Goal: Task Accomplishment & Management: Manage account settings

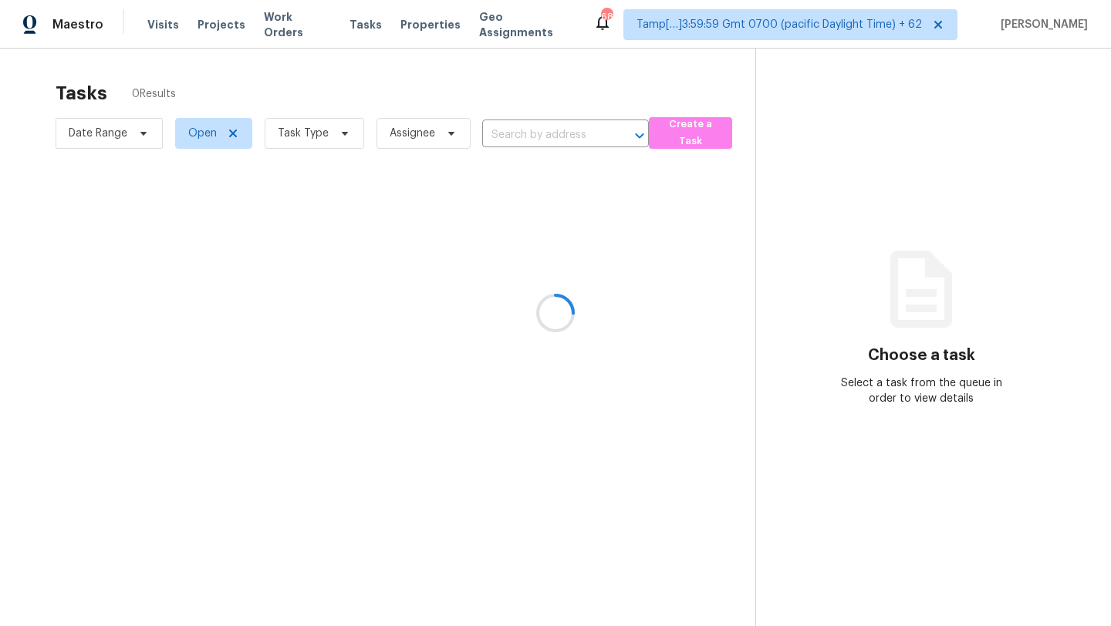
click at [579, 90] on div at bounding box center [555, 313] width 1111 height 626
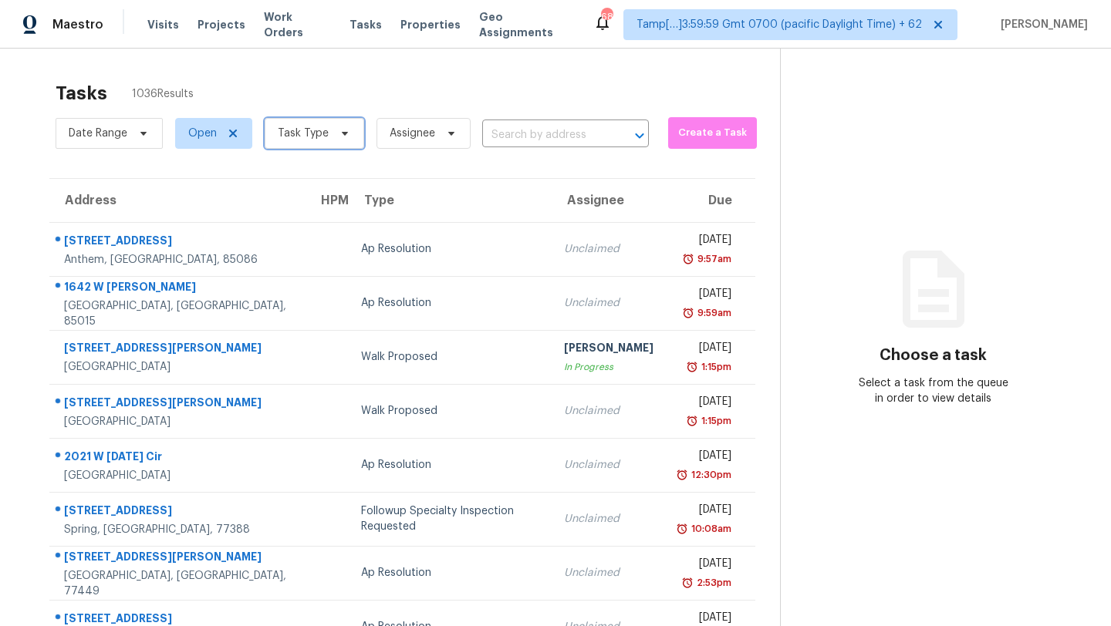
click at [301, 123] on span "Task Type" at bounding box center [315, 133] width 100 height 31
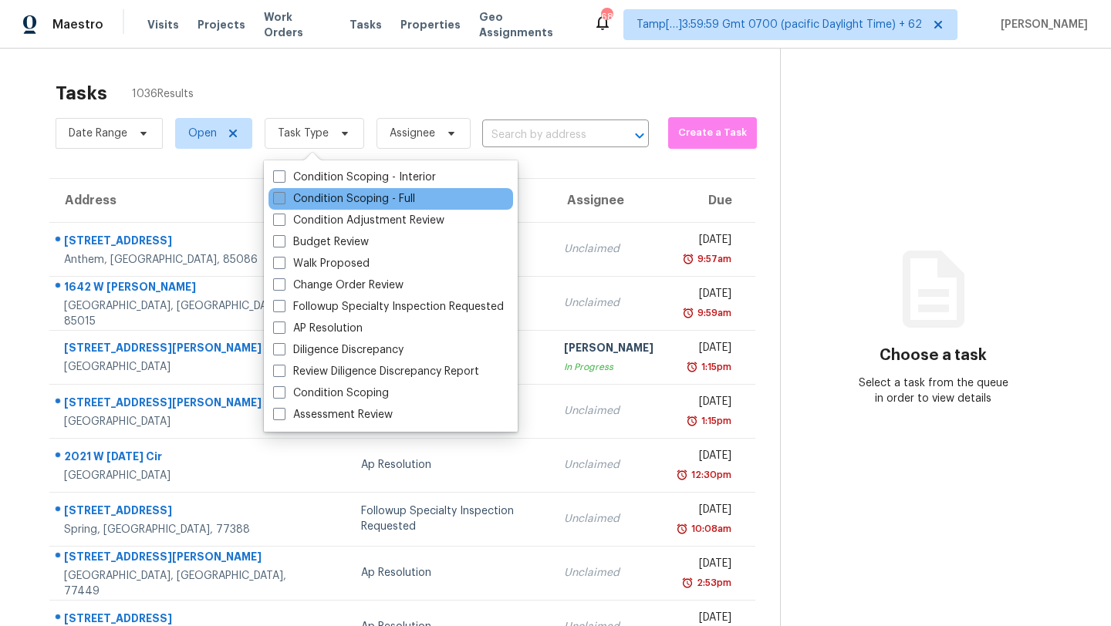
click at [302, 202] on label "Condition Scoping - Full" at bounding box center [344, 198] width 142 height 15
click at [283, 201] on input "Condition Scoping - Full" at bounding box center [278, 196] width 10 height 10
checkbox input "true"
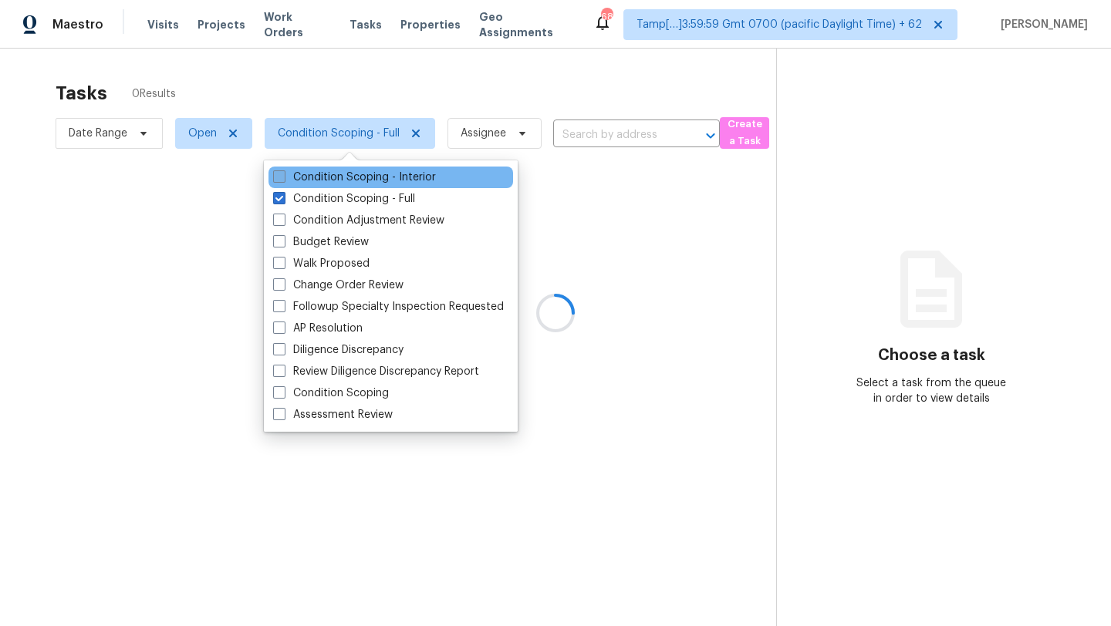
click at [322, 170] on label "Condition Scoping - Interior" at bounding box center [354, 177] width 163 height 15
click at [283, 170] on input "Condition Scoping - Interior" at bounding box center [278, 175] width 10 height 10
checkbox input "true"
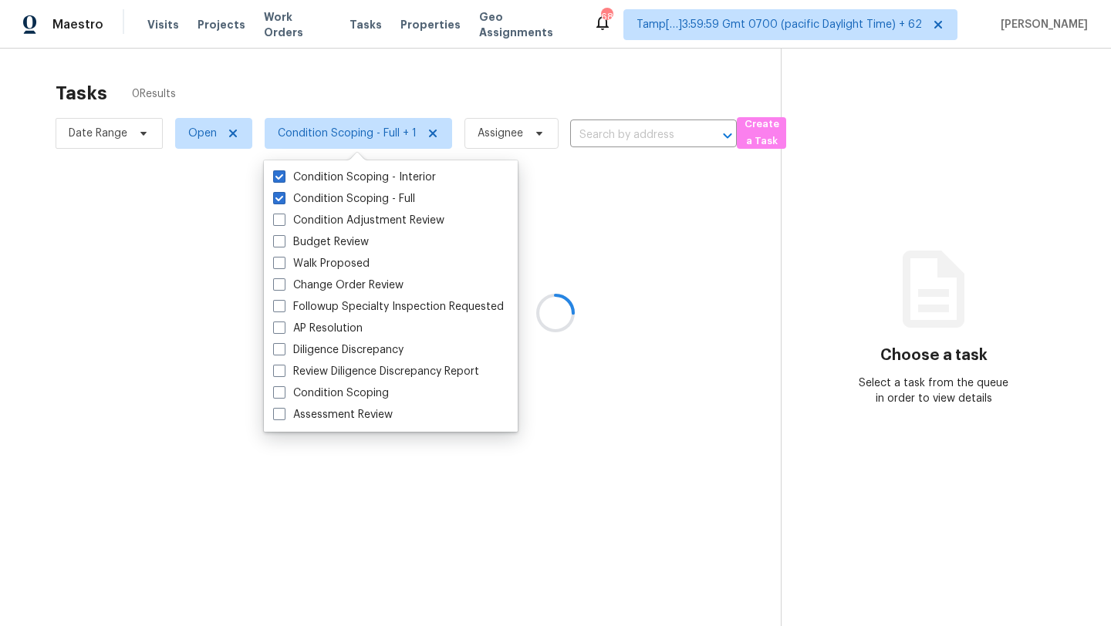
click at [403, 89] on div at bounding box center [555, 313] width 1111 height 626
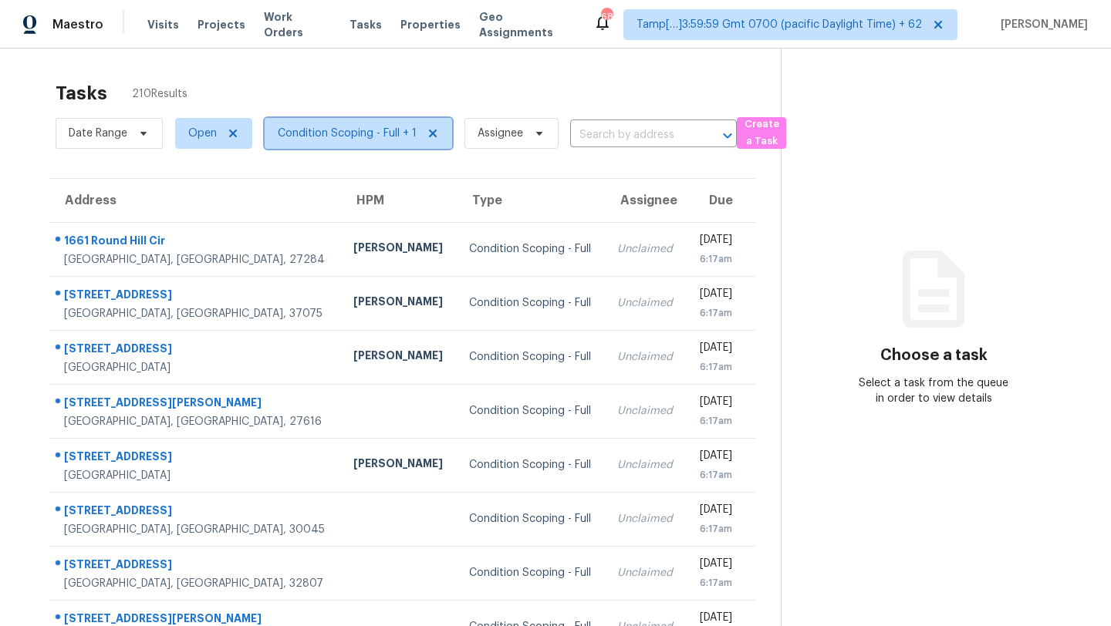
click at [339, 143] on span "Condition Scoping - Full + 1" at bounding box center [358, 133] width 187 height 31
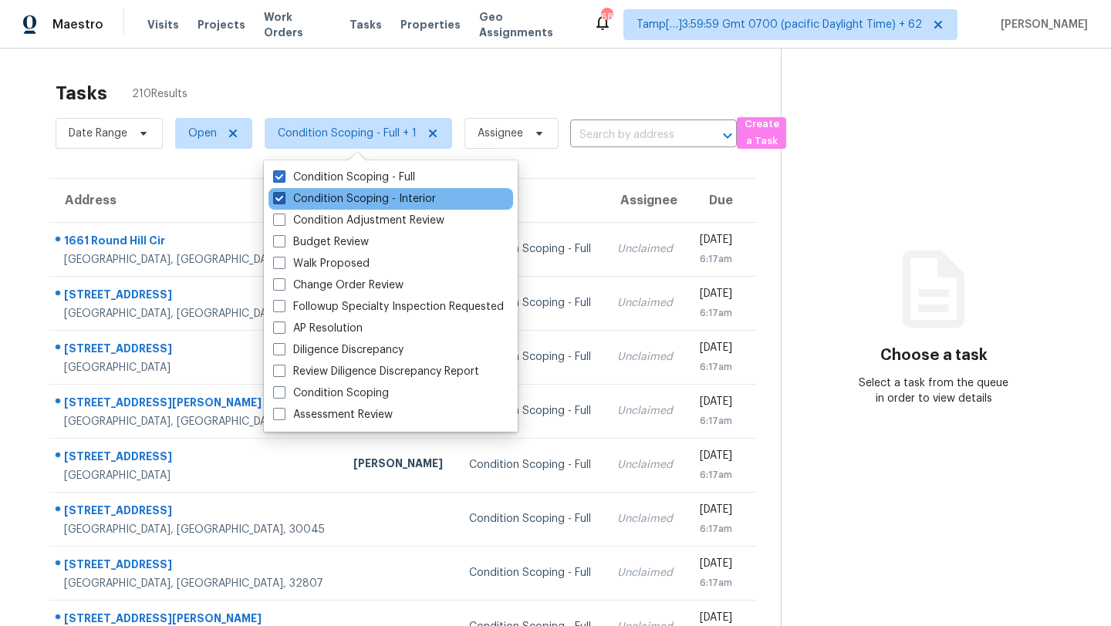
click at [347, 193] on label "Condition Scoping - Interior" at bounding box center [354, 198] width 163 height 15
click at [283, 193] on input "Condition Scoping - Interior" at bounding box center [278, 196] width 10 height 10
checkbox input "false"
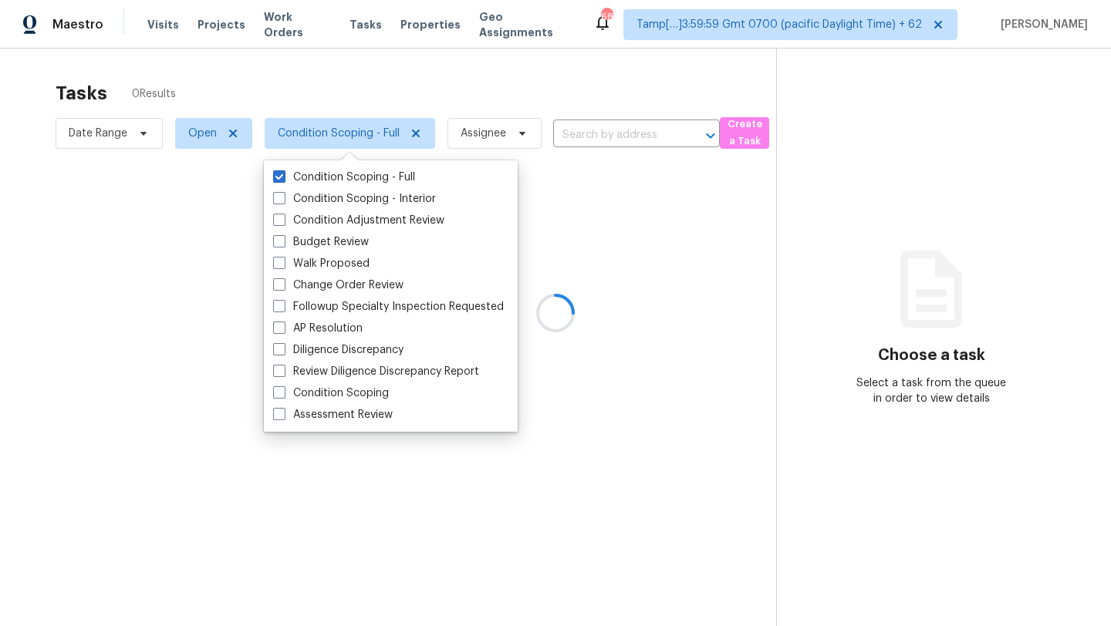
click at [379, 130] on div at bounding box center [555, 313] width 1111 height 626
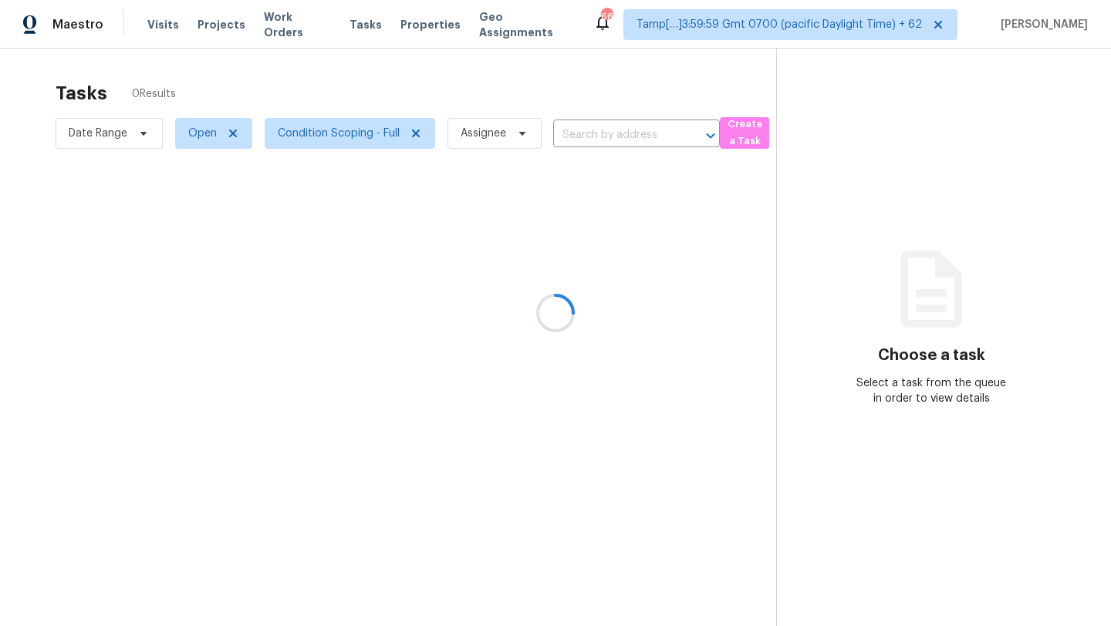
click at [345, 166] on div at bounding box center [555, 313] width 1111 height 626
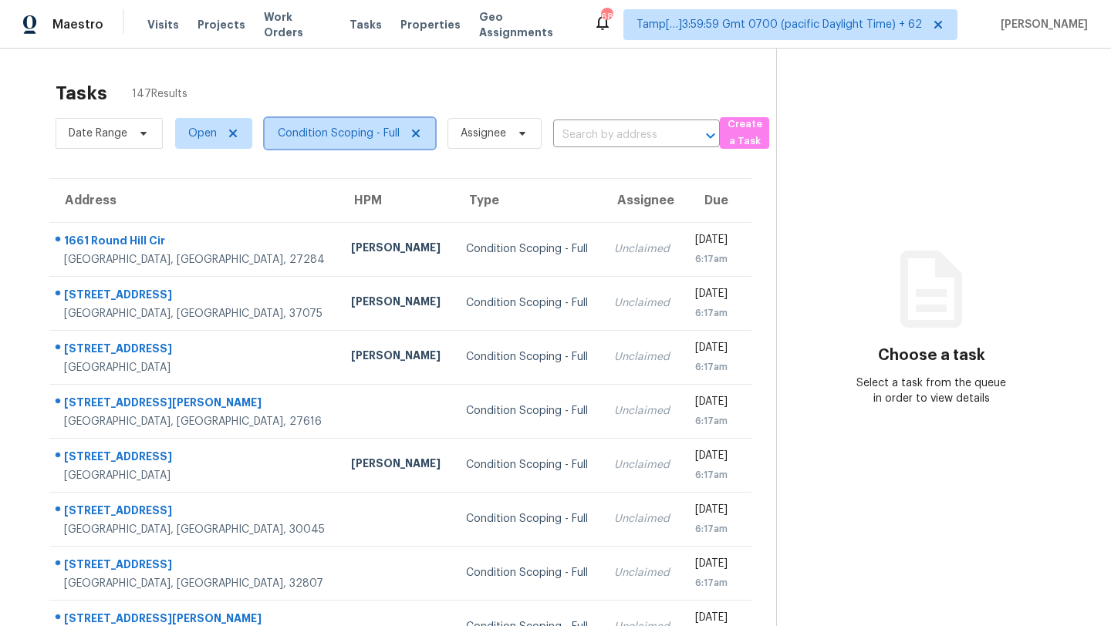
click at [354, 138] on span "Condition Scoping - Full" at bounding box center [339, 133] width 122 height 15
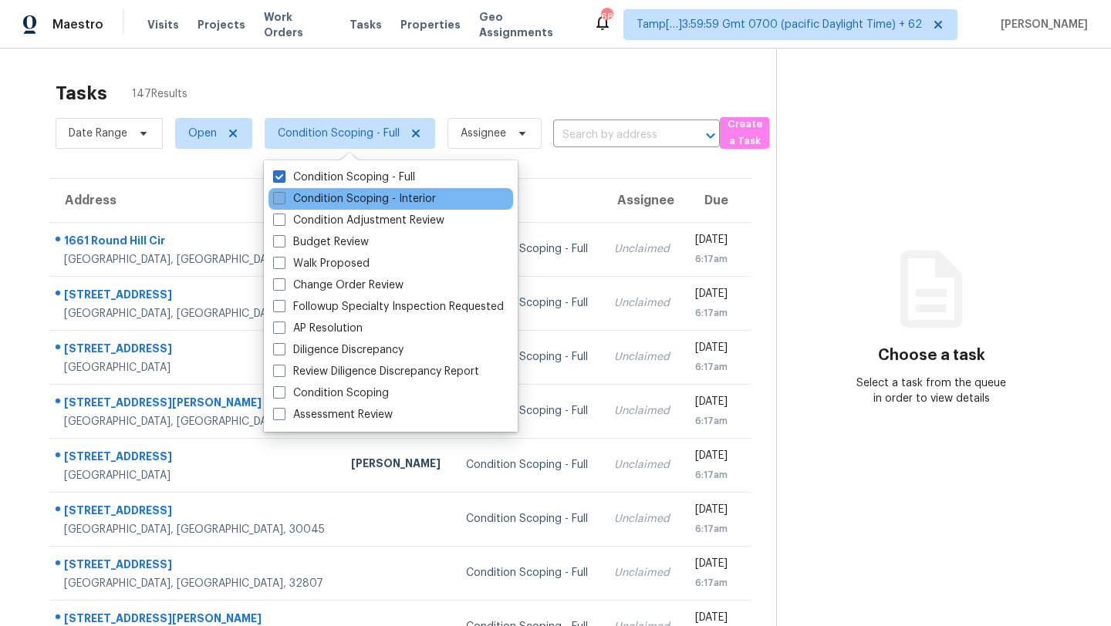
click at [345, 196] on label "Condition Scoping - Interior" at bounding box center [354, 198] width 163 height 15
click at [283, 196] on input "Condition Scoping - Interior" at bounding box center [278, 196] width 10 height 10
checkbox input "true"
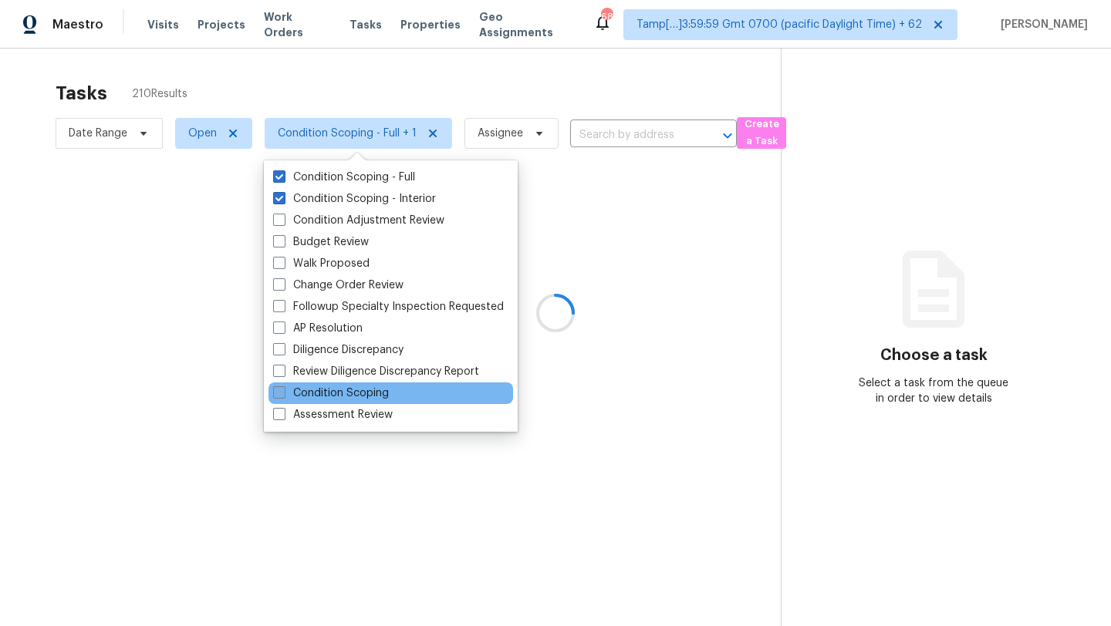
click at [348, 390] on label "Condition Scoping" at bounding box center [331, 393] width 116 height 15
click at [283, 390] on input "Condition Scoping" at bounding box center [278, 391] width 10 height 10
checkbox input "true"
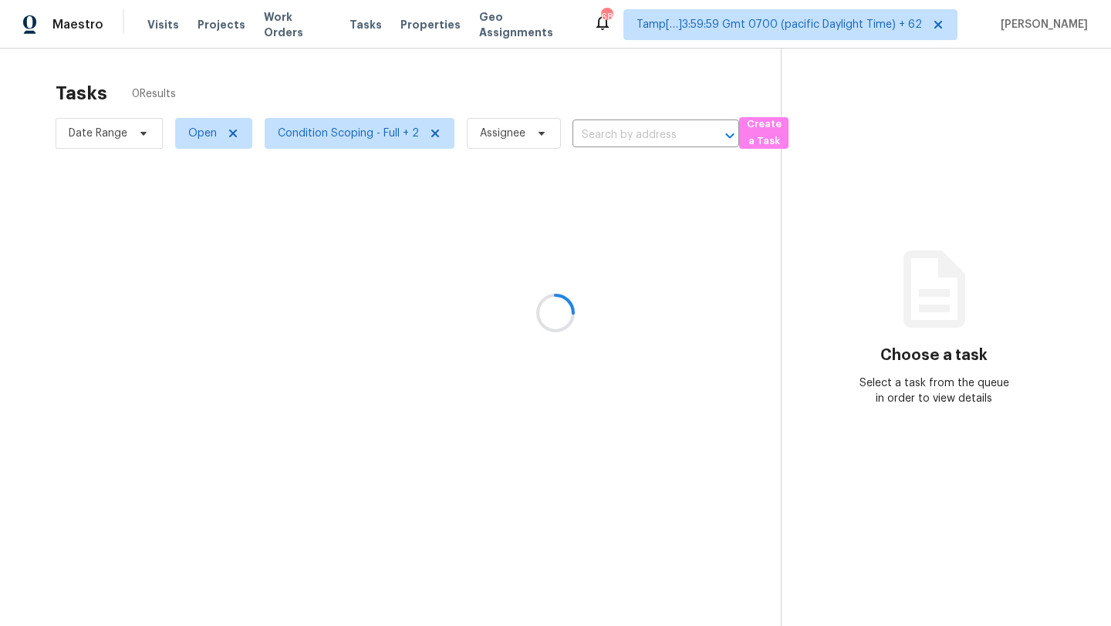
click at [462, 73] on div at bounding box center [555, 313] width 1111 height 626
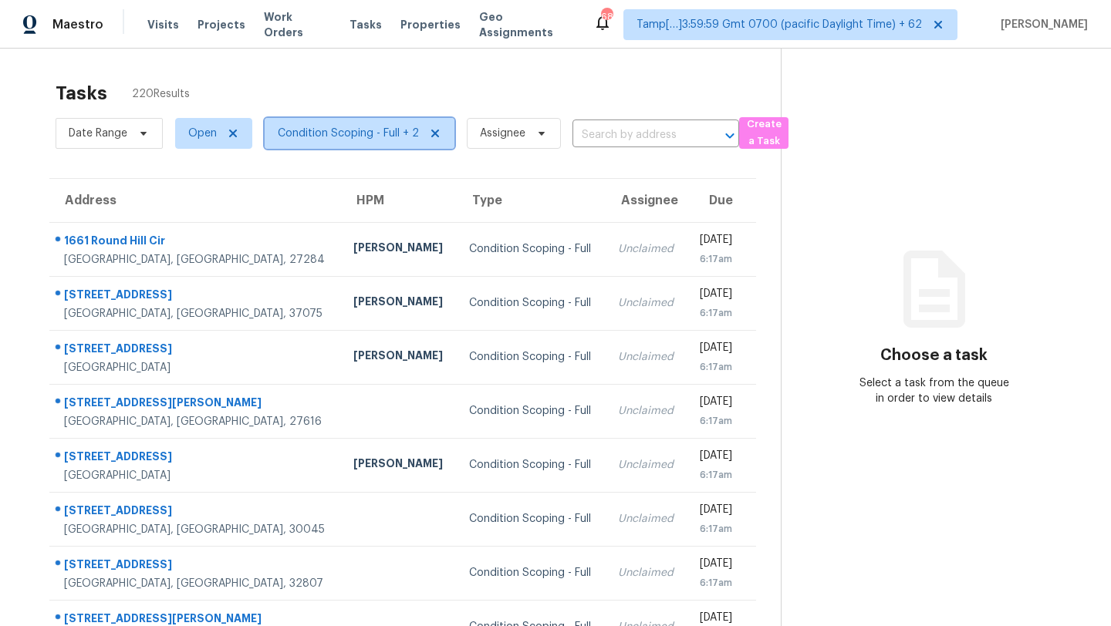
click at [368, 143] on span "Condition Scoping - Full + 2" at bounding box center [360, 133] width 190 height 31
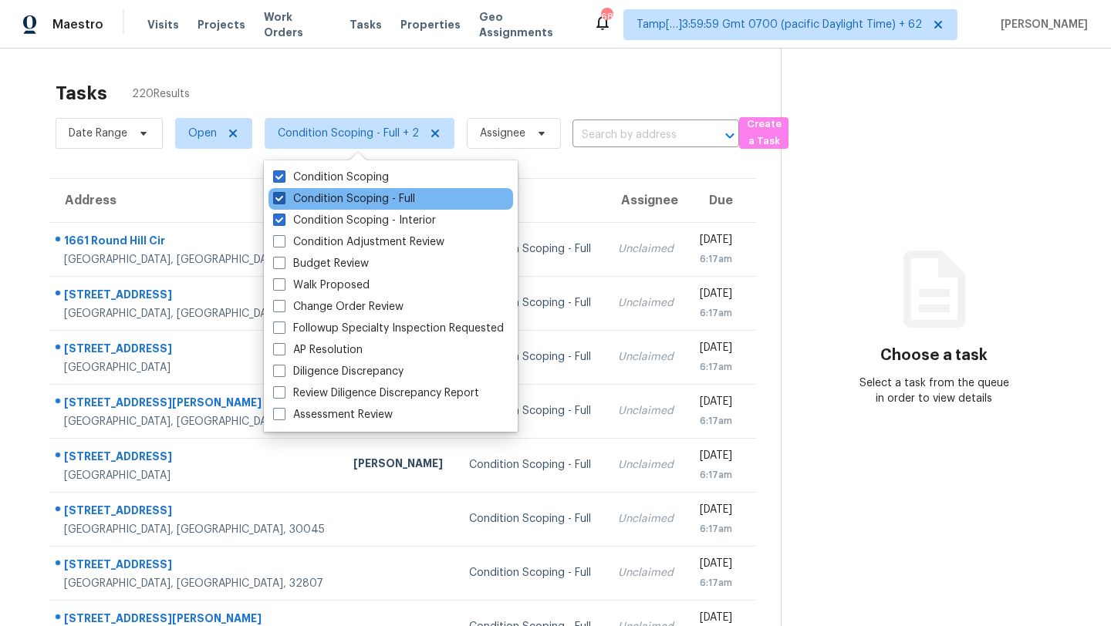
click at [373, 197] on label "Condition Scoping - Full" at bounding box center [344, 198] width 142 height 15
click at [283, 197] on input "Condition Scoping - Full" at bounding box center [278, 196] width 10 height 10
checkbox input "false"
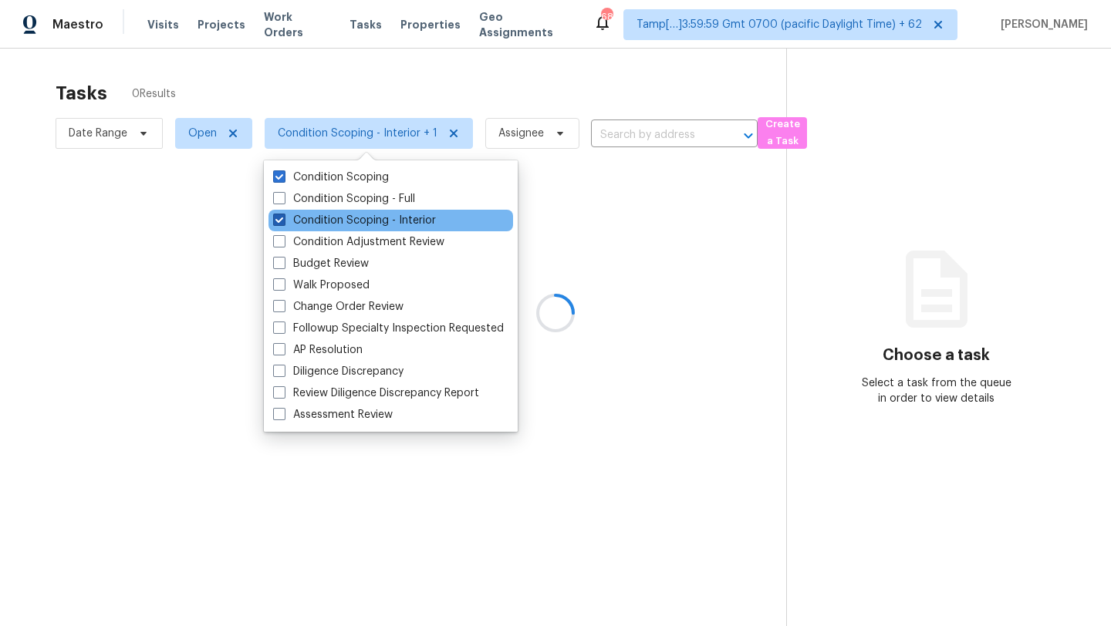
click at [373, 213] on label "Condition Scoping - Interior" at bounding box center [354, 220] width 163 height 15
click at [283, 213] on input "Condition Scoping - Interior" at bounding box center [278, 218] width 10 height 10
checkbox input "false"
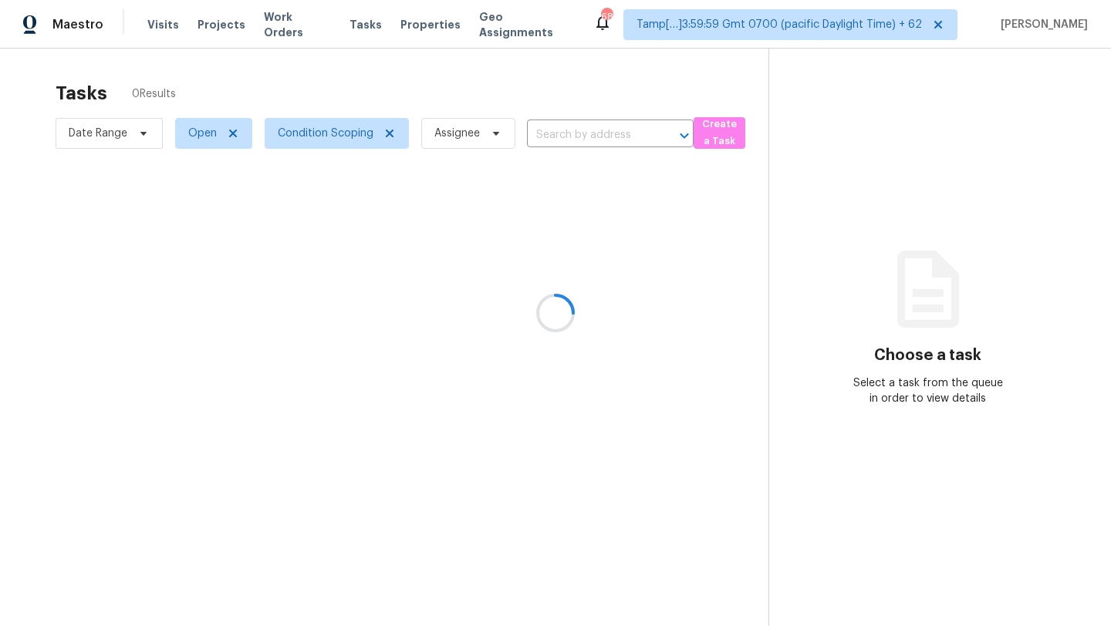
click at [457, 96] on div at bounding box center [555, 313] width 1111 height 626
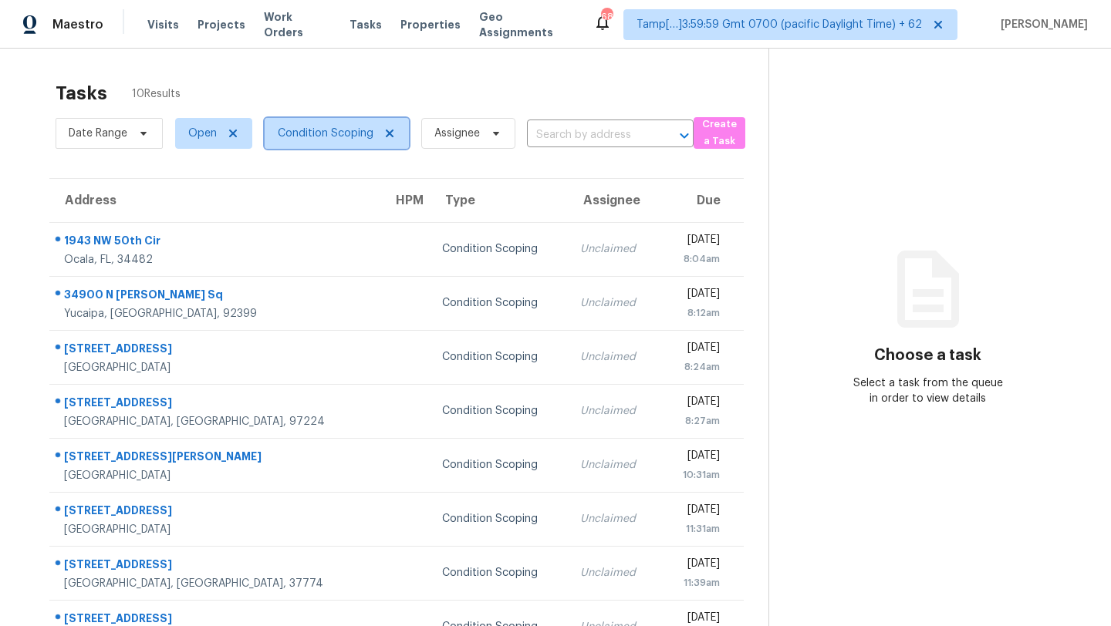
click at [296, 133] on span "Condition Scoping" at bounding box center [326, 133] width 96 height 15
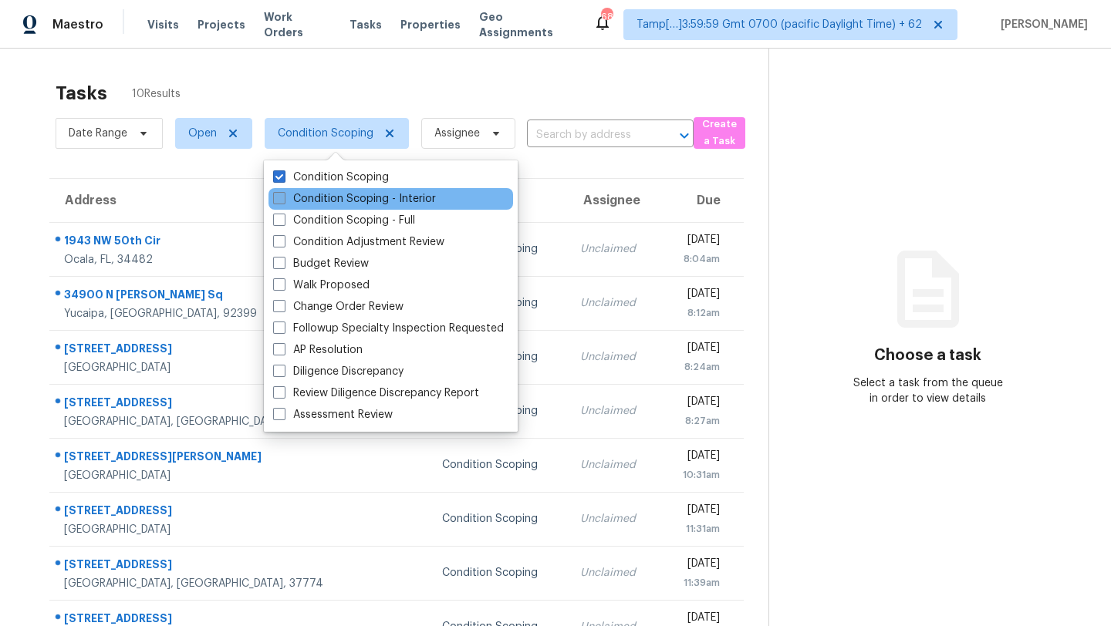
click at [305, 199] on label "Condition Scoping - Interior" at bounding box center [354, 198] width 163 height 15
click at [283, 199] on input "Condition Scoping - Interior" at bounding box center [278, 196] width 10 height 10
checkbox input "true"
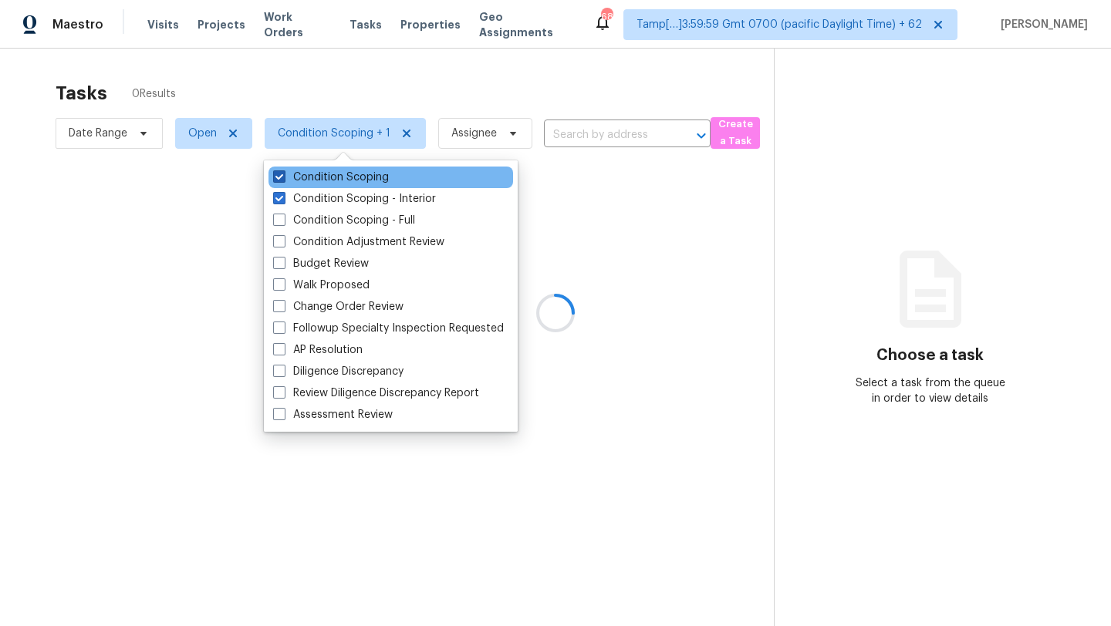
click at [309, 170] on label "Condition Scoping" at bounding box center [331, 177] width 116 height 15
click at [283, 170] on input "Condition Scoping" at bounding box center [278, 175] width 10 height 10
checkbox input "false"
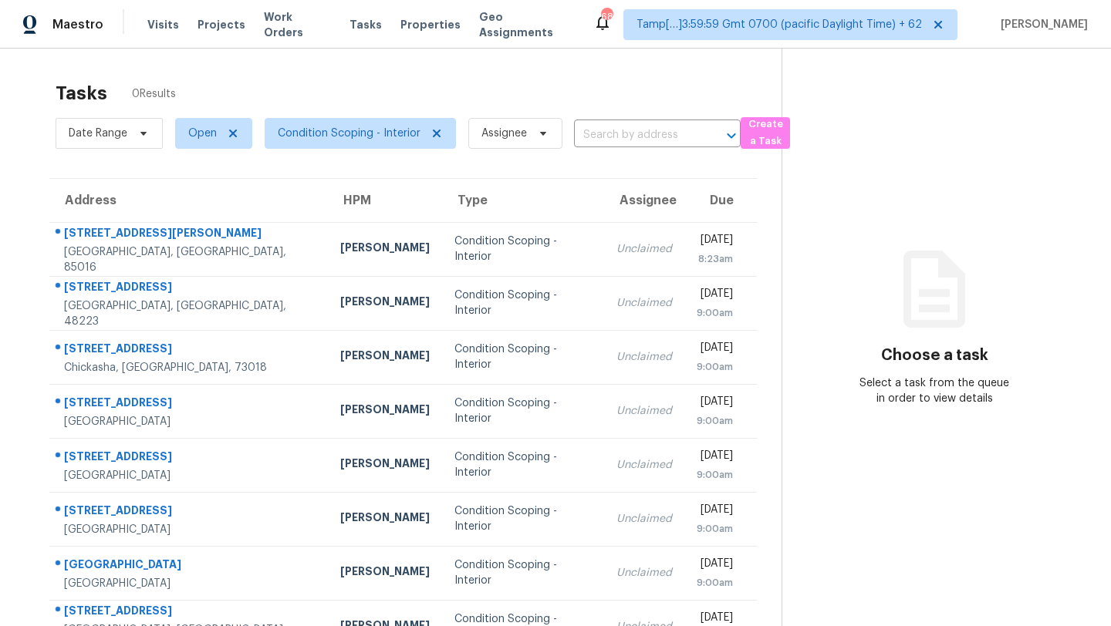
click at [362, 93] on div "Tasks 0 Results" at bounding box center [419, 93] width 726 height 40
click at [314, 148] on span "Condition Scoping - Interior" at bounding box center [360, 133] width 191 height 31
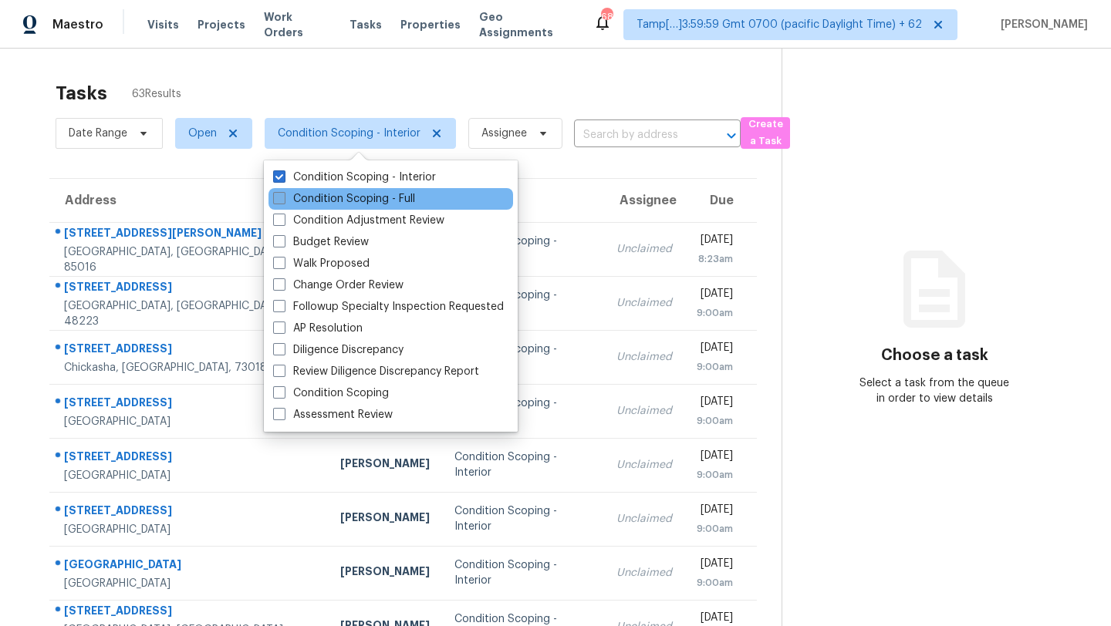
click at [346, 202] on label "Condition Scoping - Full" at bounding box center [344, 198] width 142 height 15
click at [283, 201] on input "Condition Scoping - Full" at bounding box center [278, 196] width 10 height 10
checkbox input "true"
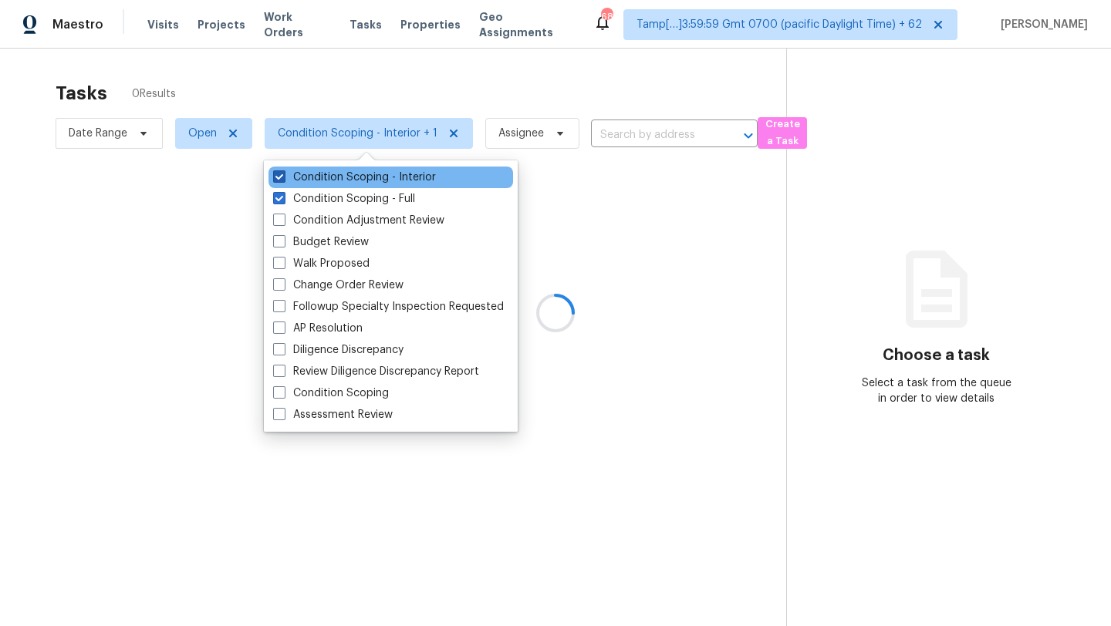
click at [349, 177] on label "Condition Scoping - Interior" at bounding box center [354, 177] width 163 height 15
click at [283, 177] on input "Condition Scoping - Interior" at bounding box center [278, 175] width 10 height 10
checkbox input "false"
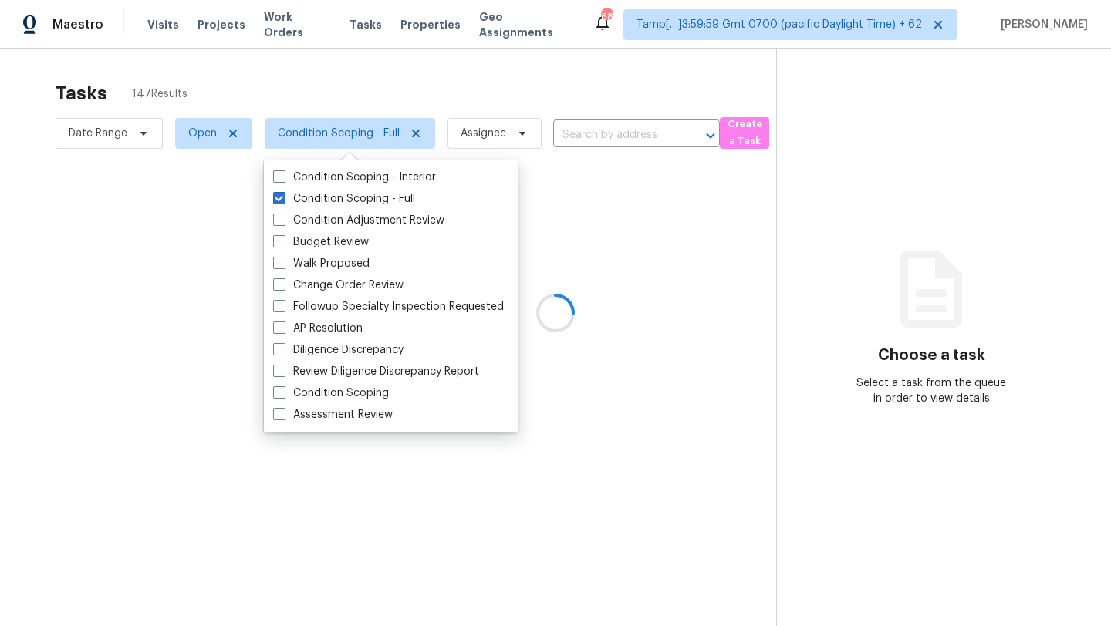
click at [426, 89] on div at bounding box center [555, 313] width 1111 height 626
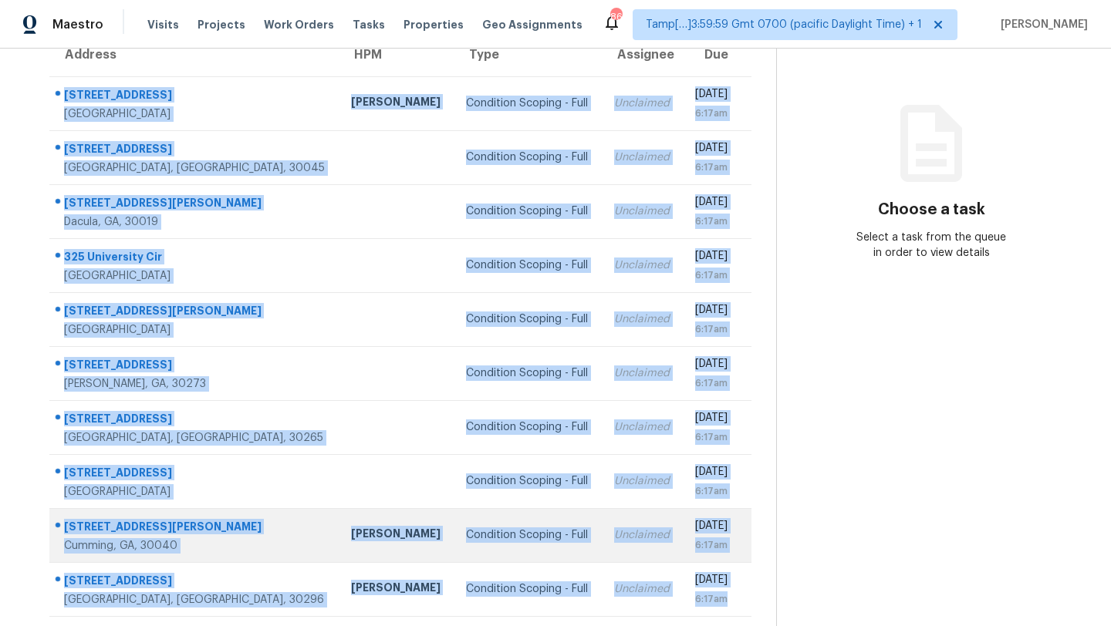
scroll to position [177, 0]
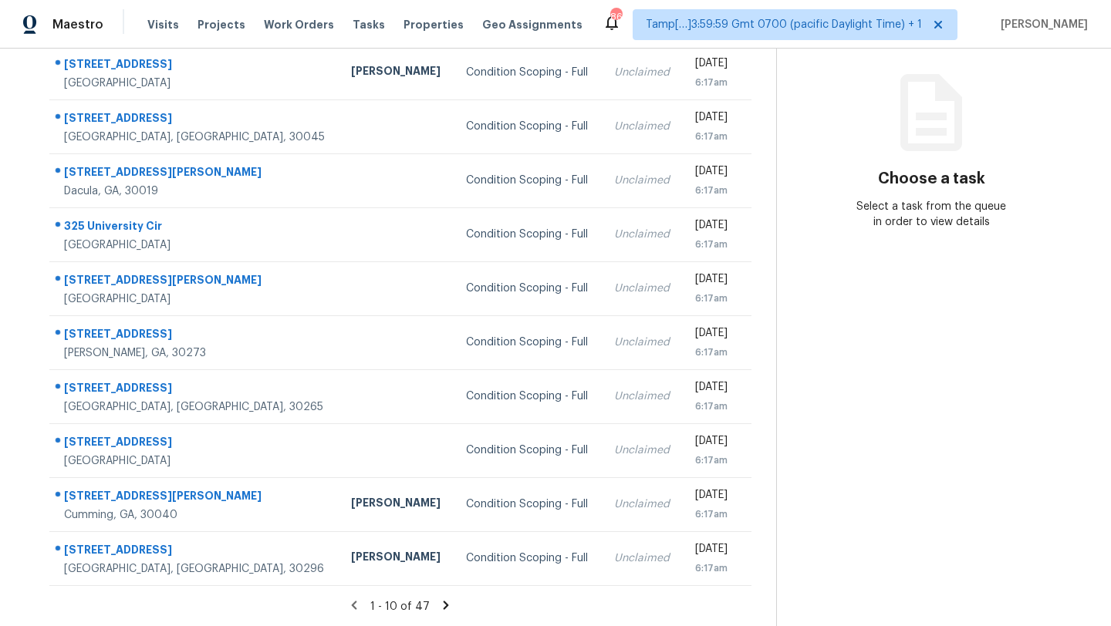
drag, startPoint x: 55, startPoint y: 232, endPoint x: 752, endPoint y: 572, distance: 775.5
click at [752, 572] on div "Address HPM Type Assignee Due 108 Northside Dr Calhoun, GA, 30701 Kenroy Hoilet…" at bounding box center [400, 294] width 751 height 585
copy table "Address HPM Type Assignee Due"
click at [448, 602] on icon at bounding box center [446, 606] width 14 height 14
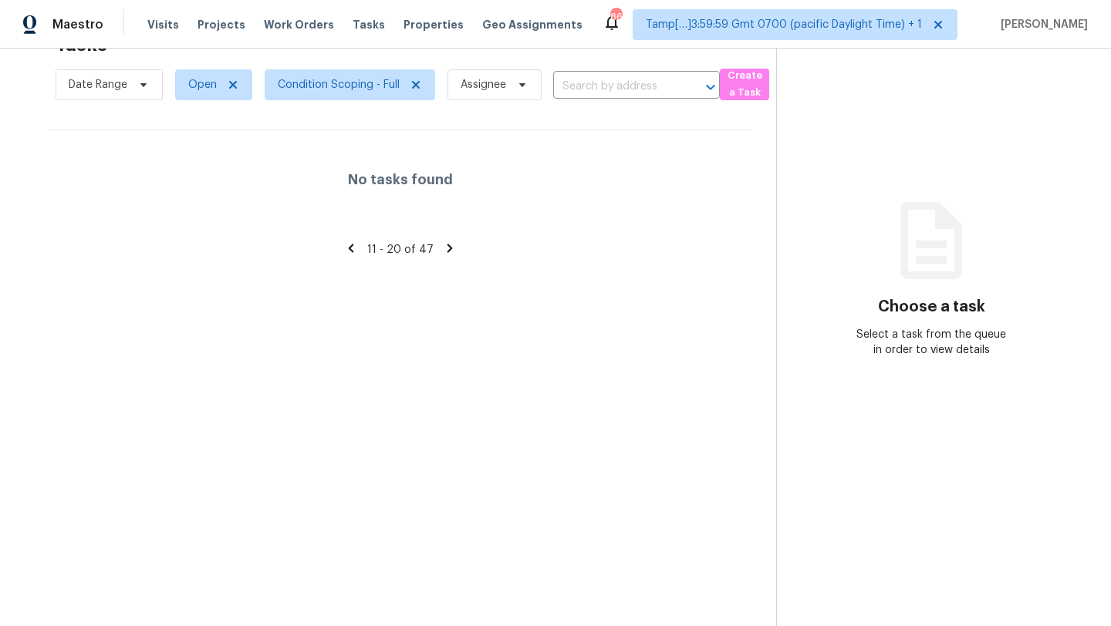
scroll to position [30, 0]
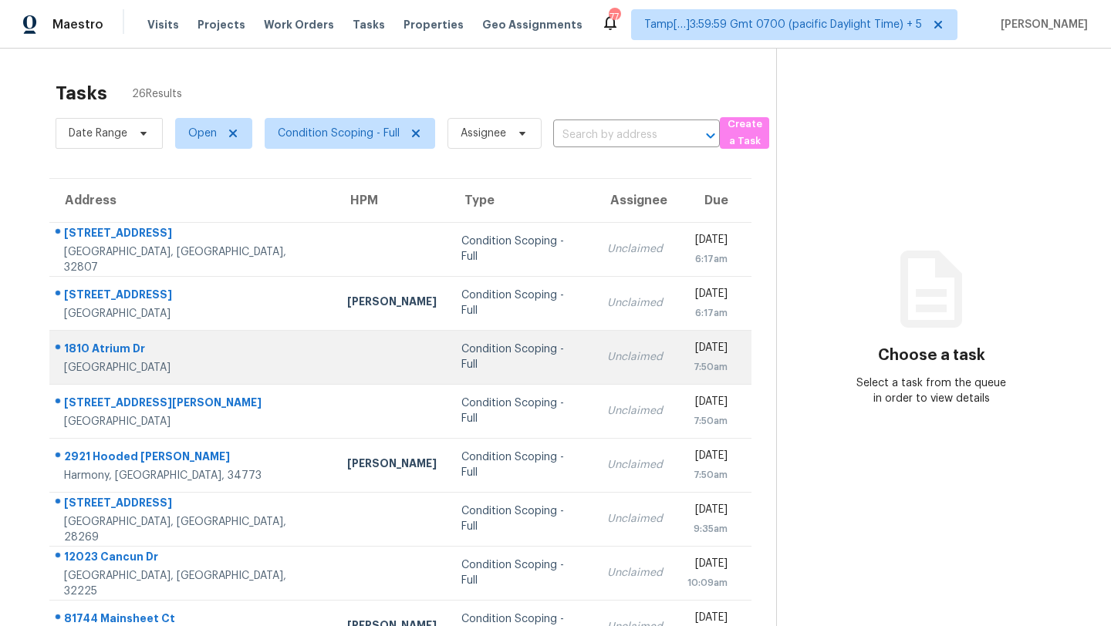
scroll to position [177, 0]
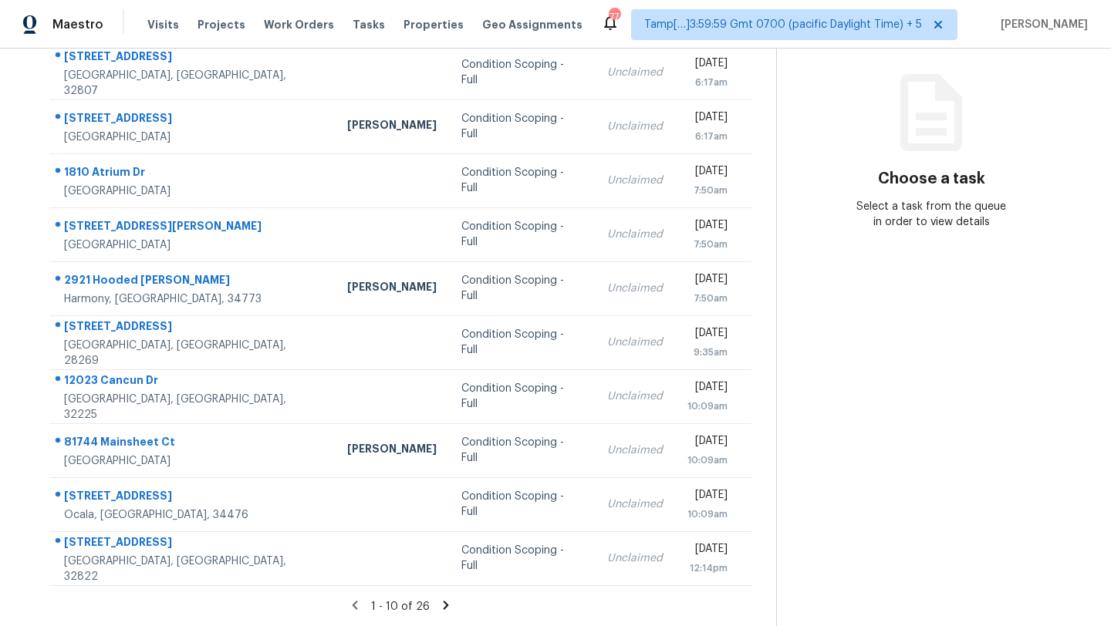
click at [447, 606] on icon at bounding box center [446, 606] width 14 height 14
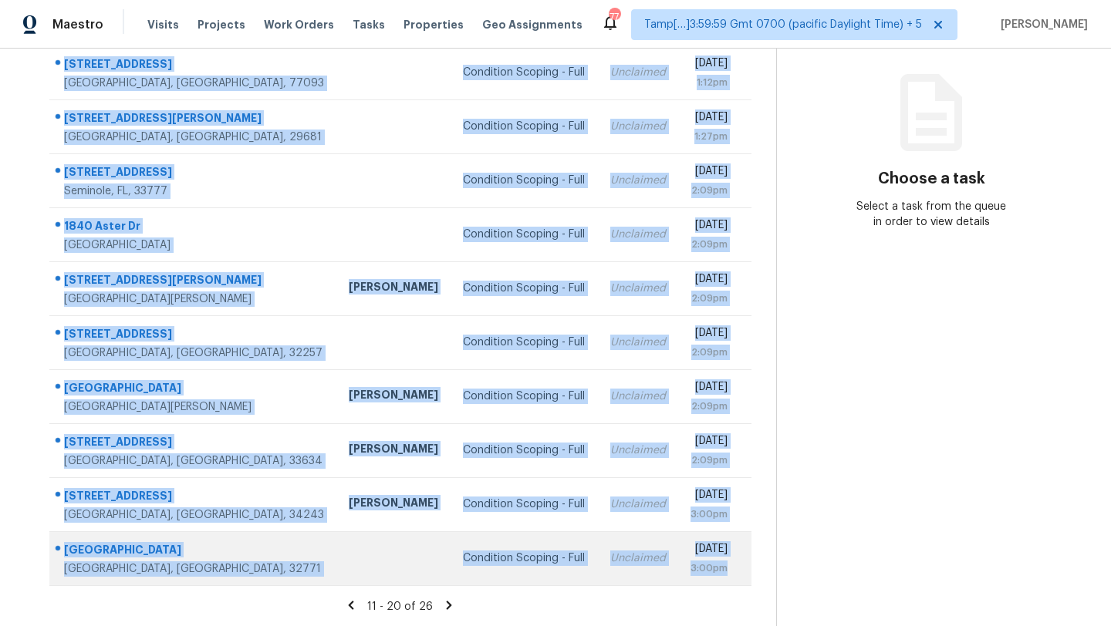
drag, startPoint x: 56, startPoint y: 150, endPoint x: 742, endPoint y: 571, distance: 805.0
click at [742, 571] on tbody "7215 Brazil St Houston, TX, 77093 Condition Scoping - Full Unclaimed Thu, Oct 2…" at bounding box center [400, 316] width 702 height 540
copy tbody "7215 Brazil St Houston, TX, 77093 Condition Scoping - Full Unclaimed Thu, Oct 2…"
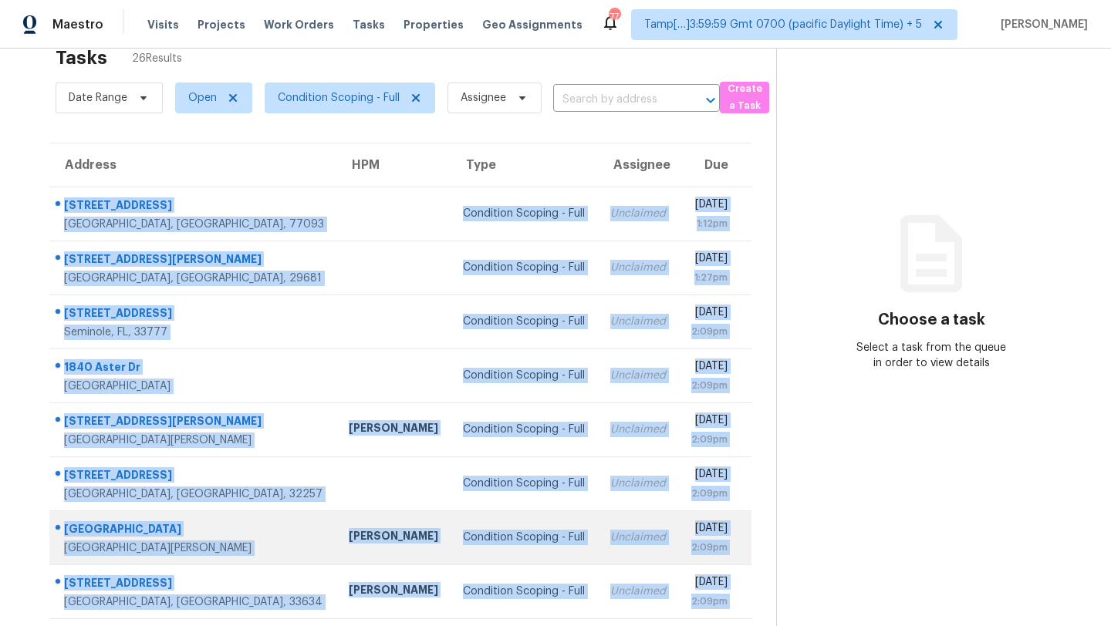
scroll to position [0, 0]
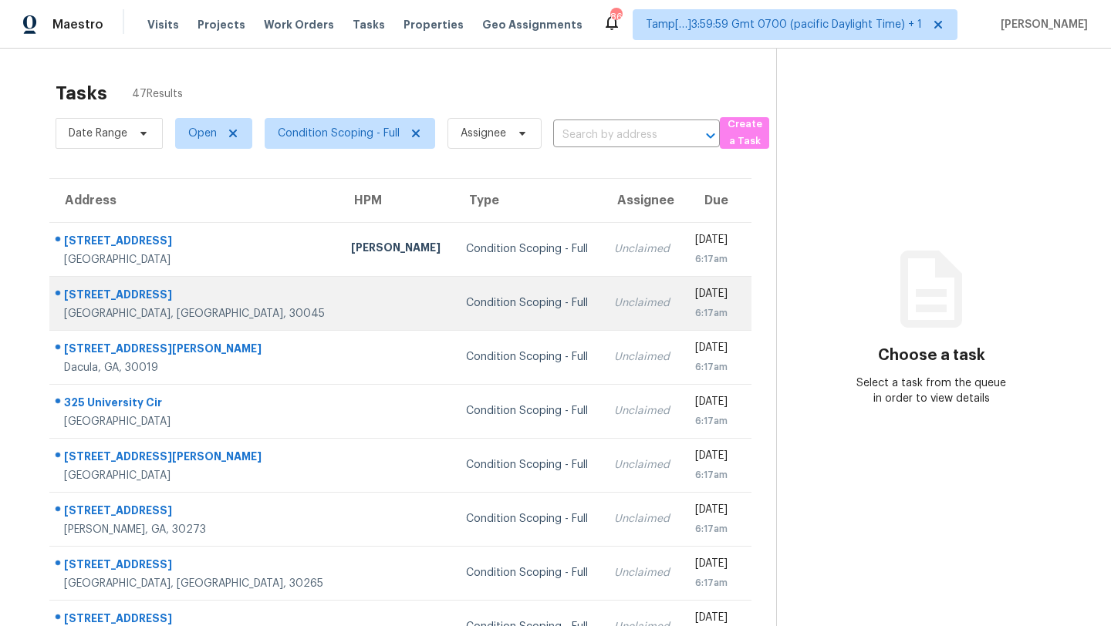
scroll to position [177, 0]
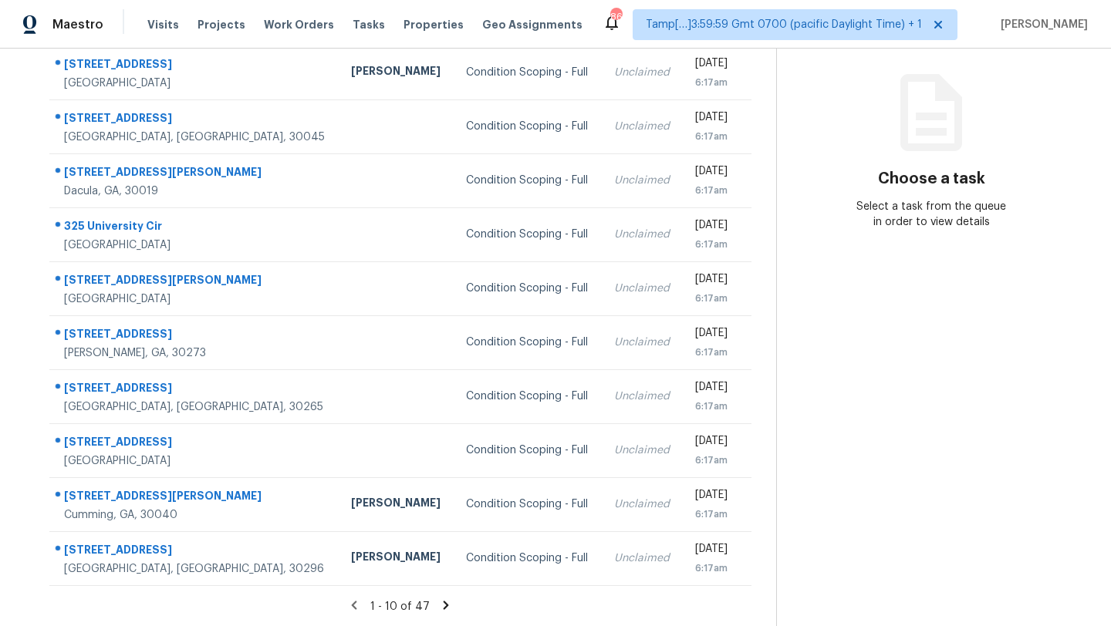
click at [444, 608] on icon at bounding box center [446, 605] width 5 height 8
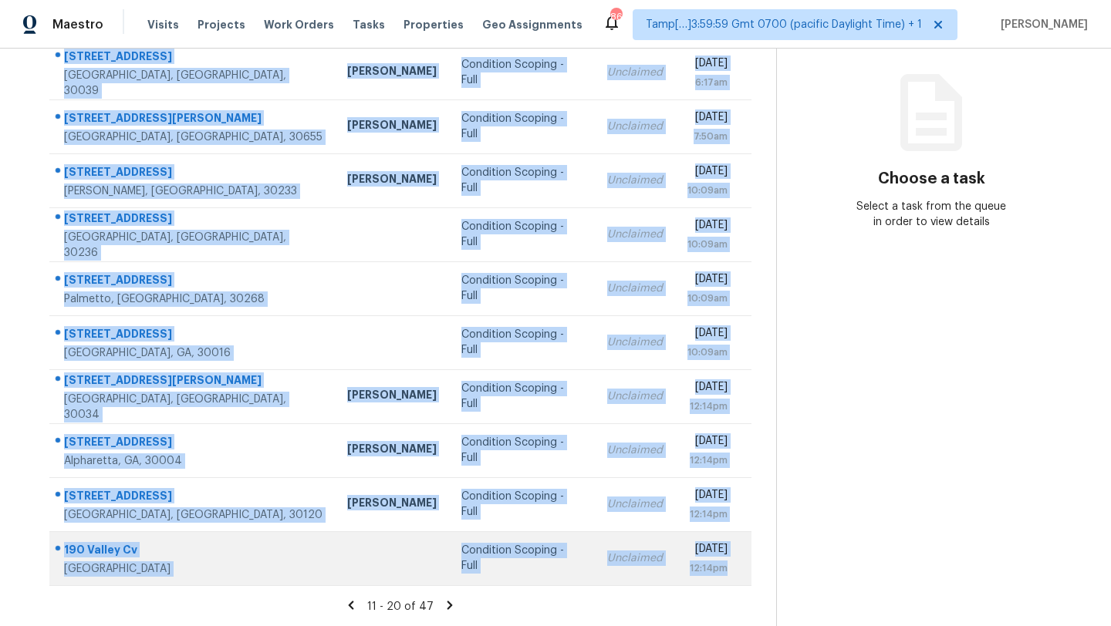
drag, startPoint x: 55, startPoint y: 131, endPoint x: 745, endPoint y: 571, distance: 818.5
click at [745, 571] on tbody "[STREET_ADDRESS] [PERSON_NAME] Condition Scoping - Full Unclaimed [DATE] 6:17am…" at bounding box center [400, 316] width 702 height 540
copy tbody "[STREET_ADDRESS] [PERSON_NAME] Condition Scoping - Full Unclaimed [DATE] 6:17am…"
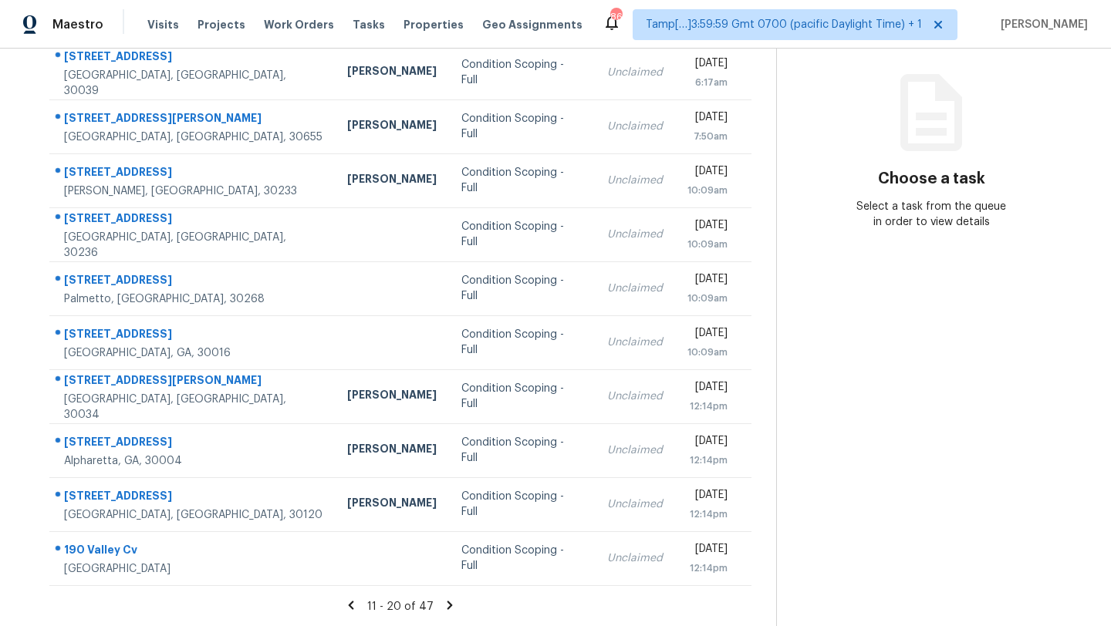
click at [452, 604] on icon at bounding box center [450, 606] width 14 height 14
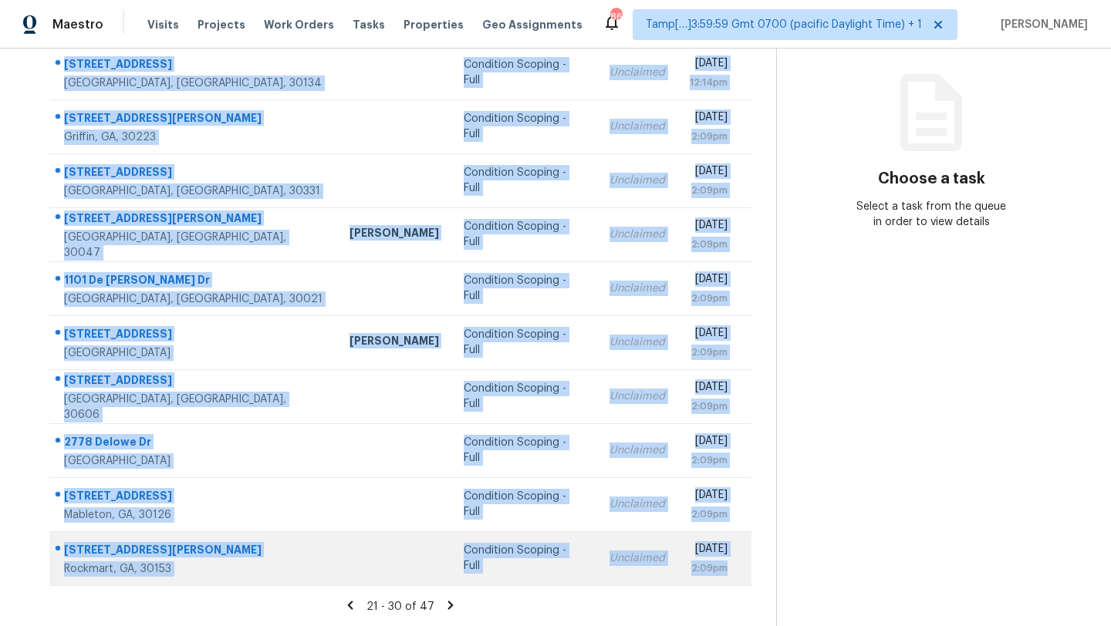
drag, startPoint x: 52, startPoint y: 140, endPoint x: 736, endPoint y: 583, distance: 815.4
click at [736, 583] on tbody "[STREET_ADDRESS] Condition Scoping - Full Unclaimed [DATE] 12:14pm [STREET_ADDR…" at bounding box center [400, 316] width 702 height 540
copy tbody "[STREET_ADDRESS] Condition Scoping - Full Unclaimed [DATE] 12:14pm [STREET_ADDR…"
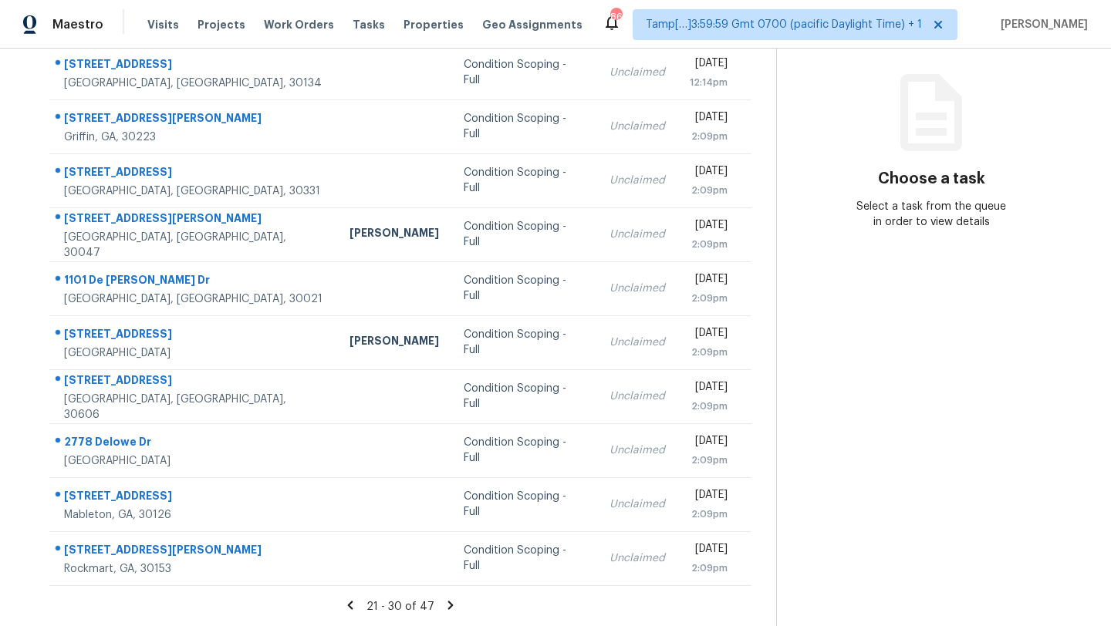
click at [451, 606] on icon at bounding box center [451, 606] width 14 height 14
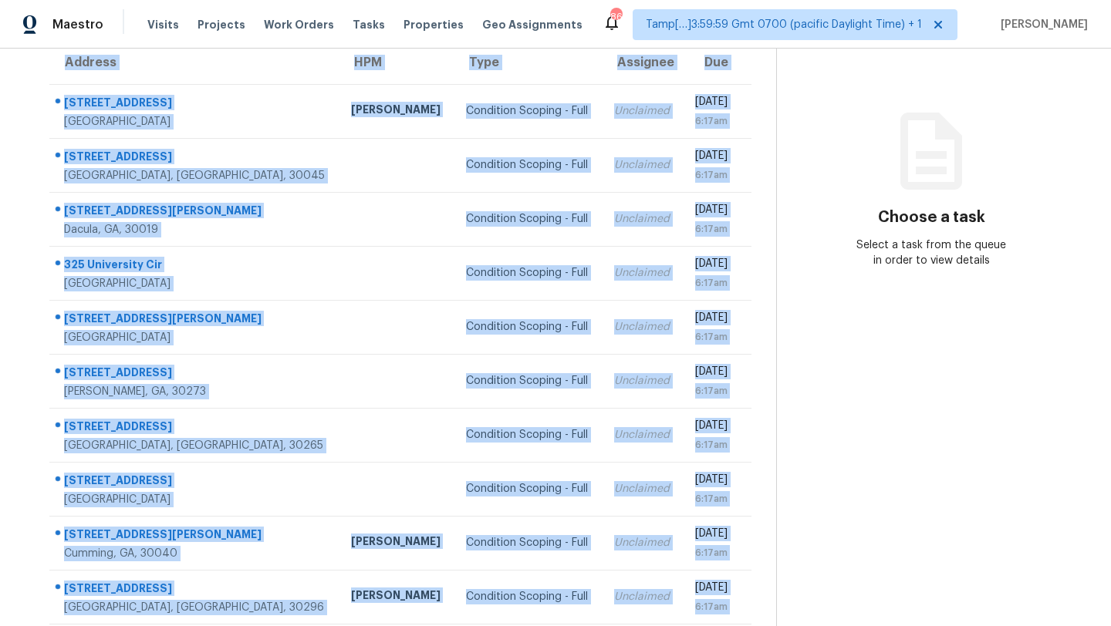
scroll to position [177, 0]
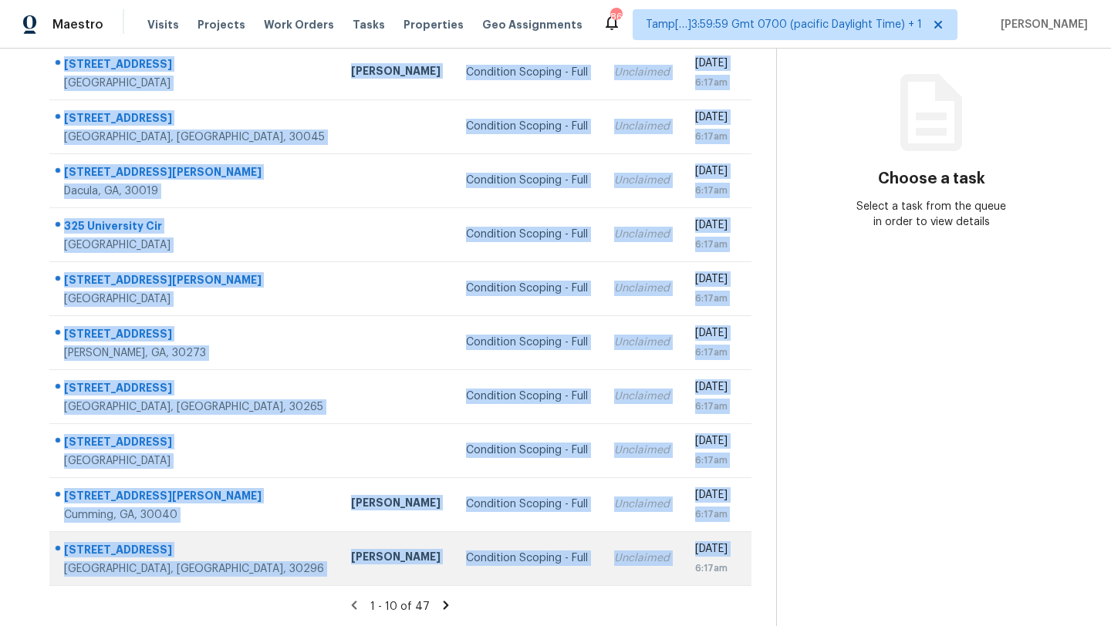
drag, startPoint x: 47, startPoint y: 87, endPoint x: 659, endPoint y: 574, distance: 782.3
click at [659, 574] on div "Address HPM Type Assignee Due [STREET_ADDRESS][GEOGRAPHIC_DATA][PERSON_NAME] Co…" at bounding box center [400, 294] width 751 height 585
copy table "Address HPM Type Assignee Due [STREET_ADDRESS][GEOGRAPHIC_DATA][PERSON_NAME] Co…"
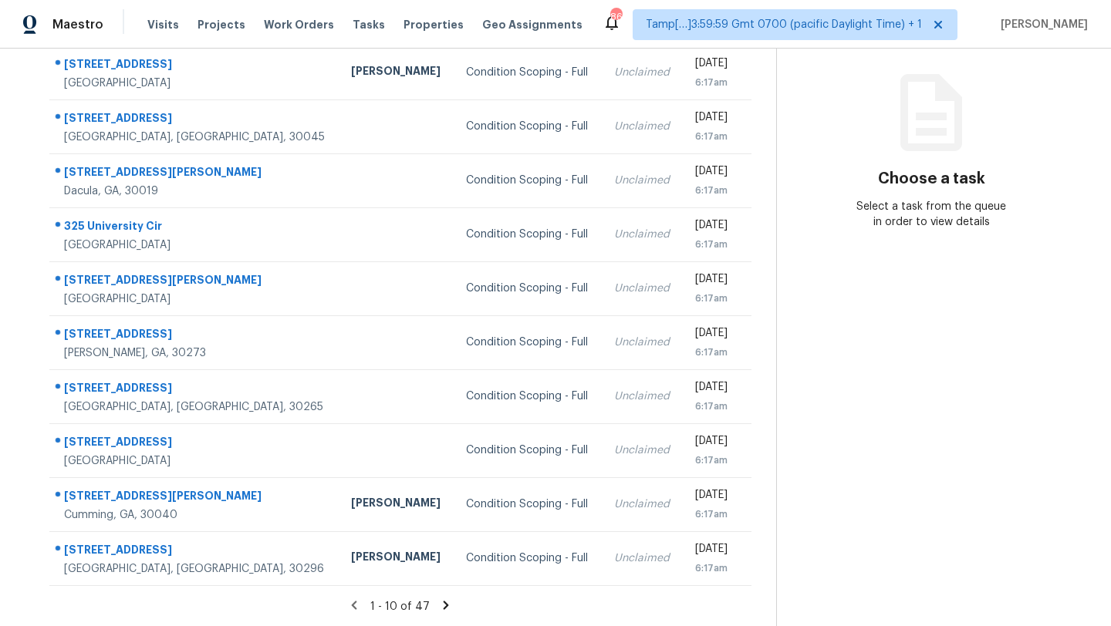
click at [444, 605] on icon at bounding box center [446, 605] width 5 height 8
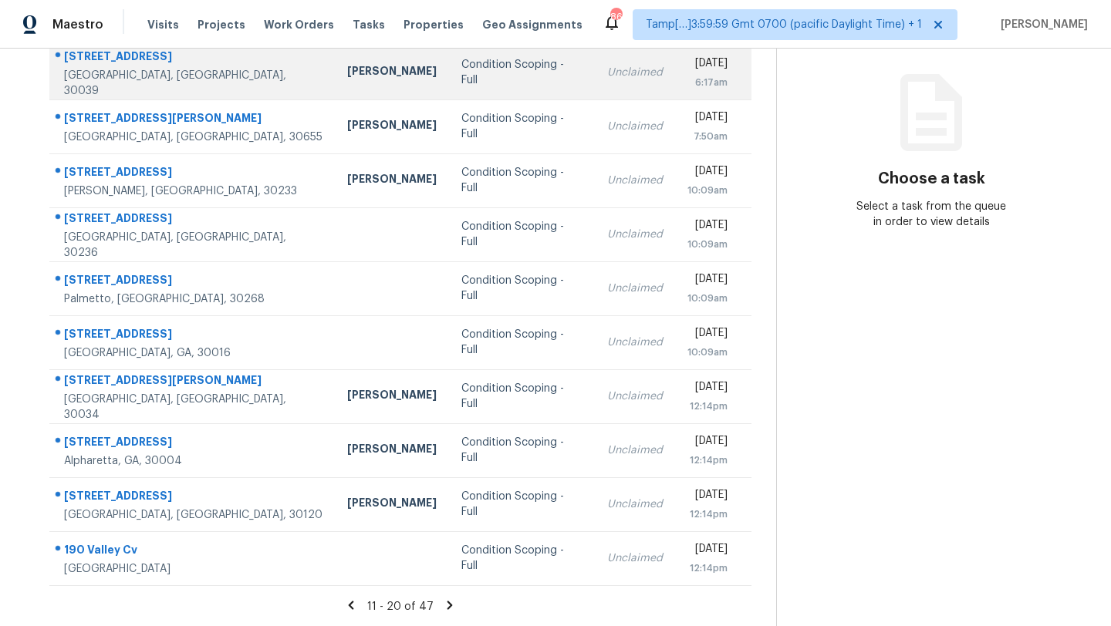
scroll to position [174, 0]
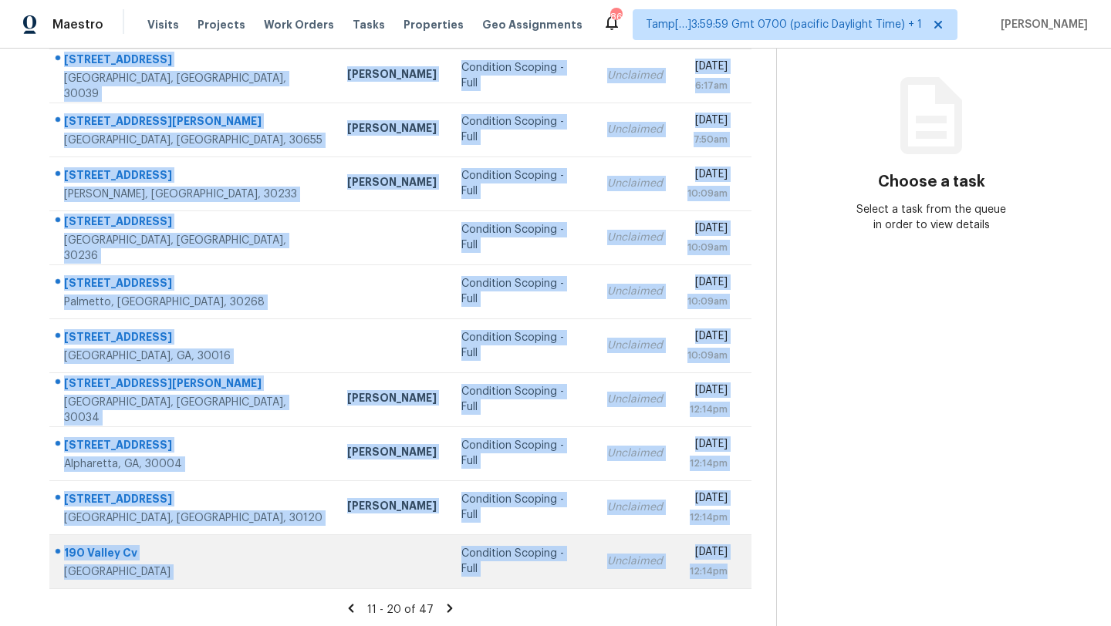
drag, startPoint x: 54, startPoint y: 55, endPoint x: 620, endPoint y: 575, distance: 769.2
click at [620, 577] on tbody "[STREET_ADDRESS] [PERSON_NAME] Condition Scoping - Full Unclaimed [DATE] 6:17am…" at bounding box center [400, 319] width 702 height 540
copy tbody "[STREET_ADDRESS] [PERSON_NAME] Condition Scoping - Full Unclaimed [DATE] 6:17am…"
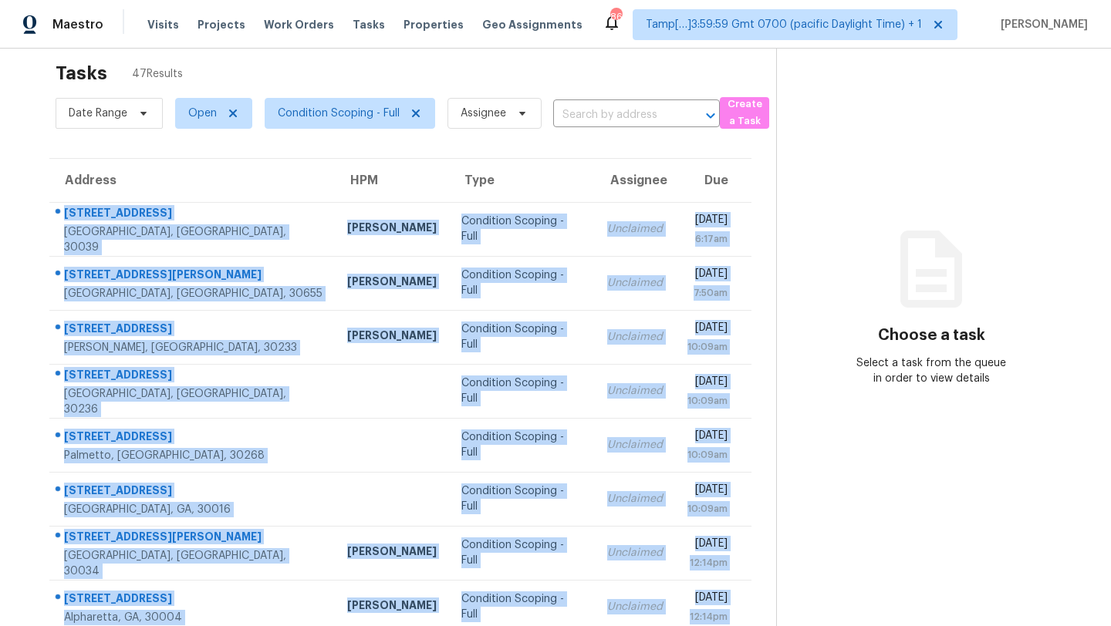
scroll to position [177, 0]
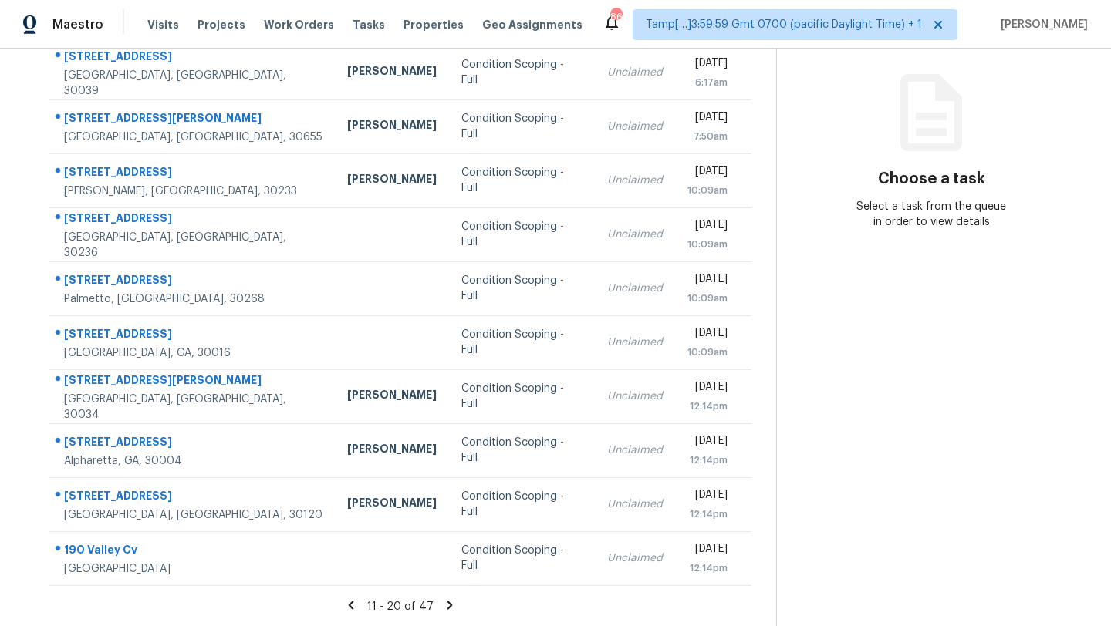
click at [453, 609] on div "11 - 20 of 47" at bounding box center [400, 607] width 751 height 16
click at [443, 606] on icon at bounding box center [450, 606] width 14 height 14
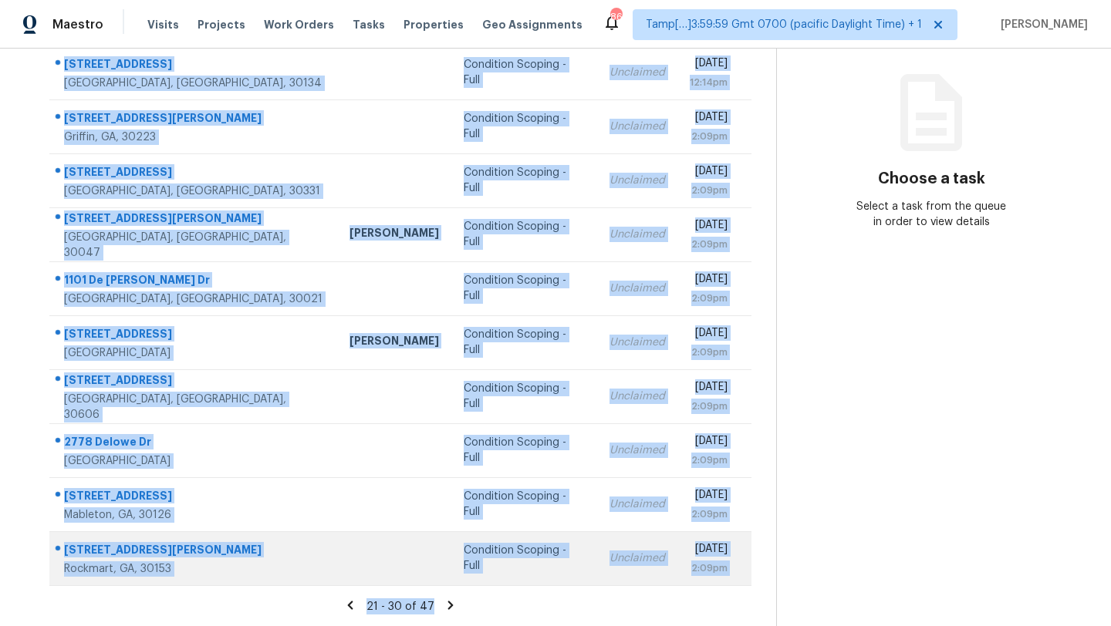
drag, startPoint x: 52, startPoint y: 120, endPoint x: 667, endPoint y: 557, distance: 754.4
click at [667, 557] on tbody "4450 Wood Hollow Ct Douglasville, GA, 30134 Condition Scoping - Full Unclaimed …" at bounding box center [400, 316] width 702 height 540
copy tbody "4450 Wood Hollow Ct Douglasville, GA, 30134 Condition Scoping - Full Unclaimed …"
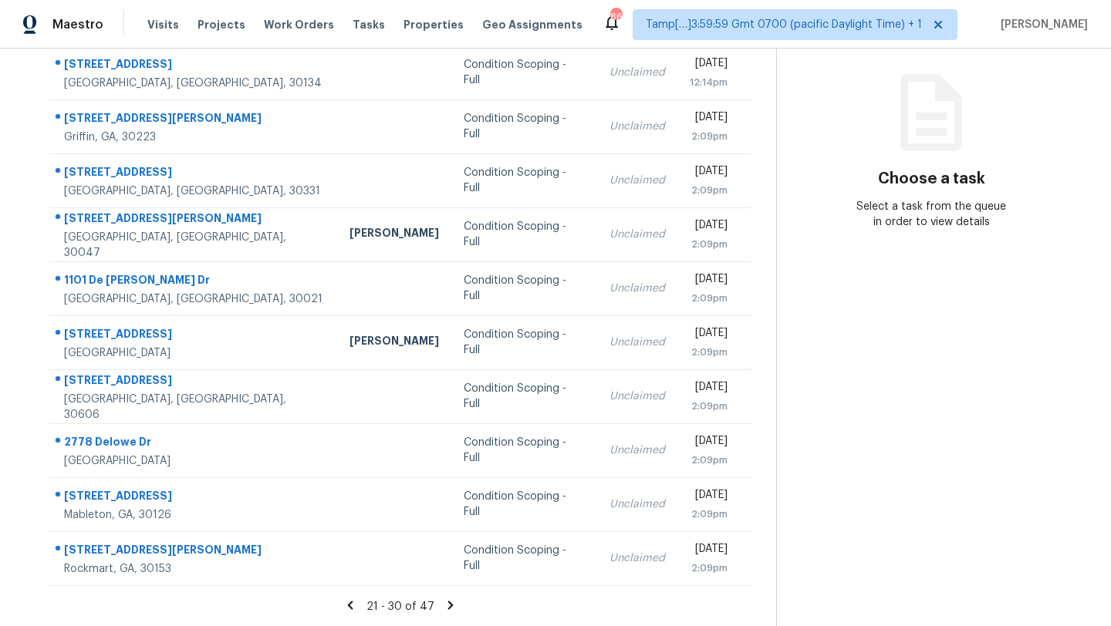
click at [449, 607] on icon at bounding box center [451, 606] width 14 height 14
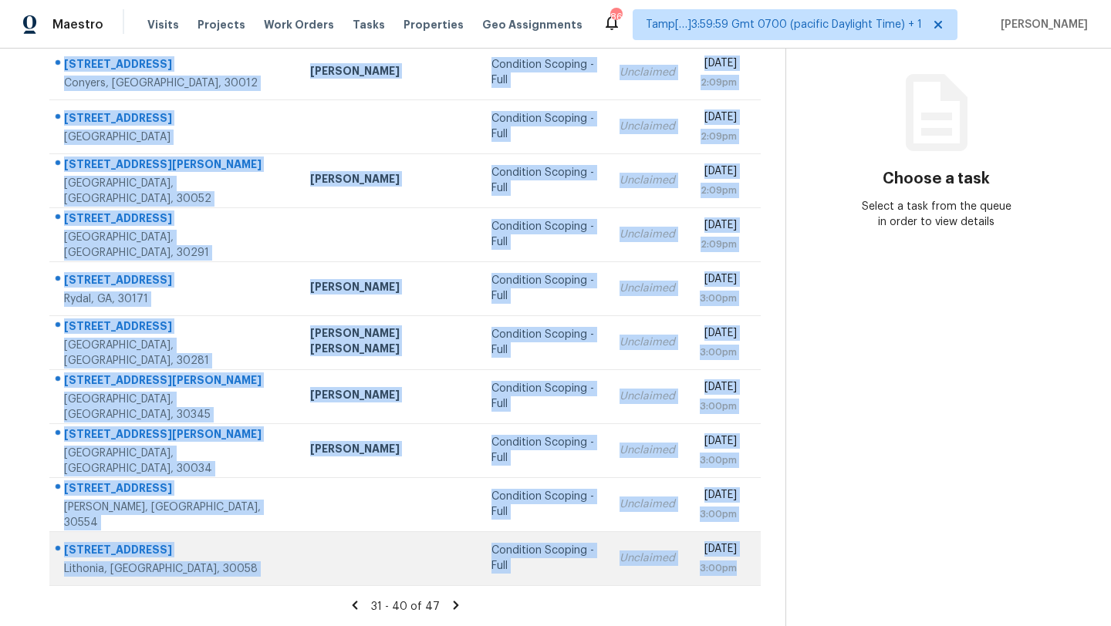
drag, startPoint x: 56, startPoint y: 133, endPoint x: 644, endPoint y: 583, distance: 740.5
click at [644, 583] on tbody "1808 Kings Row Conyers, GA, 30012 Ryan Fogarty Condition Scoping - Full Unclaim…" at bounding box center [404, 316] width 711 height 540
copy tbody "1808 Kings Row Conyers, GA, 30012 Ryan Fogarty Condition Scoping - Full Unclaim…"
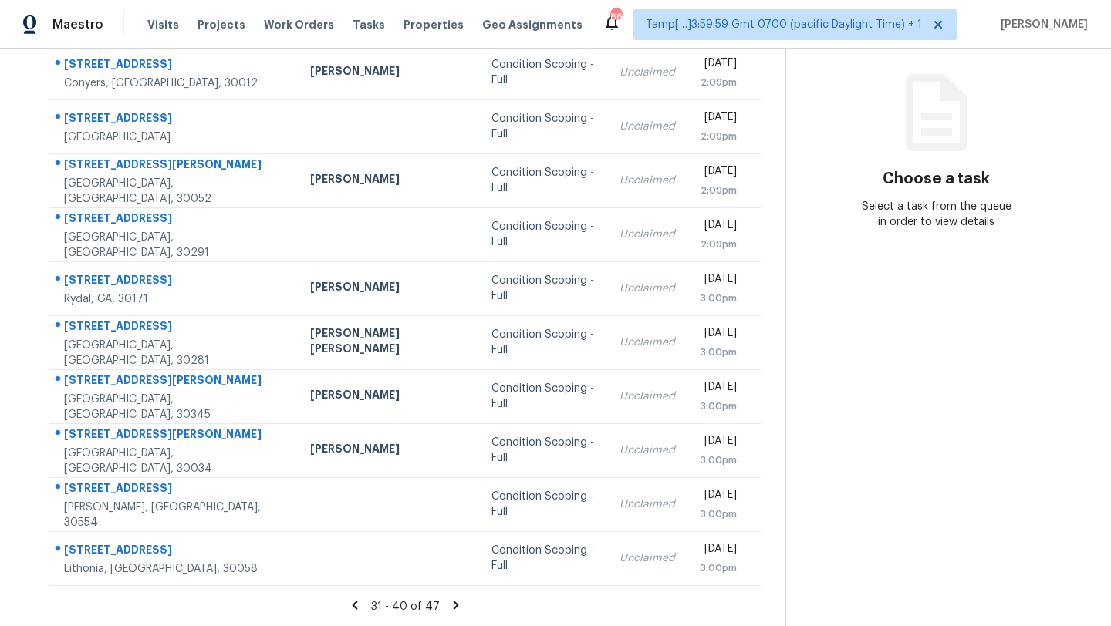
click at [453, 606] on icon at bounding box center [455, 605] width 5 height 8
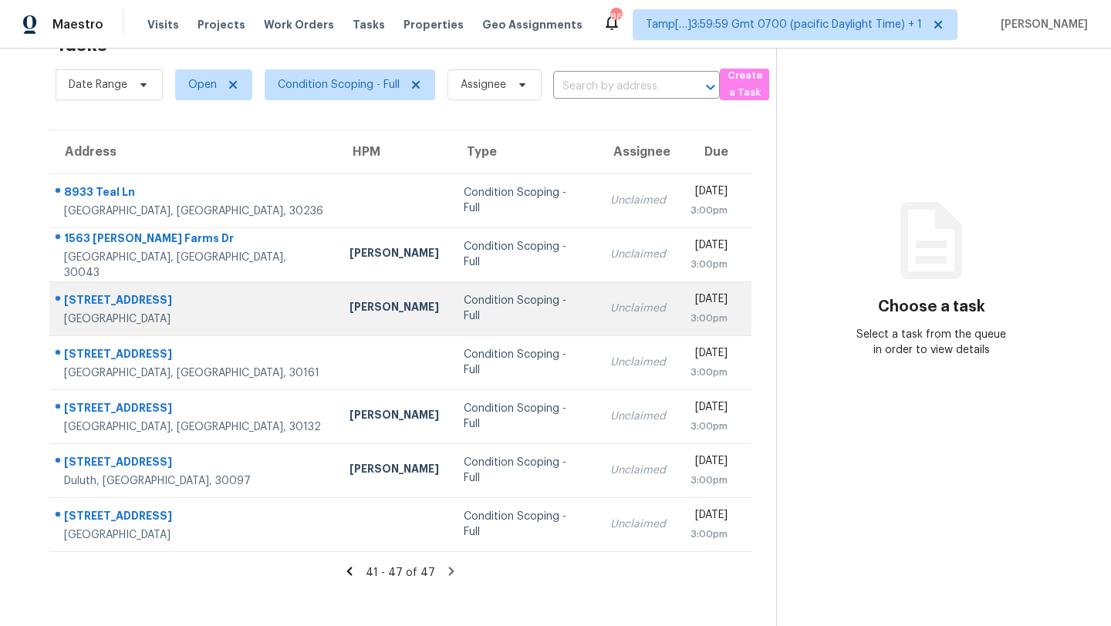
scroll to position [0, 0]
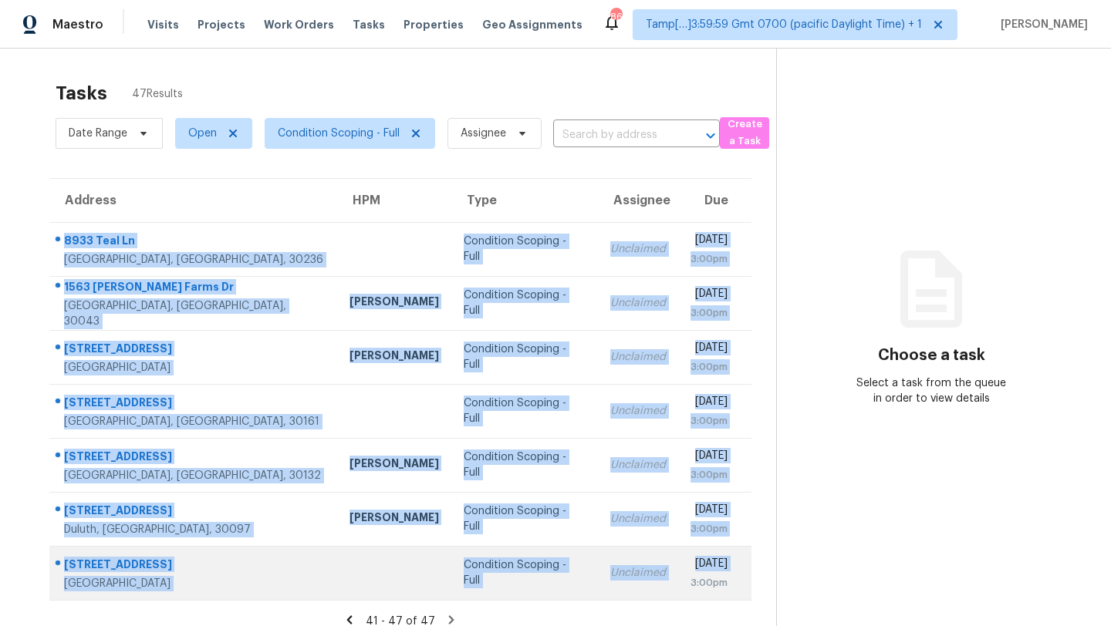
drag, startPoint x: 50, startPoint y: 230, endPoint x: 665, endPoint y: 587, distance: 711.0
click at [665, 587] on tbody "8933 Teal Ln Jonesboro, GA, 30236 Condition Scoping - Full Unclaimed Thu, Oct 2…" at bounding box center [400, 411] width 702 height 378
copy tbody "8933 Teal Ln Jonesboro, GA, 30236 Condition Scoping - Full Unclaimed Thu, Oct 2…"
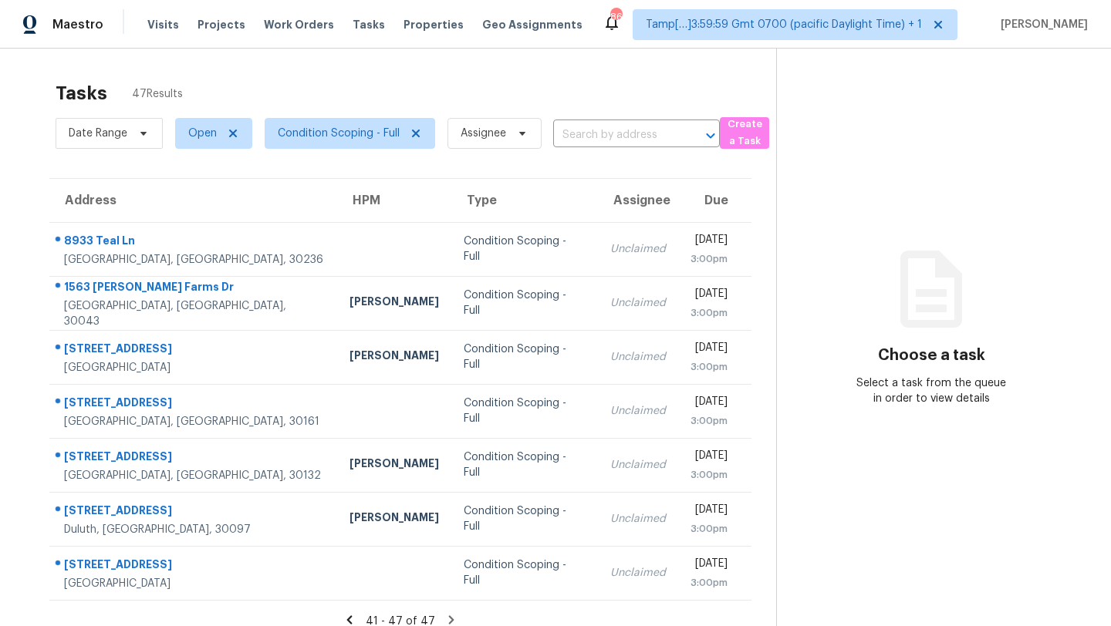
click at [19, 257] on div "Tasks 47 Results Date Range Open Condition Scoping - Full Assignee ​ Create a T…" at bounding box center [555, 362] width 1111 height 626
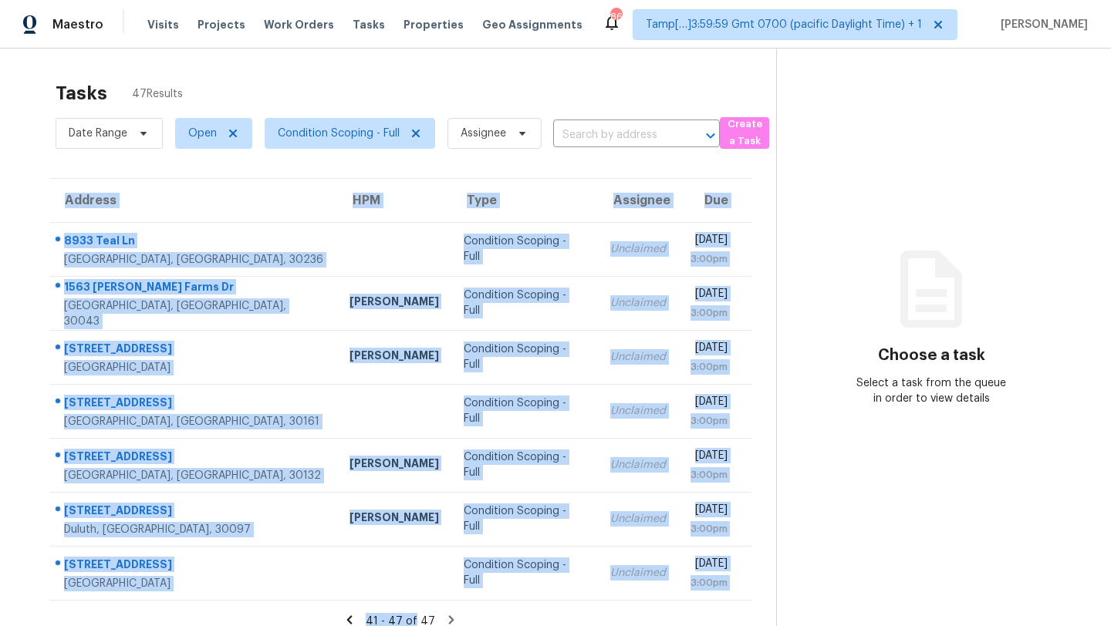
scroll to position [49, 0]
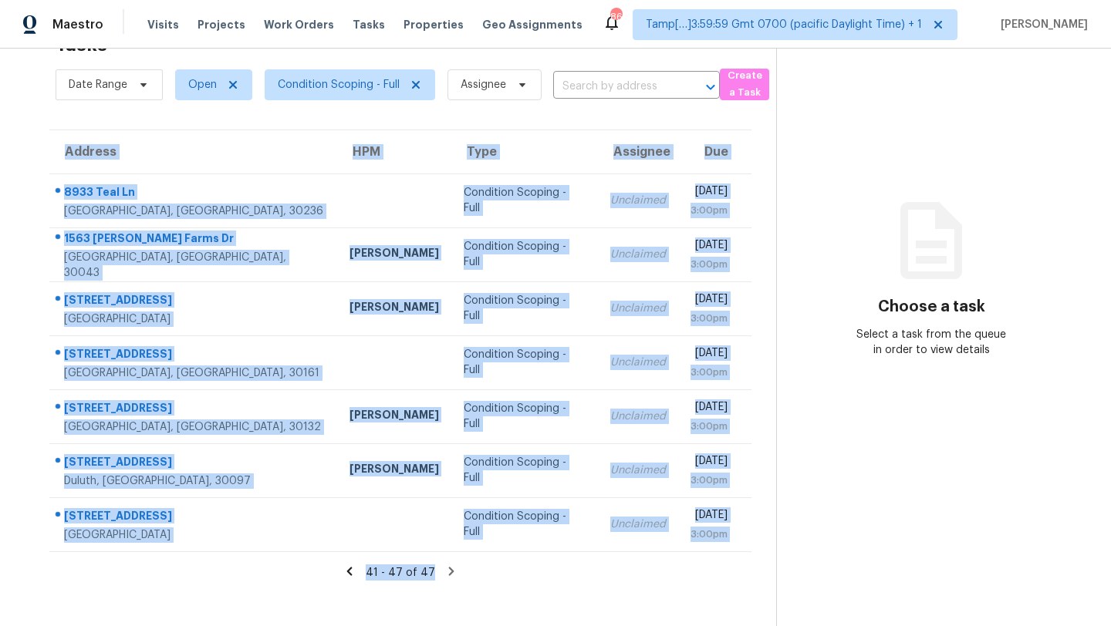
drag, startPoint x: 48, startPoint y: 232, endPoint x: 434, endPoint y: 625, distance: 550.9
click at [435, 626] on section "Tasks 47 Results Date Range Open Condition Scoping - Full Assignee ​ Create a T…" at bounding box center [400, 326] width 751 height 602
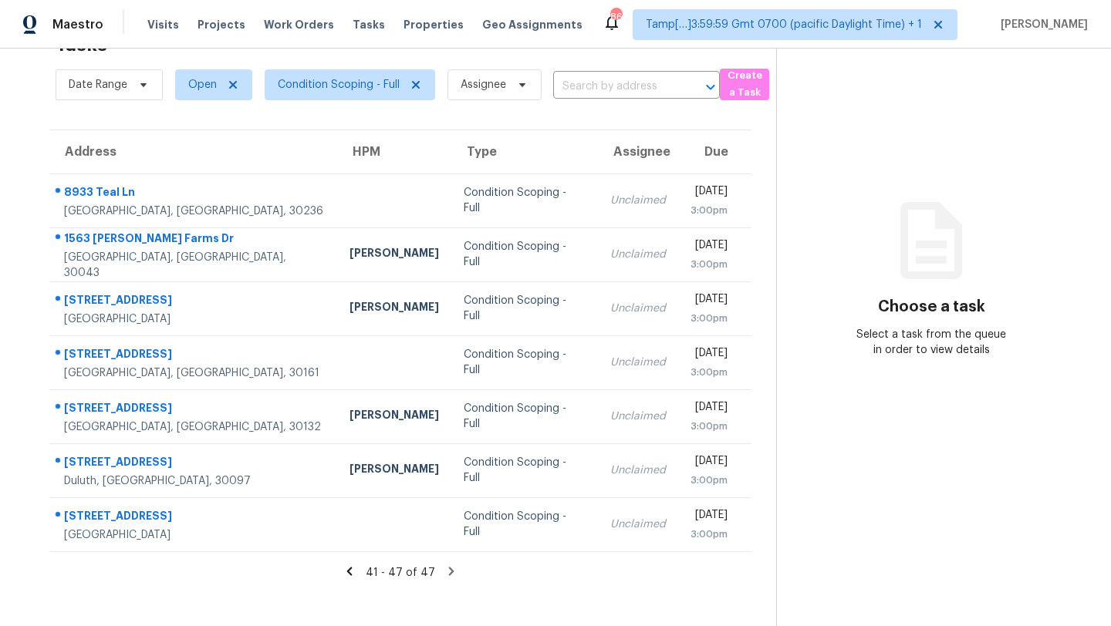
click at [14, 282] on div "Tasks 47 Results Date Range Open Condition Scoping - Full Assignee ​ Create a T…" at bounding box center [555, 313] width 1111 height 626
drag, startPoint x: 56, startPoint y: 187, endPoint x: 471, endPoint y: 602, distance: 588.0
click at [474, 602] on section "Tasks 47 Results Date Range Open Condition Scoping - Full Assignee ​ Create a T…" at bounding box center [400, 326] width 751 height 602
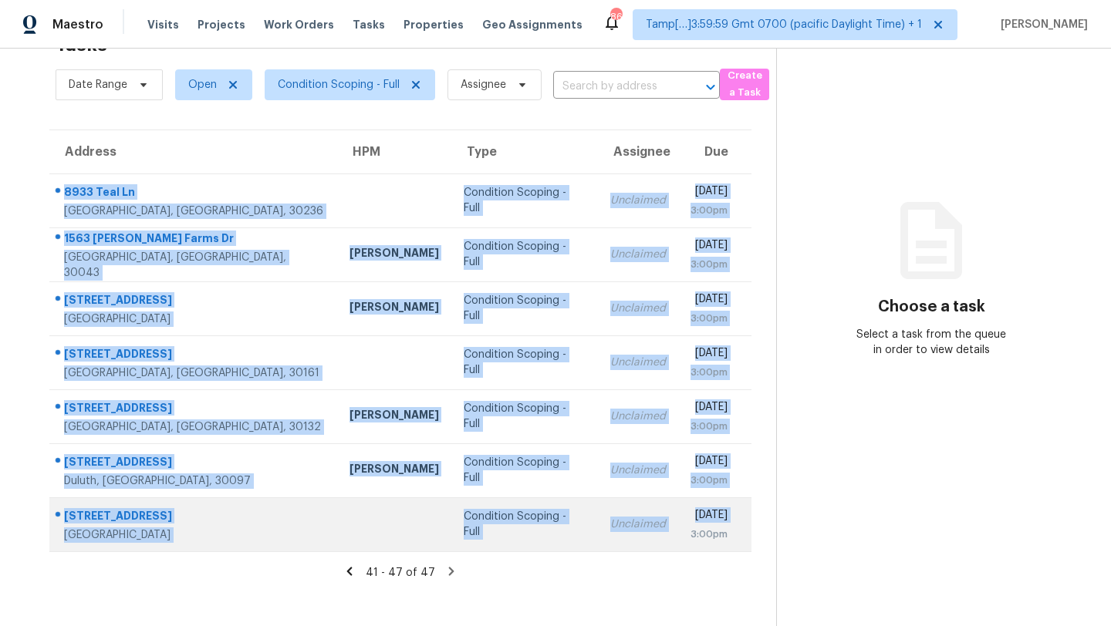
drag, startPoint x: 51, startPoint y: 187, endPoint x: 643, endPoint y: 541, distance: 690.1
click at [643, 541] on tbody "8933 Teal Ln Jonesboro, GA, 30236 Condition Scoping - Full Unclaimed Thu, Oct 2…" at bounding box center [400, 363] width 702 height 378
copy tbody "8933 Teal Ln Jonesboro, GA, 30236 Condition Scoping - Full Unclaimed Thu, Oct 2…"
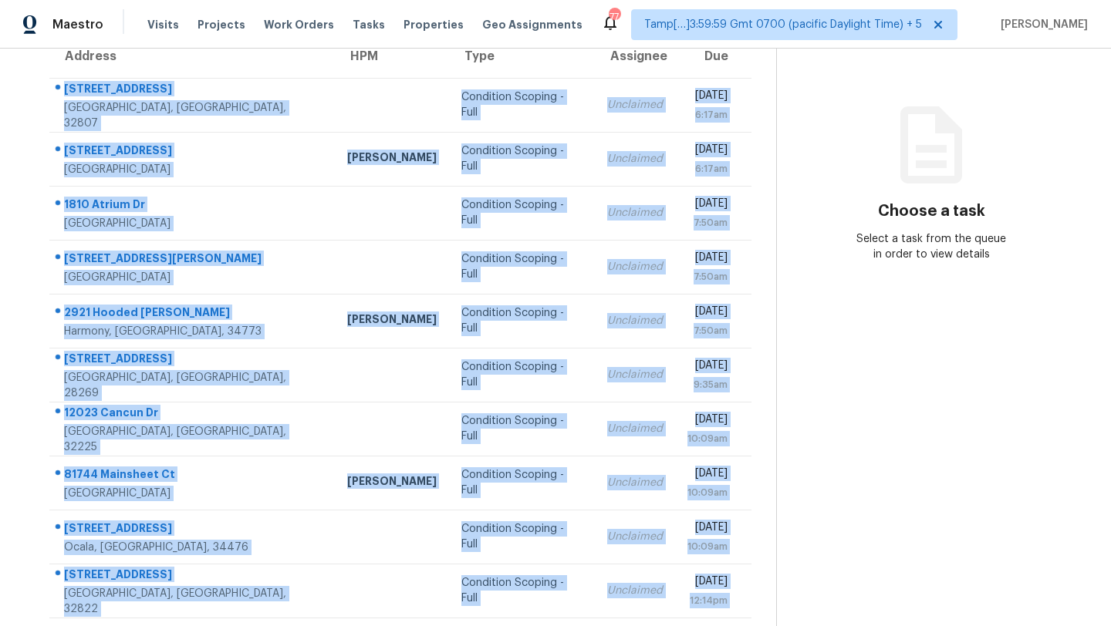
scroll to position [177, 0]
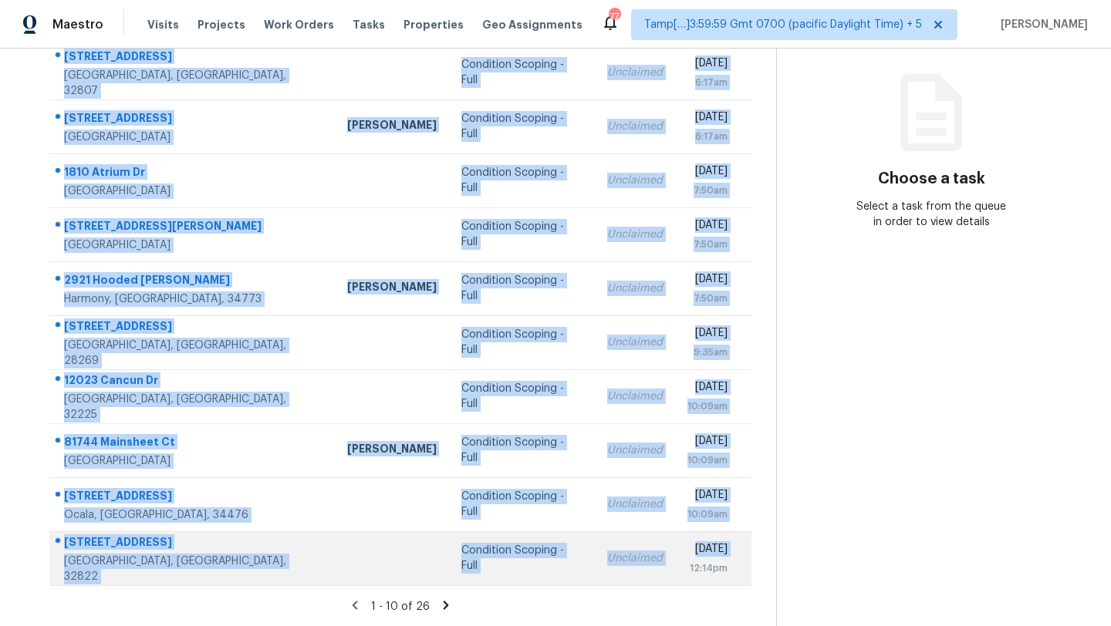
drag, startPoint x: 53, startPoint y: 230, endPoint x: 642, endPoint y: 566, distance: 677.8
click at [642, 566] on tbody "6723 Flame St Orlando, FL, 32807 Condition Scoping - Full Unclaimed Thu, Oct 2n…" at bounding box center [400, 316] width 702 height 540
copy tbody "6723 Flame St Orlando, FL, 32807 Condition Scoping - Full Unclaimed Thu, Oct 2n…"
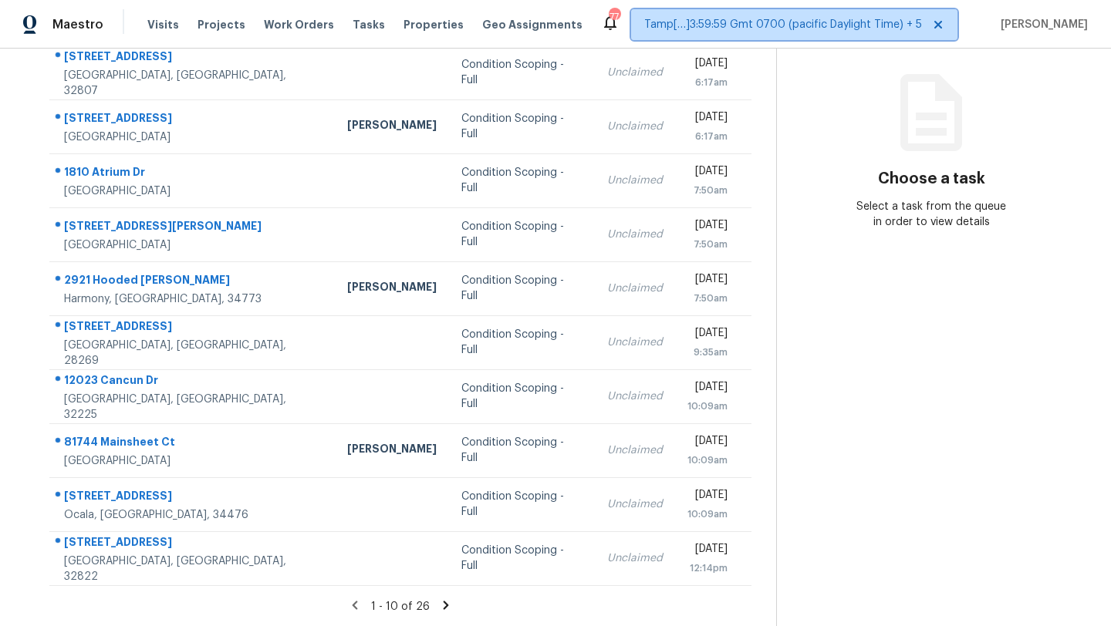
click at [791, 33] on span "Tamp[…]3:59:59 Gmt 0700 (pacific Daylight Time) + 5" at bounding box center [794, 24] width 326 height 31
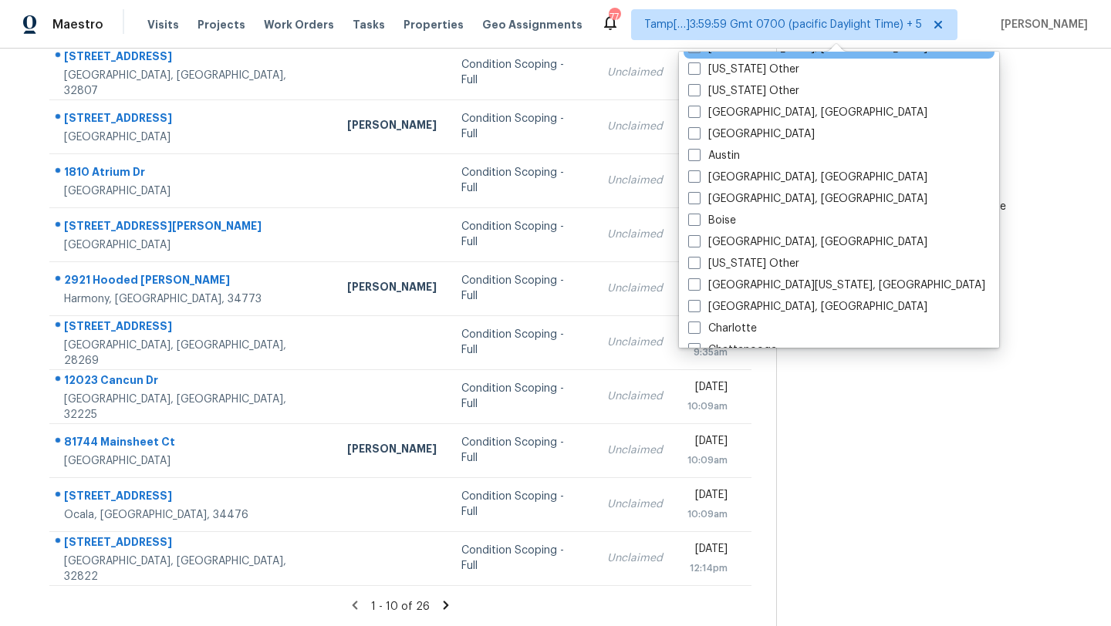
scroll to position [293, 0]
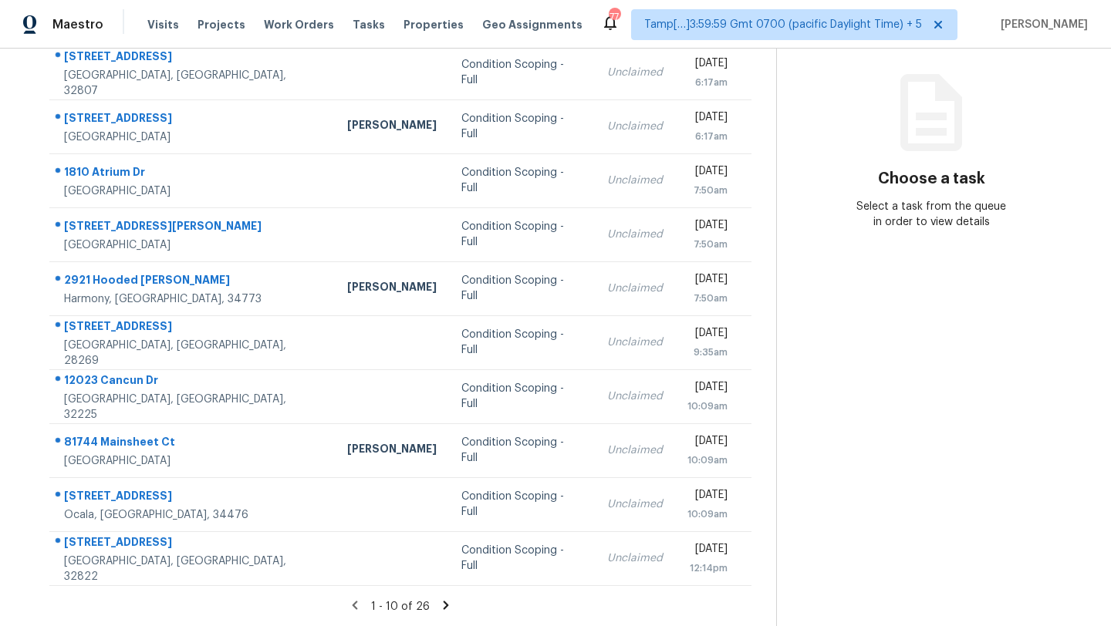
click at [955, 150] on icon at bounding box center [931, 112] width 62 height 77
click at [447, 603] on icon at bounding box center [446, 606] width 14 height 14
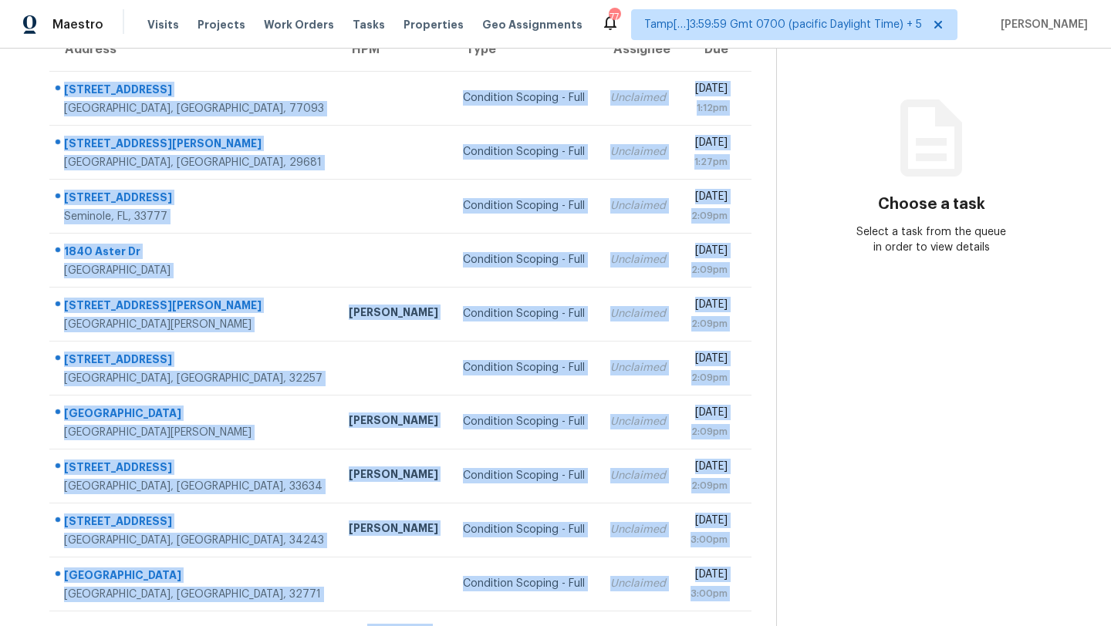
scroll to position [177, 0]
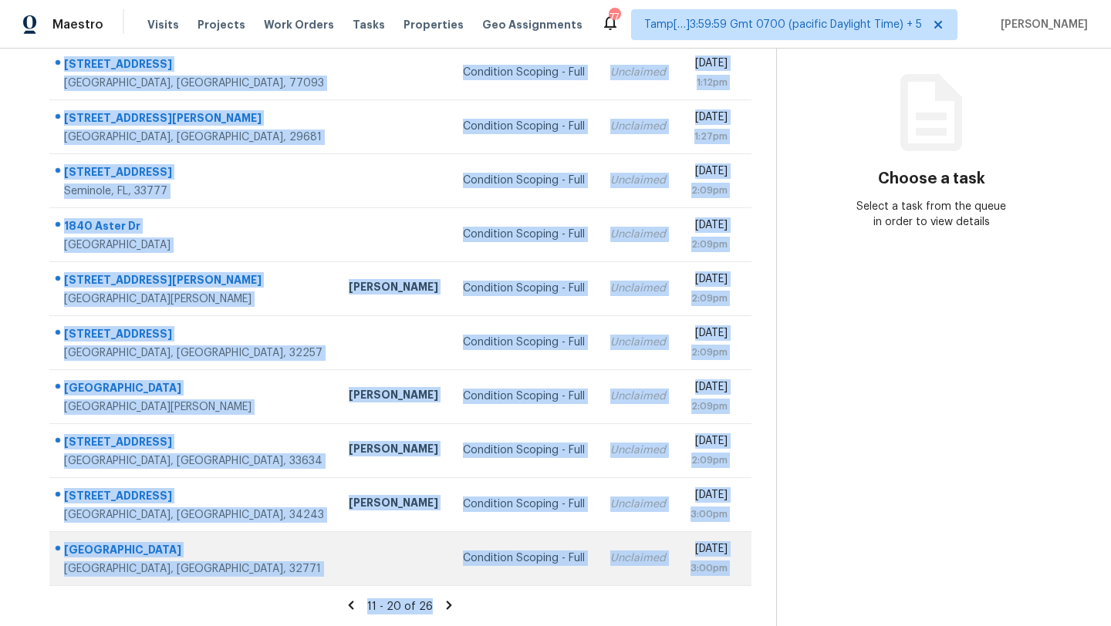
drag, startPoint x: 53, startPoint y: 121, endPoint x: 615, endPoint y: 558, distance: 711.3
click at [615, 558] on tbody "7215 Brazil St Houston, TX, 77093 Condition Scoping - Full Unclaimed Thu, Oct 2…" at bounding box center [400, 316] width 702 height 540
copy tbody "7215 Brazil St Houston, TX, 77093 Condition Scoping - Full Unclaimed Thu, Oct 2…"
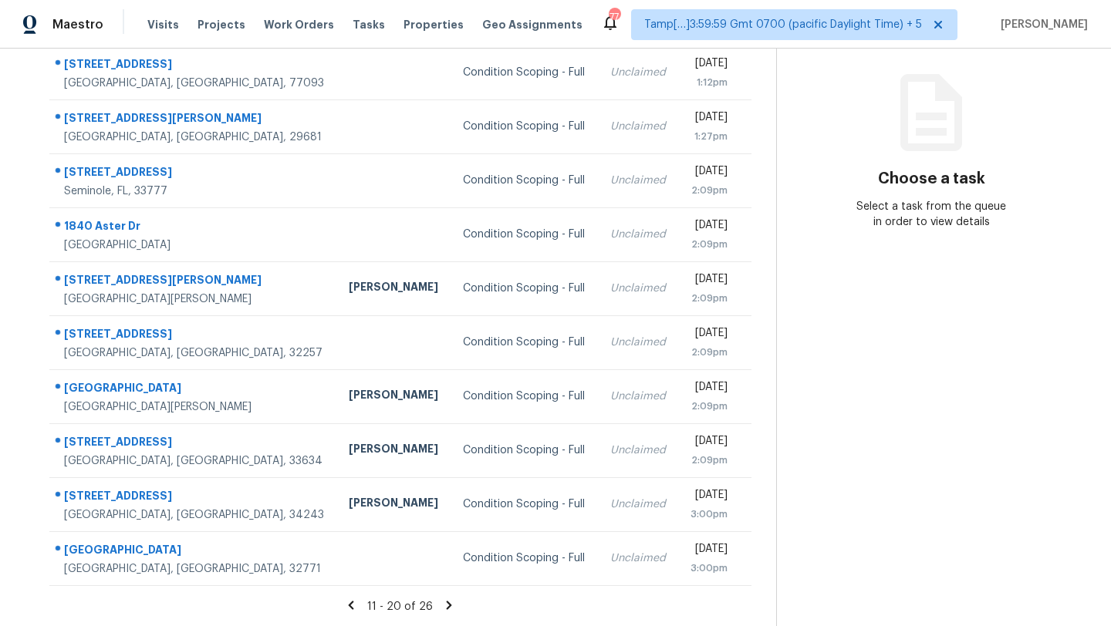
click at [449, 605] on icon at bounding box center [449, 606] width 14 height 14
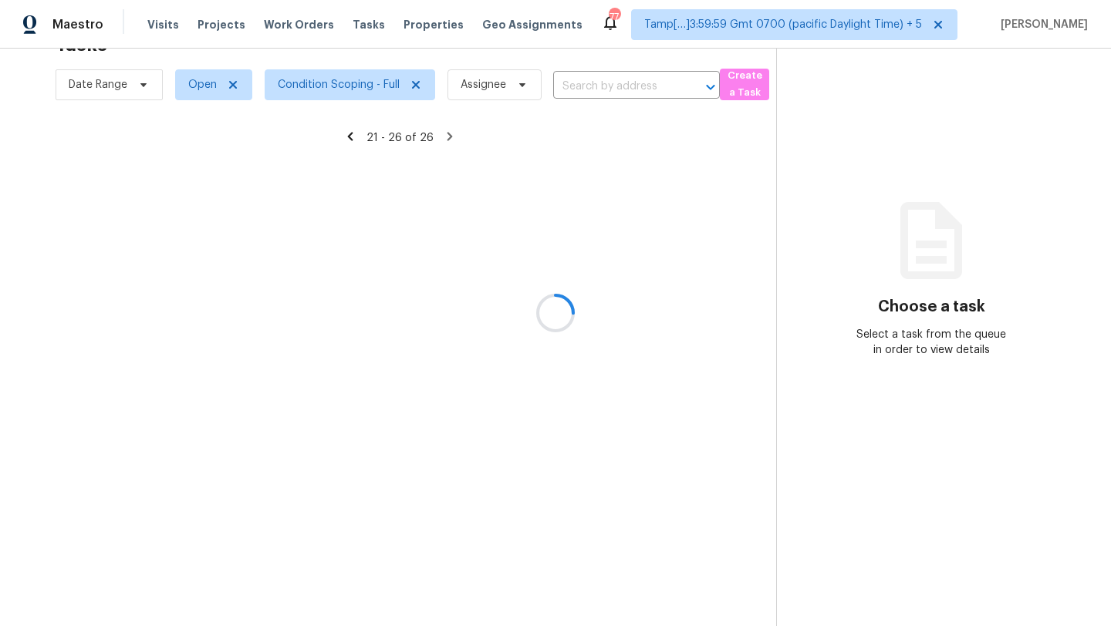
scroll to position [49, 0]
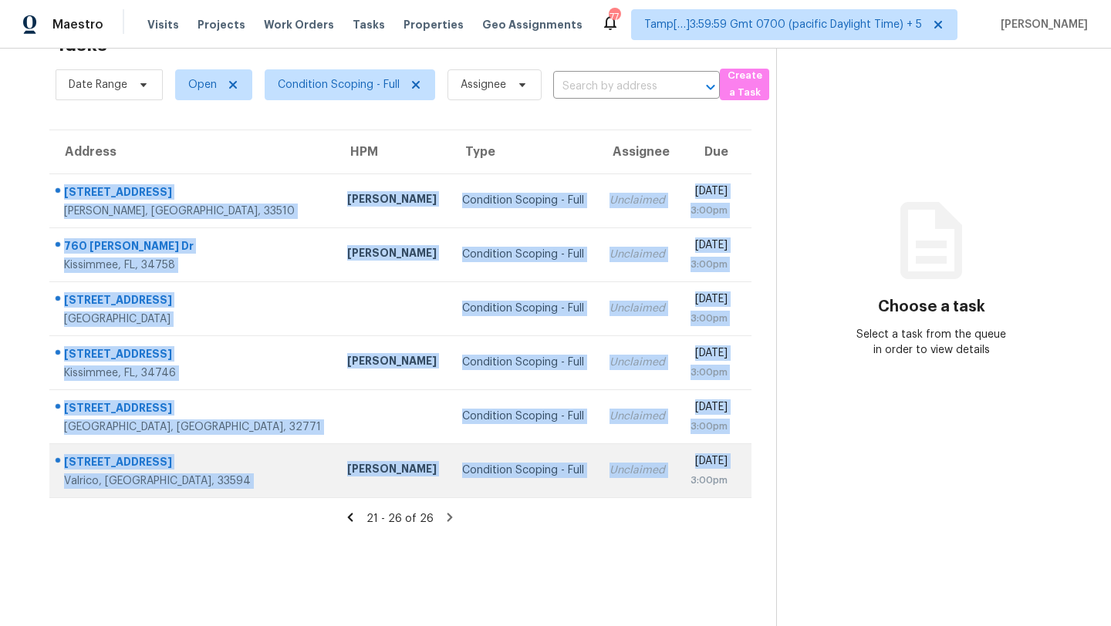
drag, startPoint x: 54, startPoint y: 178, endPoint x: 645, endPoint y: 477, distance: 662.0
click at [645, 477] on tbody "909 Winchester Ct Brandon, FL, 33510 Paul Springer Condition Scoping - Full Unc…" at bounding box center [400, 336] width 702 height 324
copy tbody "909 Winchester Ct Brandon, FL, 33510 Paul Springer Condition Scoping - Full Unc…"
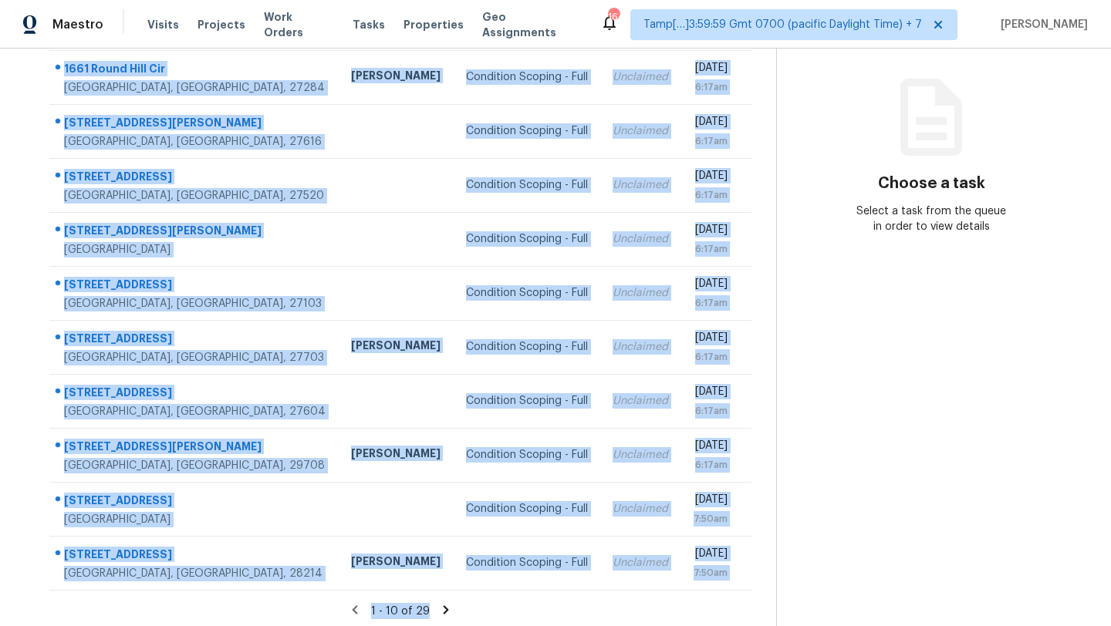
scroll to position [177, 0]
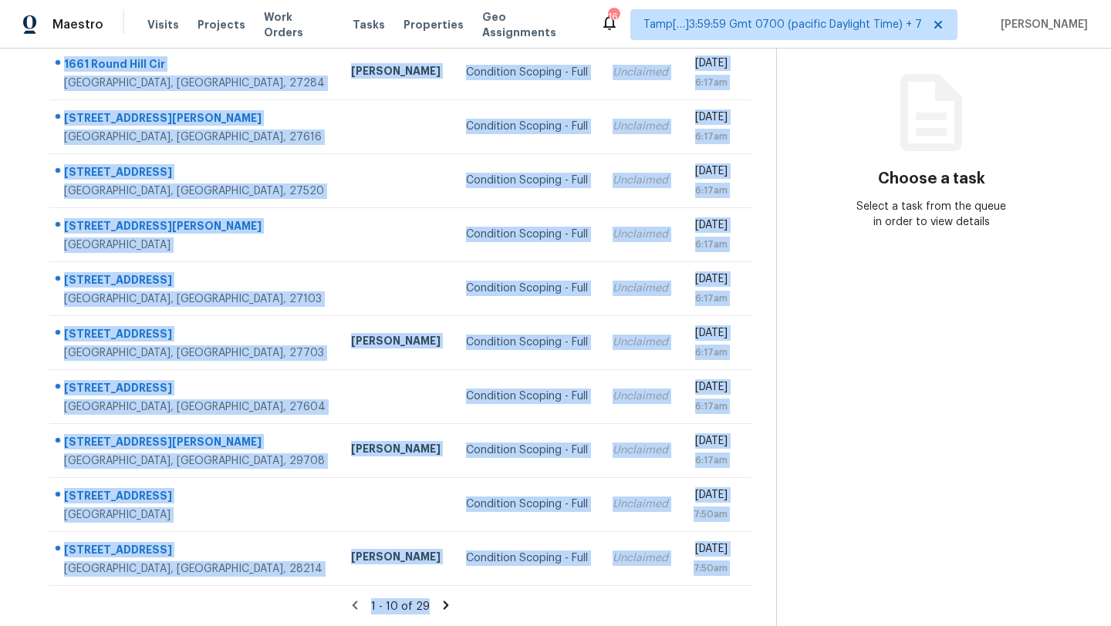
drag, startPoint x: 52, startPoint y: 145, endPoint x: 761, endPoint y: 621, distance: 853.8
click at [761, 622] on section "Tasks 29 Results Date Range Open Condition Scoping - Full Assignee ​ Create a T…" at bounding box center [400, 262] width 751 height 730
copy section "1661 Round Hill Cir Kernersville, NC, 27284 Ken Romain Condition Scoping - Full…"
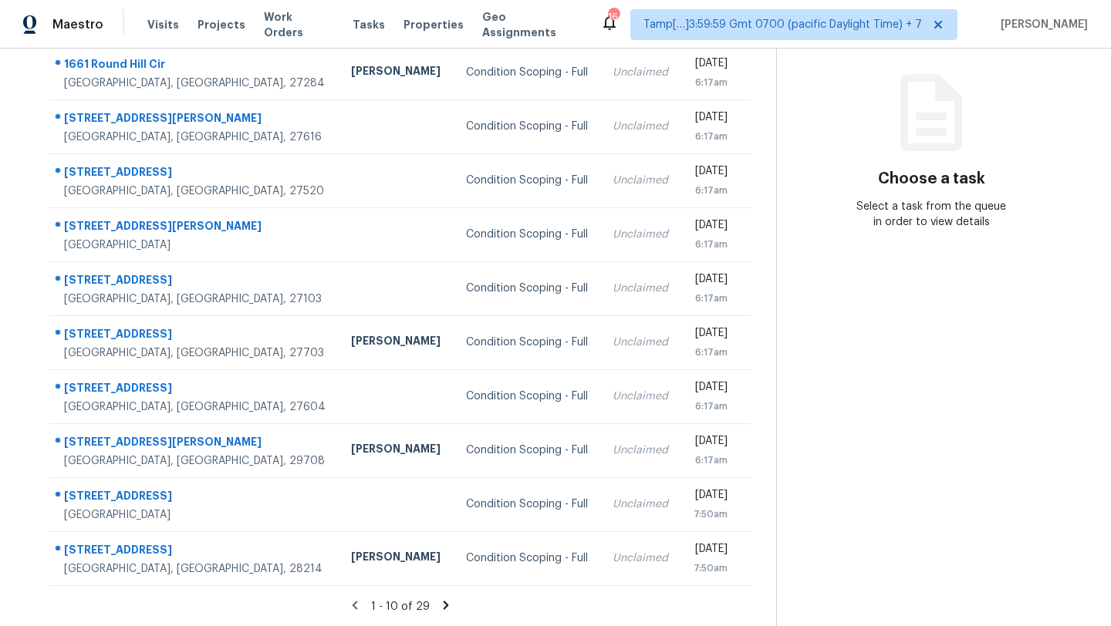
click at [470, 601] on div "1 - 10 of 29" at bounding box center [400, 607] width 751 height 16
click at [441, 605] on icon at bounding box center [446, 606] width 14 height 14
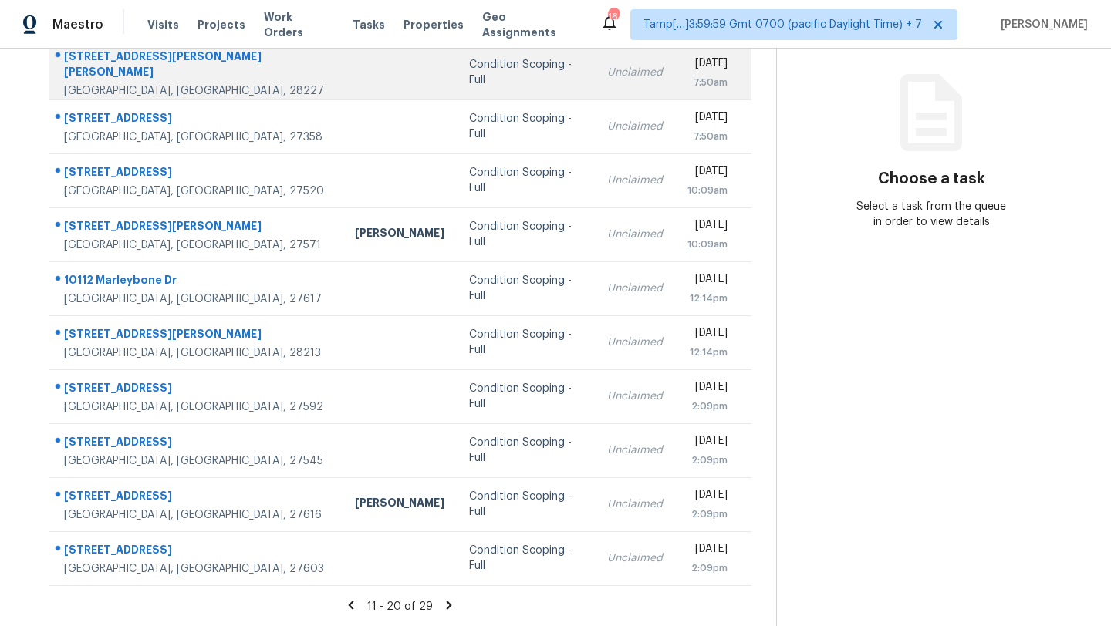
scroll to position [162, 0]
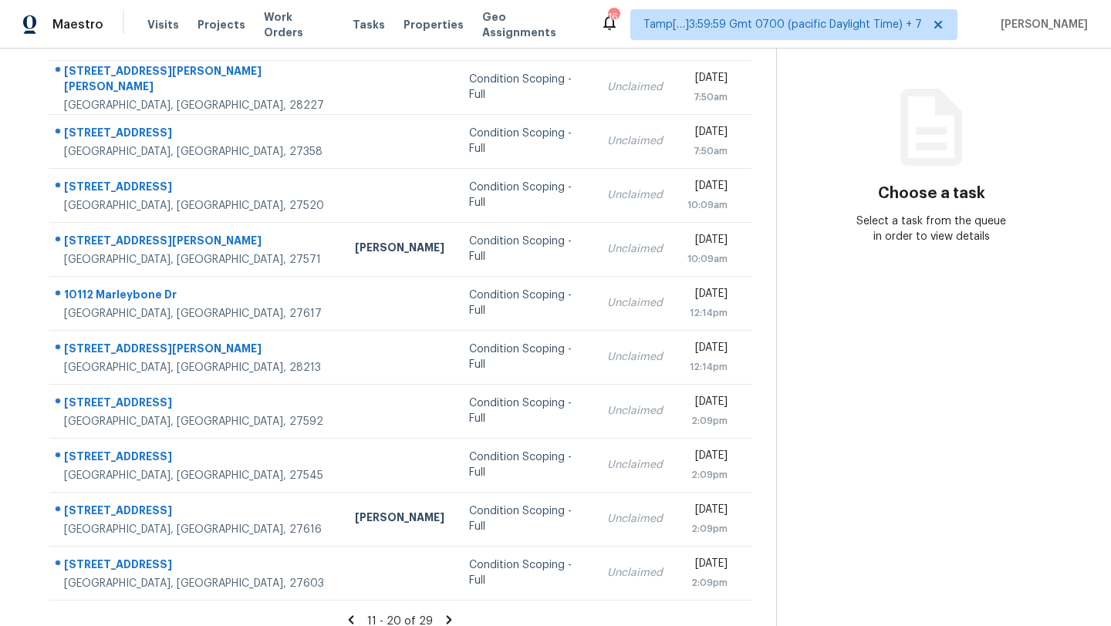
drag, startPoint x: 52, startPoint y: 68, endPoint x: 756, endPoint y: 595, distance: 879.3
click at [756, 596] on div "Address HPM Type Assignee Due 5751 Ebley Ln Charlotte, NC, 28227 Condition Scop…" at bounding box center [400, 308] width 751 height 585
copy table "Address HPM Type Assignee Due"
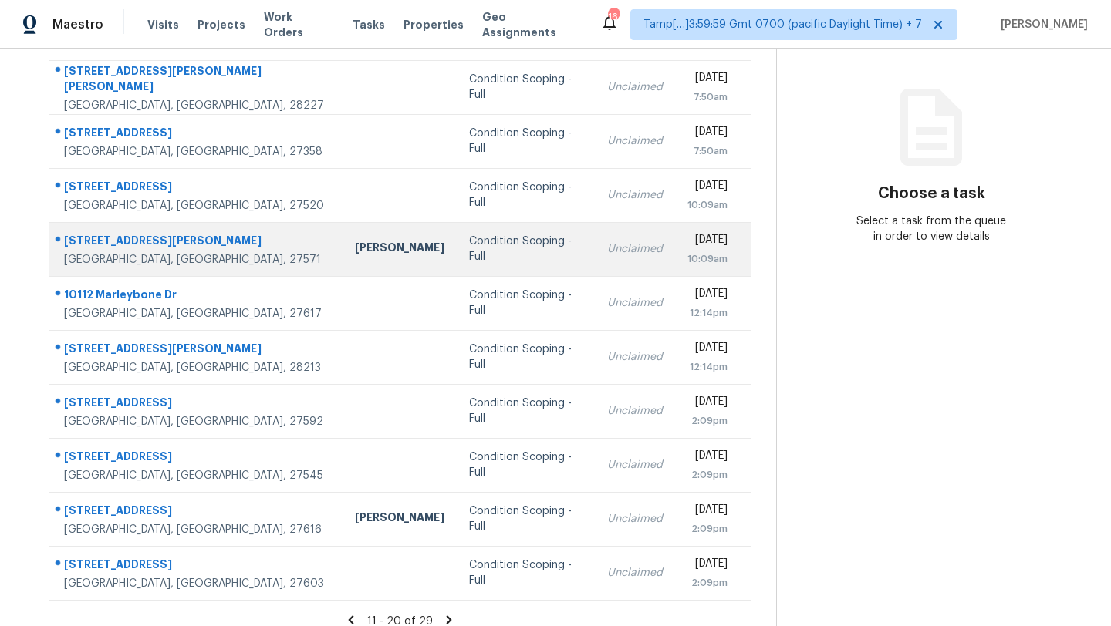
scroll to position [177, 0]
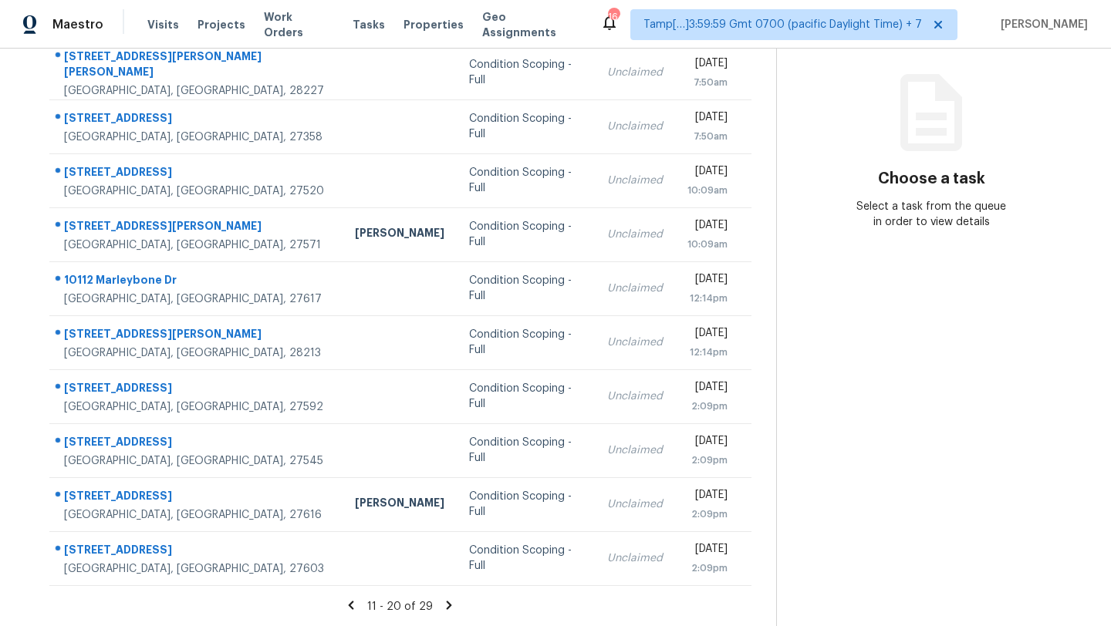
click at [447, 608] on icon at bounding box center [449, 606] width 14 height 14
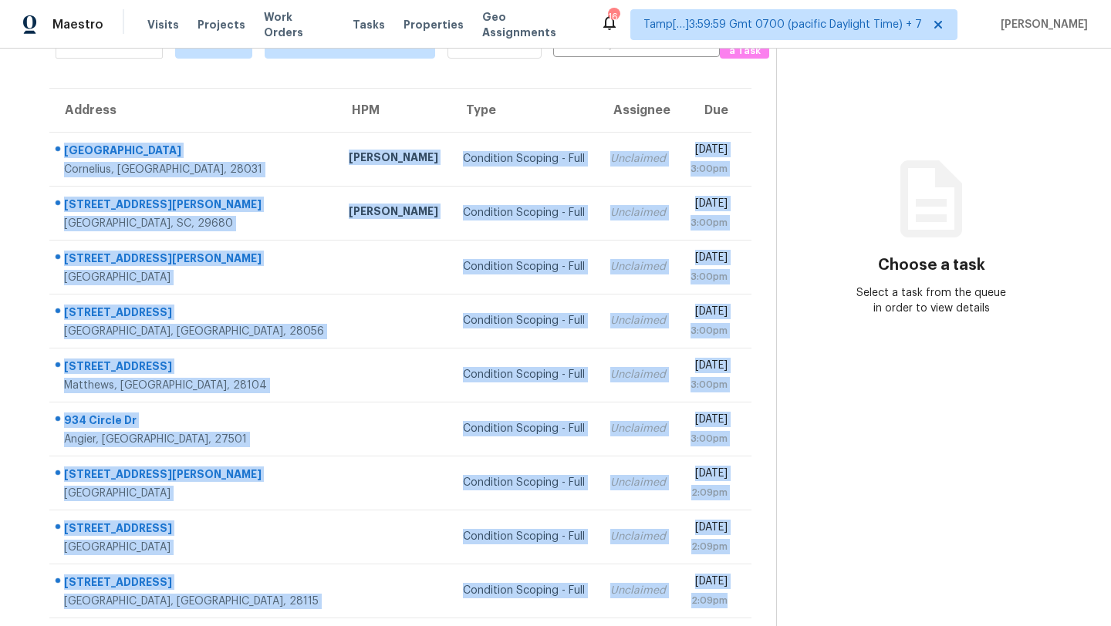
scroll to position [123, 0]
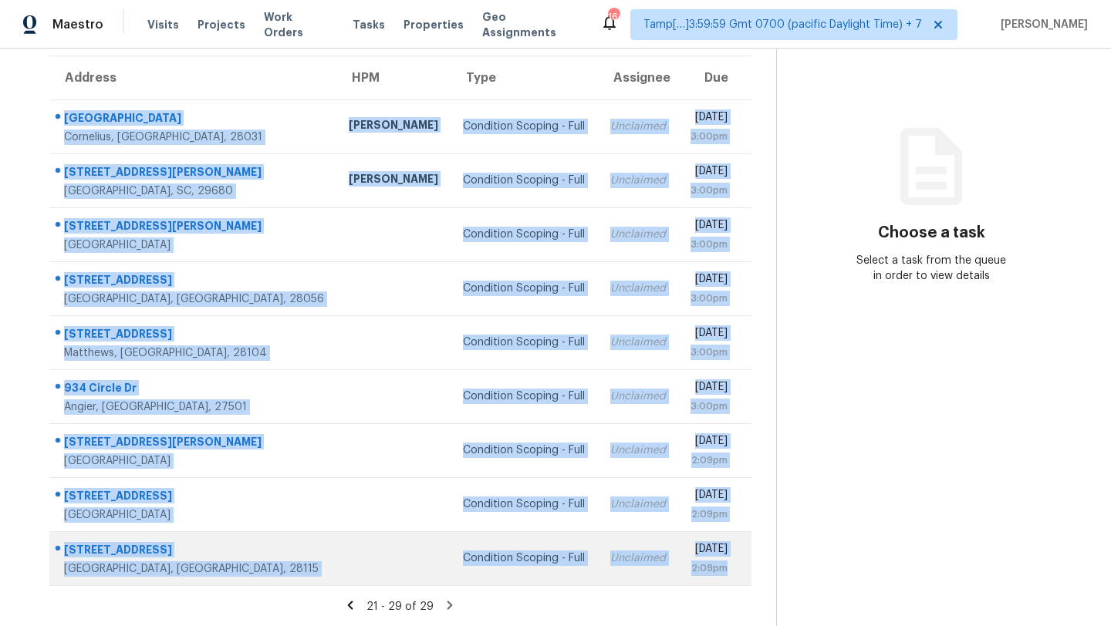
drag, startPoint x: 52, startPoint y: 161, endPoint x: 744, endPoint y: 578, distance: 807.6
click at [744, 578] on tbody "20845 Lagoona Dr Cornelius, NC, 28031 Greg Janiak Condition Scoping - Full Uncl…" at bounding box center [400, 343] width 702 height 486
copy tbody "20845 Lagoona Dr Cornelius, NC, 28031 Greg Janiak Condition Scoping - Full Uncl…"
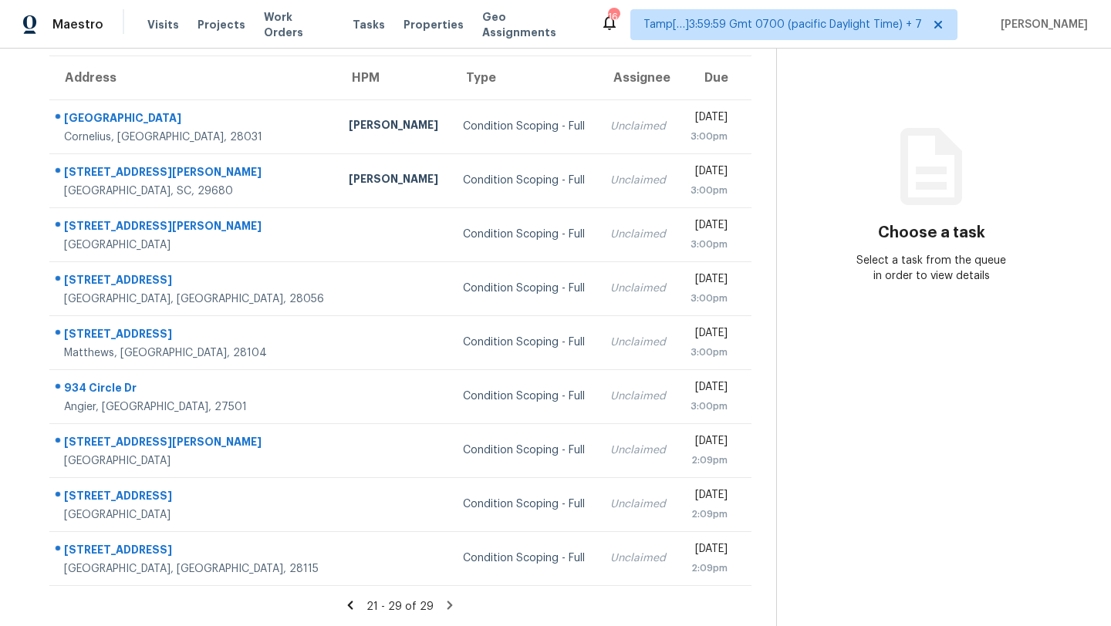
click at [447, 607] on icon at bounding box center [450, 606] width 14 height 14
click at [444, 606] on icon at bounding box center [450, 606] width 14 height 14
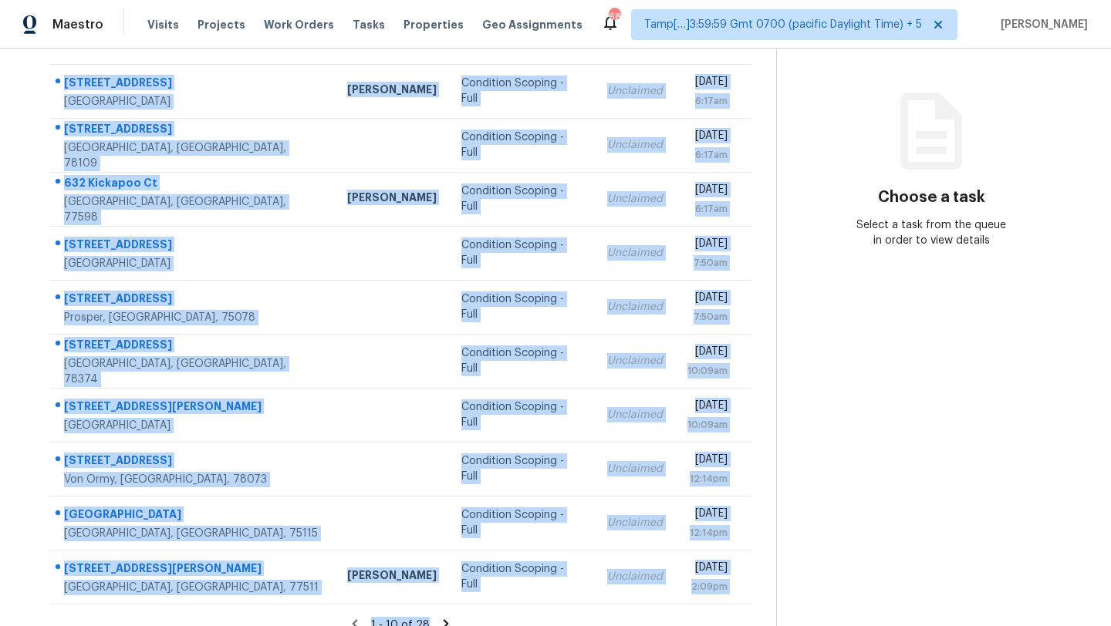
scroll to position [177, 0]
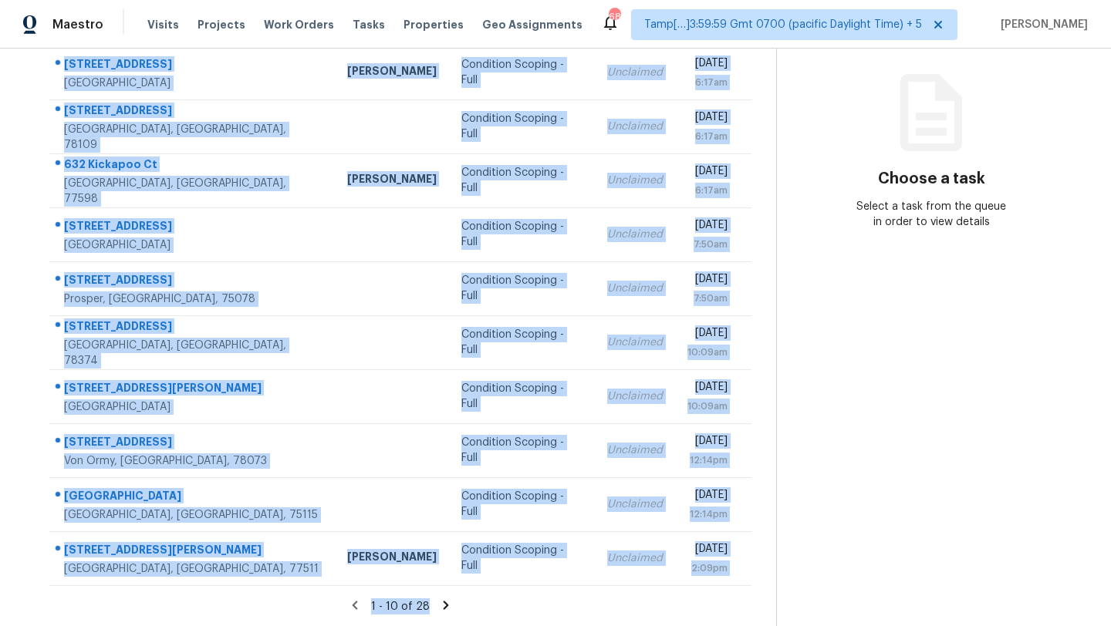
drag, startPoint x: 52, startPoint y: 153, endPoint x: 750, endPoint y: 619, distance: 839.2
click at [750, 620] on section "Tasks 28 Results Date Range Open Condition Scoping - Full Assignee ​ Create a T…" at bounding box center [400, 262] width 751 height 730
copy section "[STREET_ADDRESS] [PERSON_NAME] Condition Scoping - Full Unclaimed [DATE] 6:17am…"
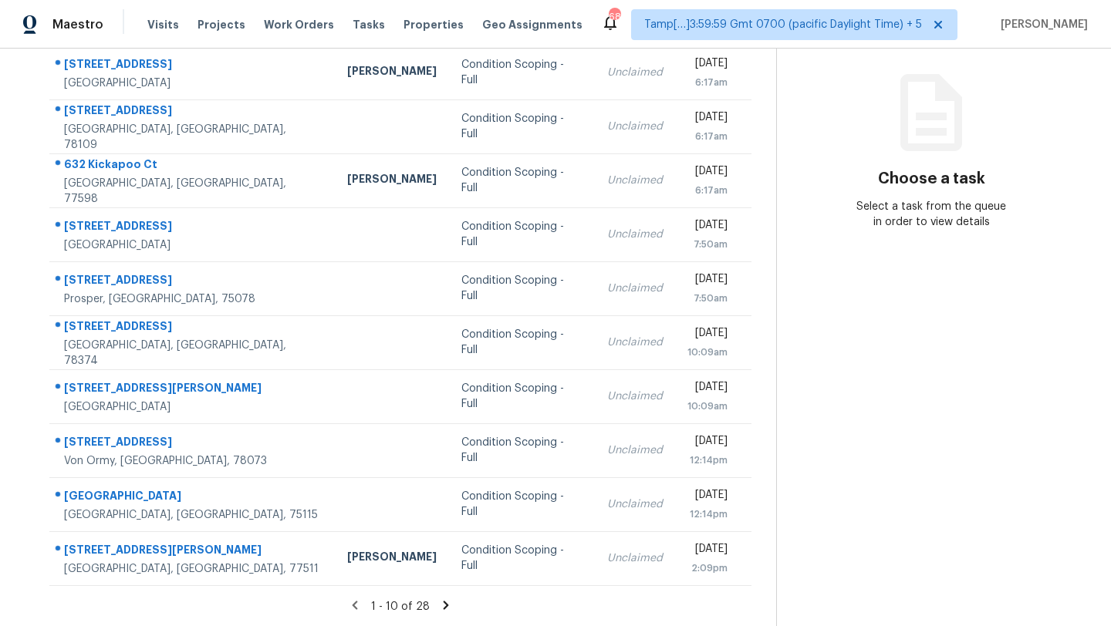
click at [498, 600] on div "1 - 10 of 28" at bounding box center [400, 607] width 751 height 16
click at [444, 607] on icon at bounding box center [446, 606] width 14 height 14
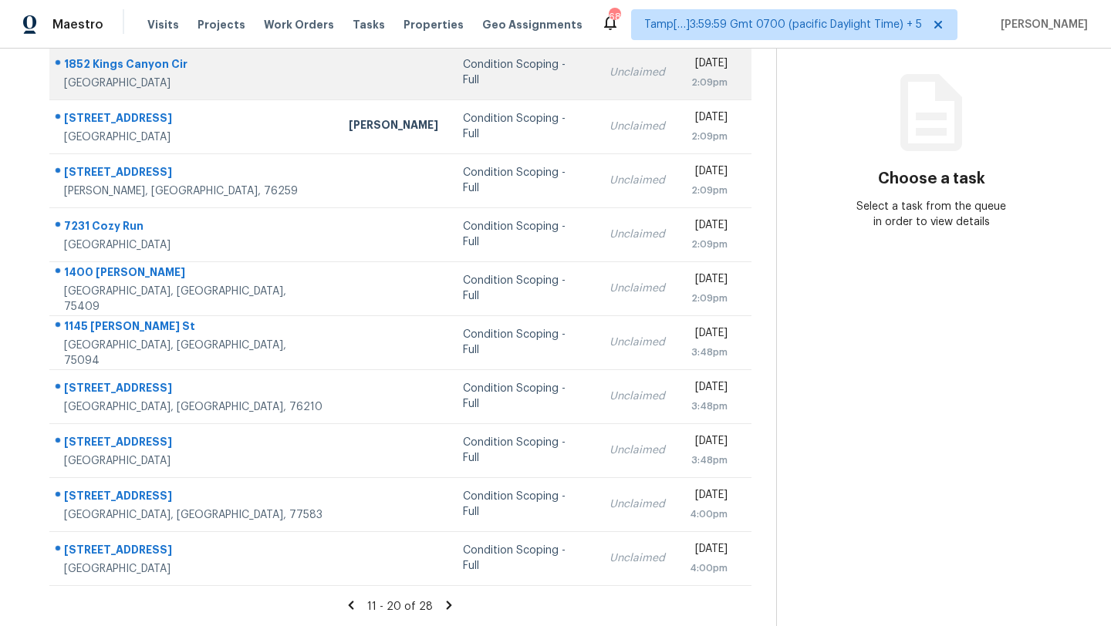
scroll to position [134, 0]
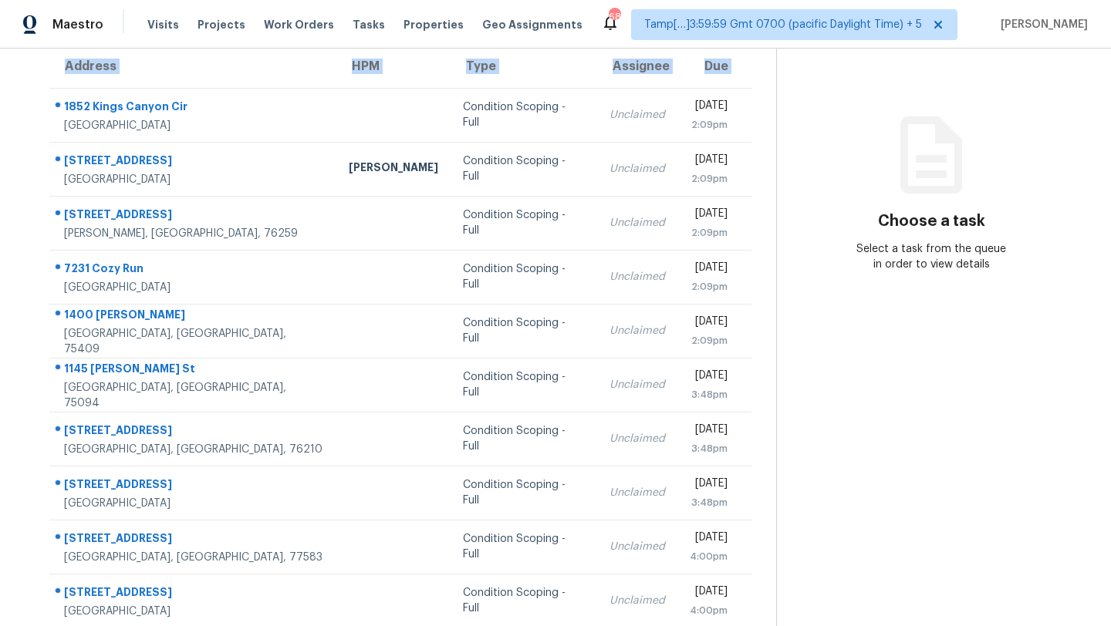
drag, startPoint x: 55, startPoint y: 96, endPoint x: 753, endPoint y: 602, distance: 862.2
click at [753, 602] on div "Address HPM Type Assignee Due 1852 Kings Canyon Cir Fort Worth, TX, 76134 Condi…" at bounding box center [400, 336] width 751 height 585
copy table "Address HPM Type Assignee Due"
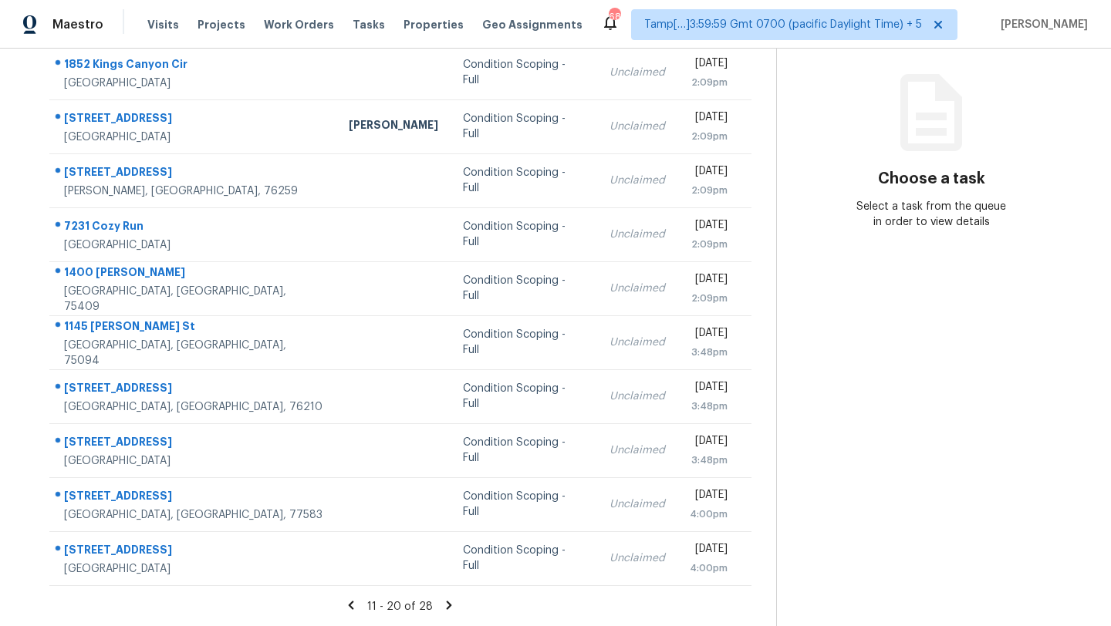
click at [447, 606] on icon at bounding box center [449, 605] width 5 height 8
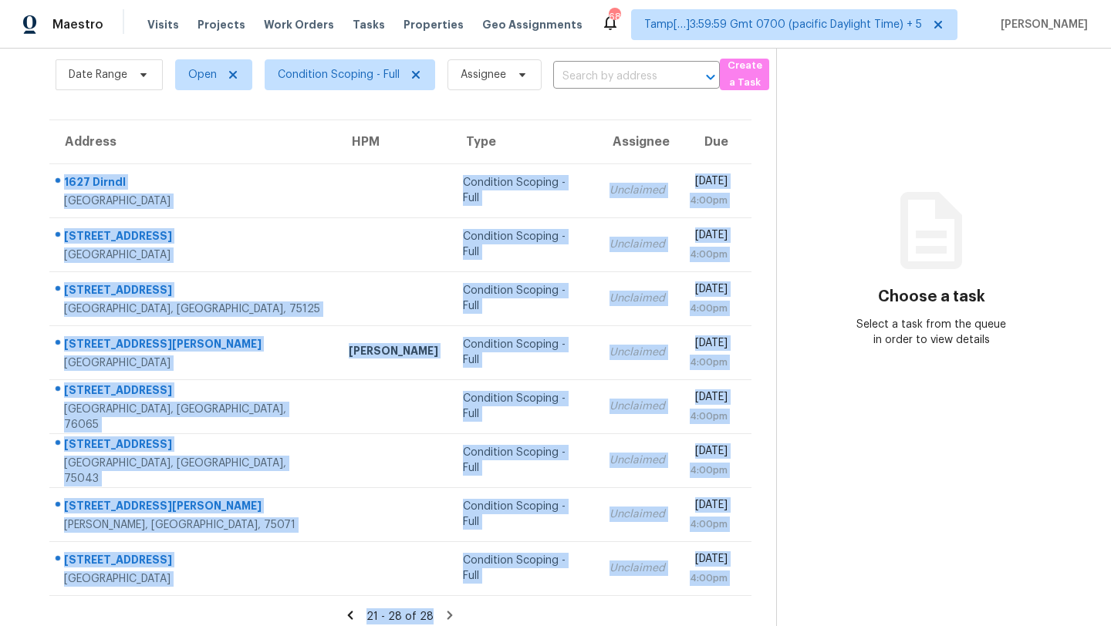
scroll to position [69, 0]
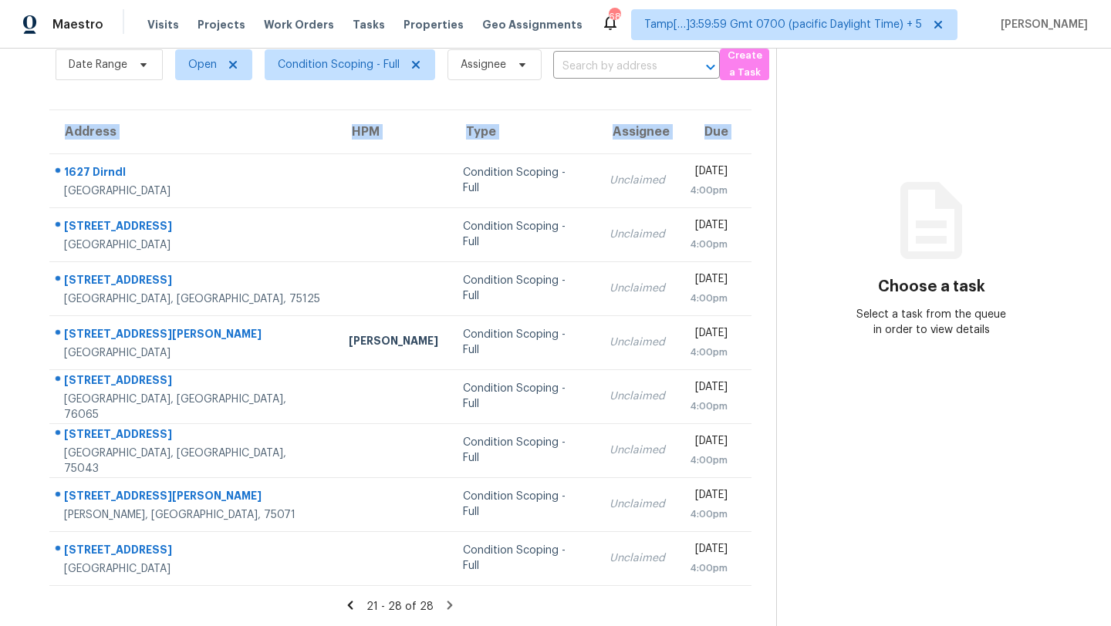
drag, startPoint x: 54, startPoint y: 170, endPoint x: 757, endPoint y: 575, distance: 810.6
click at [757, 575] on div "Address HPM Type Assignee Due 1627 Dirndl New Braunfels, TX, 78132 Condition Sc…" at bounding box center [400, 348] width 751 height 477
copy table "Address HPM Type Assignee Due"
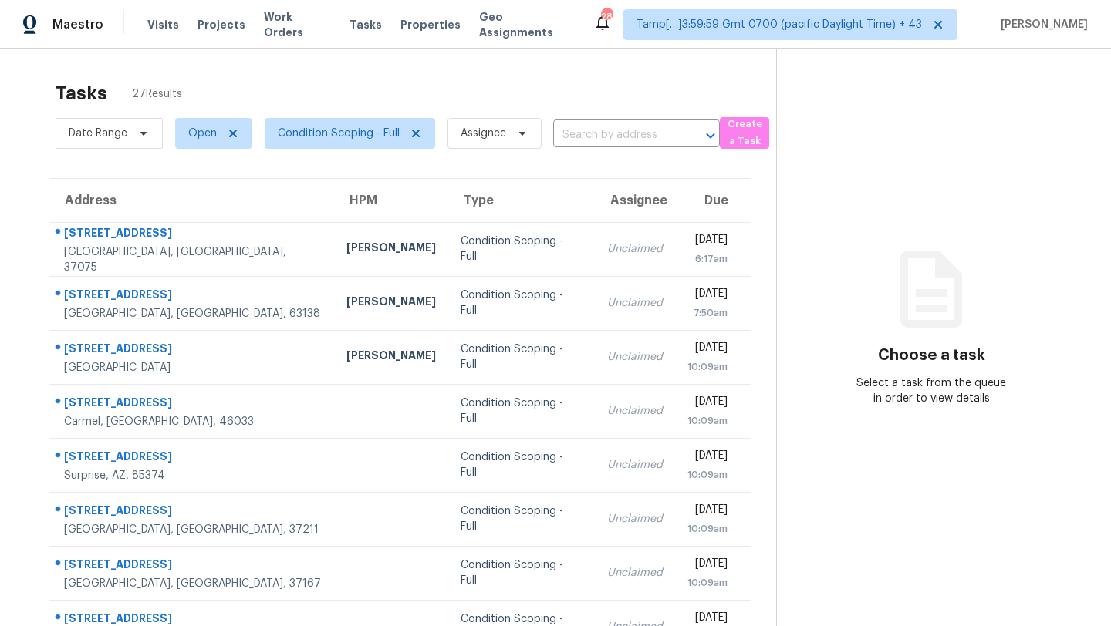
click at [36, 205] on div "Address HPM Type Assignee Due [STREET_ADDRESS][PERSON_NAME] [PERSON_NAME] Condi…" at bounding box center [400, 470] width 751 height 585
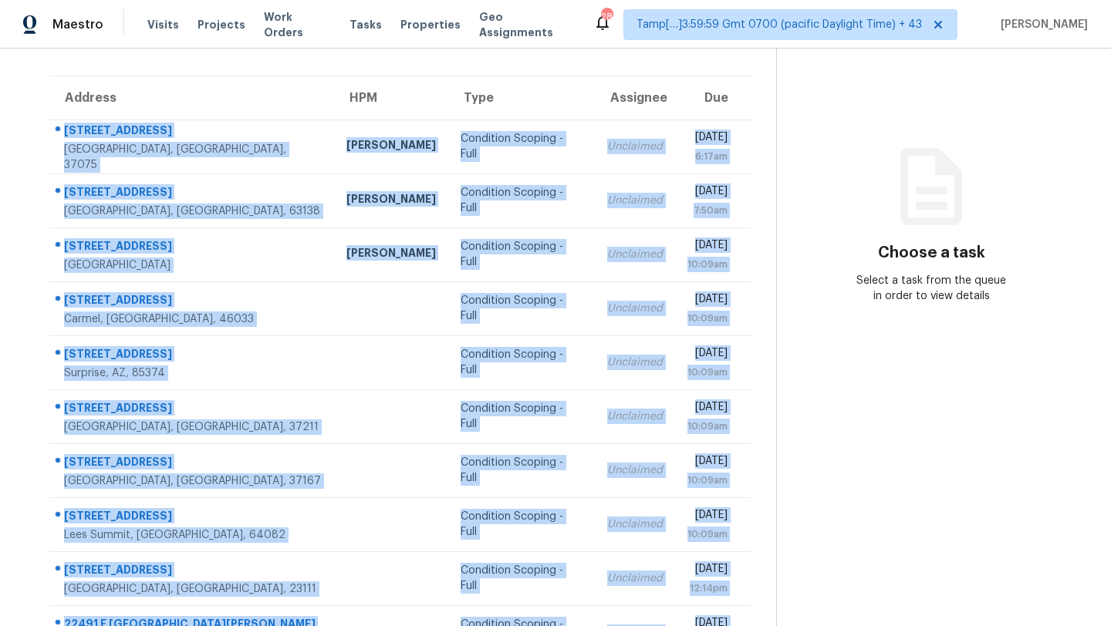
scroll to position [177, 0]
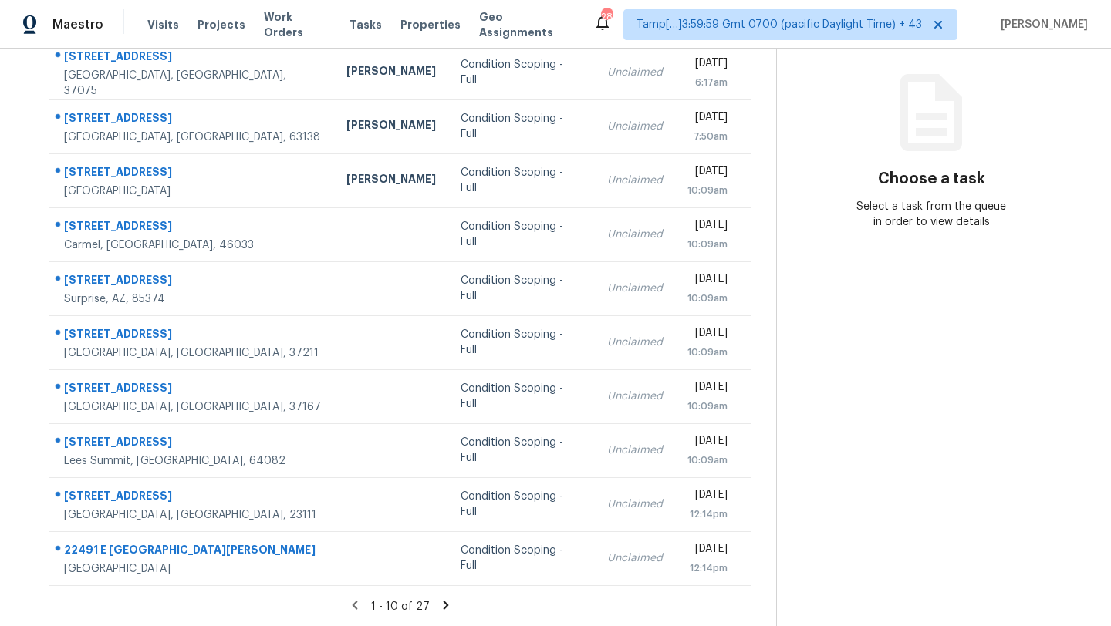
drag, startPoint x: 54, startPoint y: 231, endPoint x: 768, endPoint y: 575, distance: 792.4
click at [768, 575] on div "Address HPM Type Assignee Due [STREET_ADDRESS][PERSON_NAME] [PERSON_NAME] Condi…" at bounding box center [400, 294] width 751 height 585
copy table "Address HPM Type Assignee Due"
click at [445, 608] on icon at bounding box center [446, 606] width 14 height 14
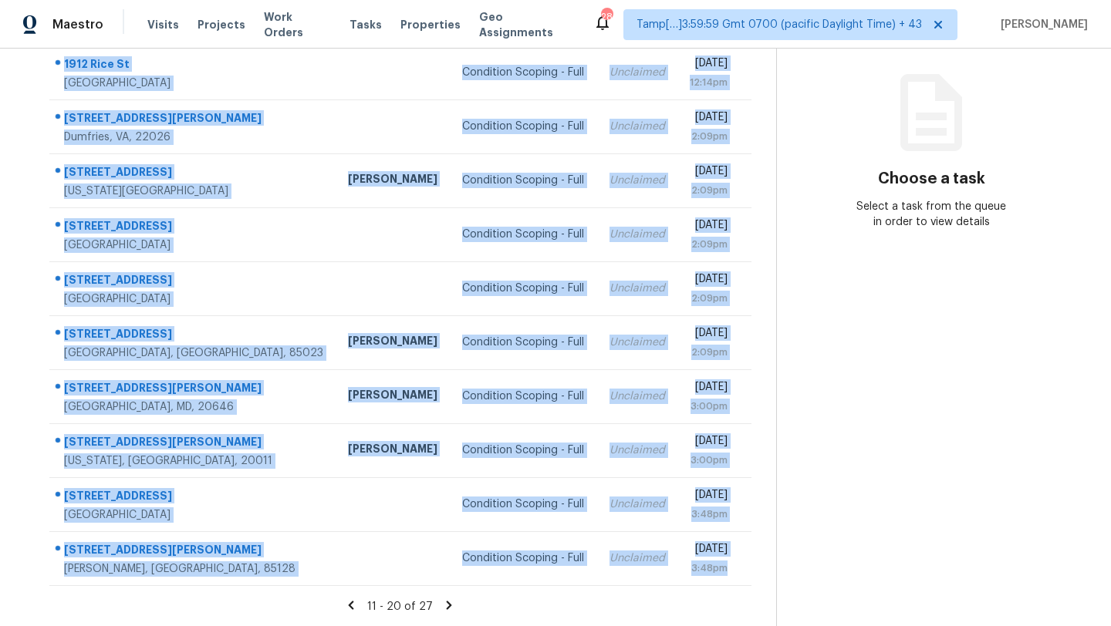
drag, startPoint x: 52, startPoint y: 142, endPoint x: 737, endPoint y: 595, distance: 820.4
click at [737, 595] on section "Tasks 27 Results Date Range Open Condition Scoping - Full Assignee ​ Create a T…" at bounding box center [400, 262] width 751 height 730
copy tbody "[STREET_ADDRESS] Condition Scoping - Full Unclaimed [DATE] 12:14pm [STREET_ADDR…"
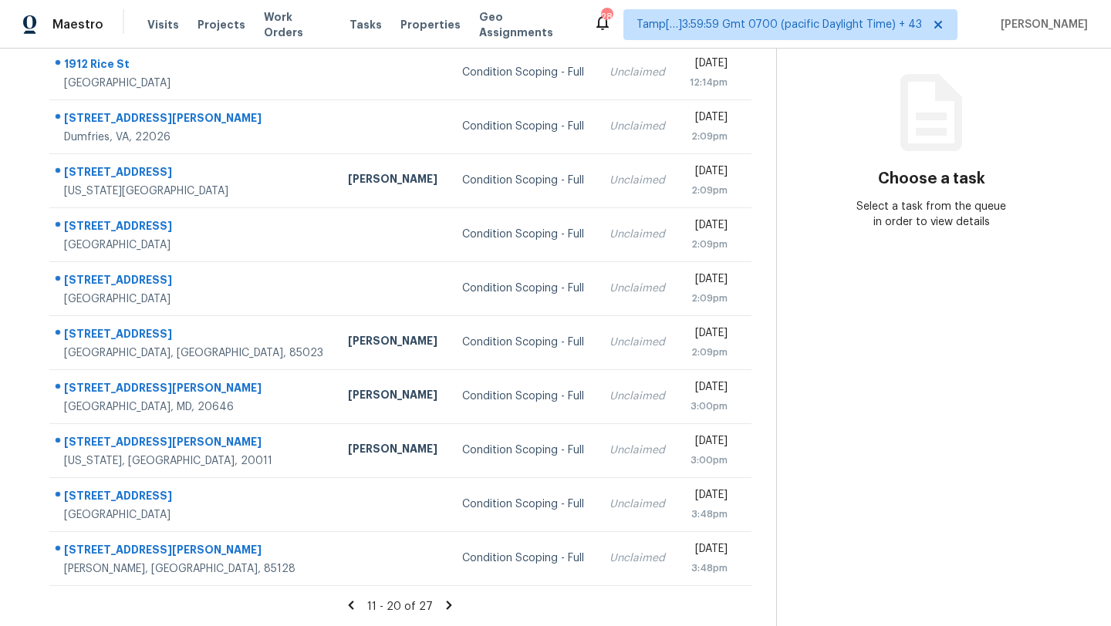
click at [450, 608] on icon at bounding box center [449, 606] width 14 height 14
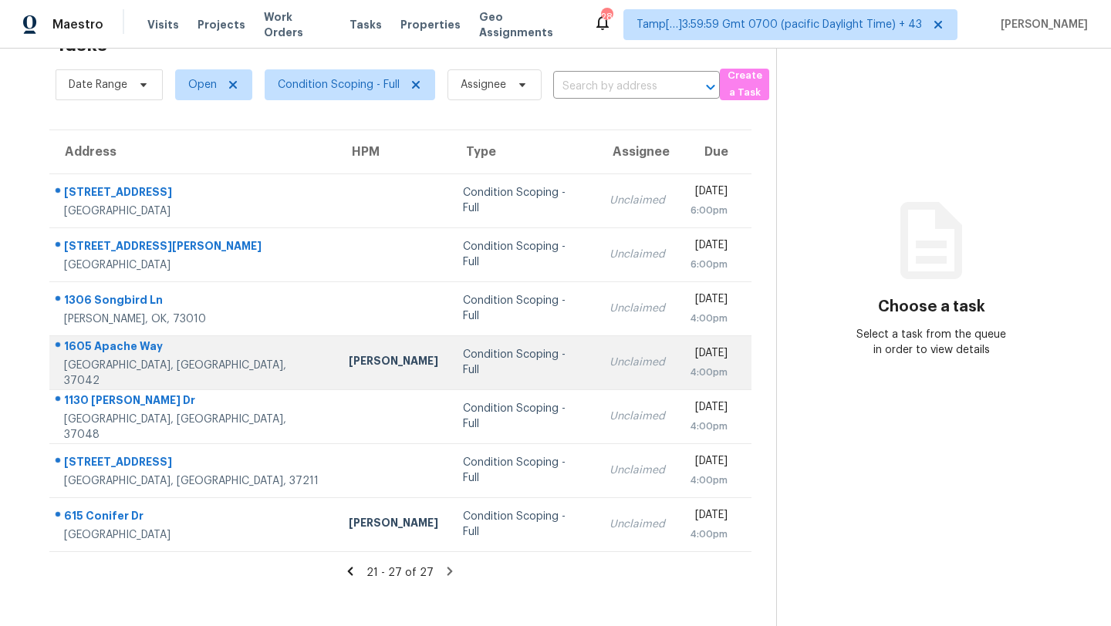
scroll to position [12, 0]
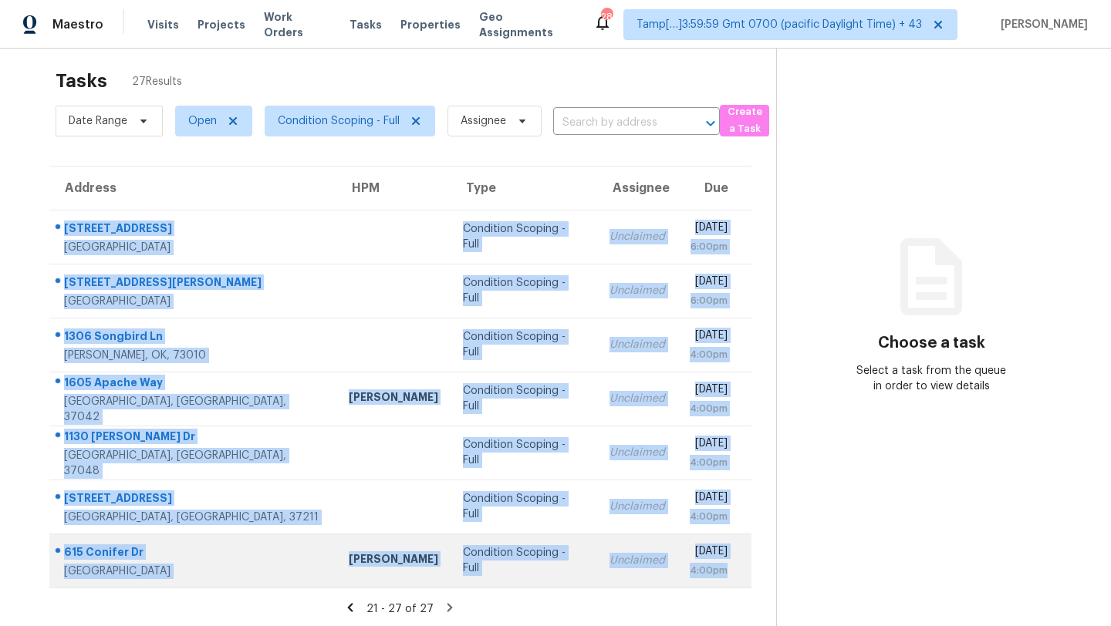
drag, startPoint x: 54, startPoint y: 218, endPoint x: 736, endPoint y: 579, distance: 771.5
click at [736, 579] on tbody "[STREET_ADDRESS] Condition Scoping - Full Unclaimed [DATE] 6:00pm [GEOGRAPHIC_D…" at bounding box center [400, 399] width 702 height 378
copy tbody "[STREET_ADDRESS] Condition Scoping - Full Unclaimed [DATE] 6:00pm [GEOGRAPHIC_D…"
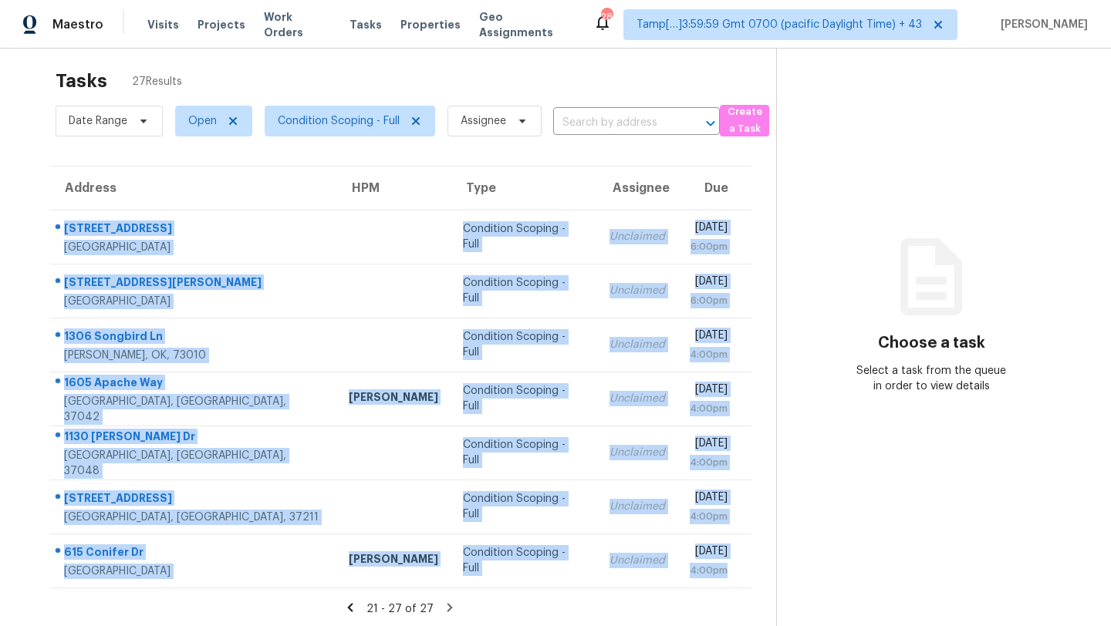
scroll to position [49, 0]
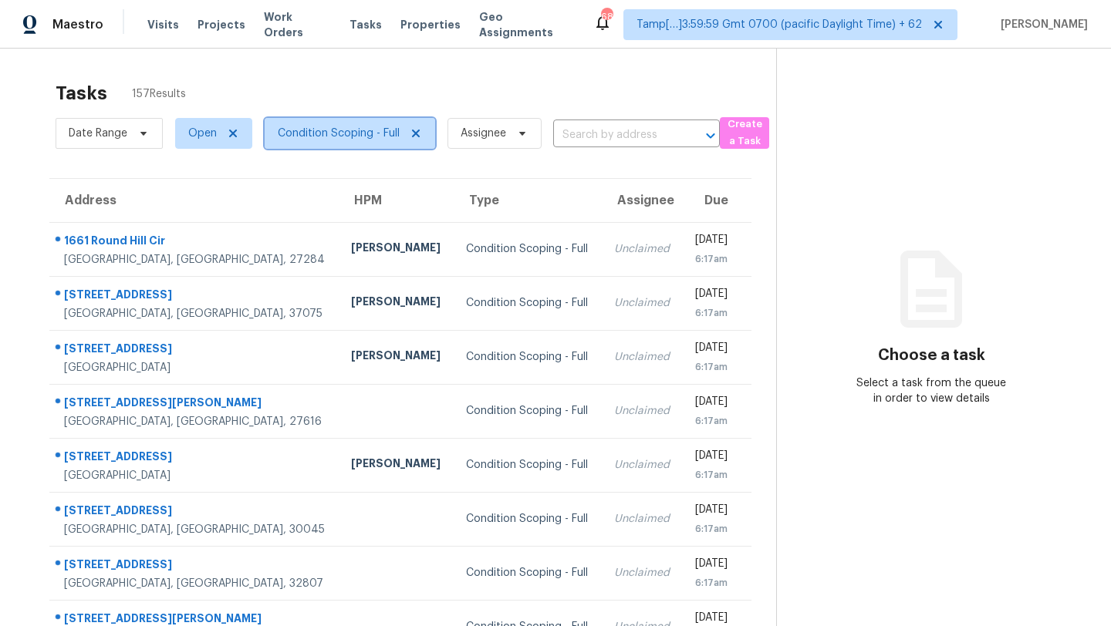
click at [355, 127] on span "Condition Scoping - Full" at bounding box center [339, 133] width 122 height 15
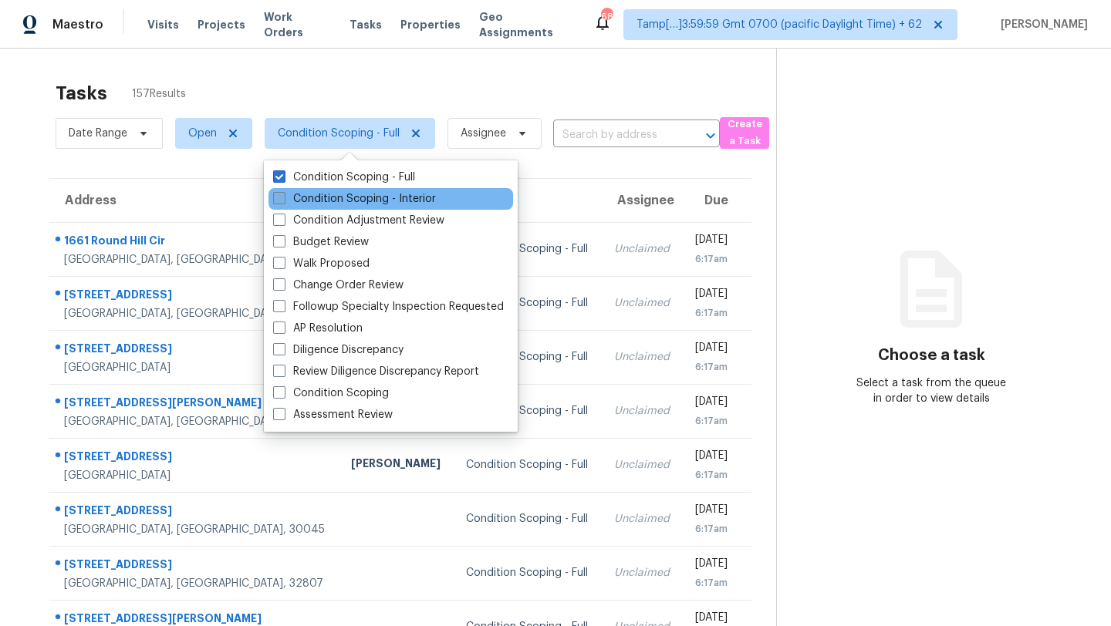
click at [350, 201] on label "Condition Scoping - Interior" at bounding box center [354, 198] width 163 height 15
click at [283, 201] on input "Condition Scoping - Interior" at bounding box center [278, 196] width 10 height 10
checkbox input "true"
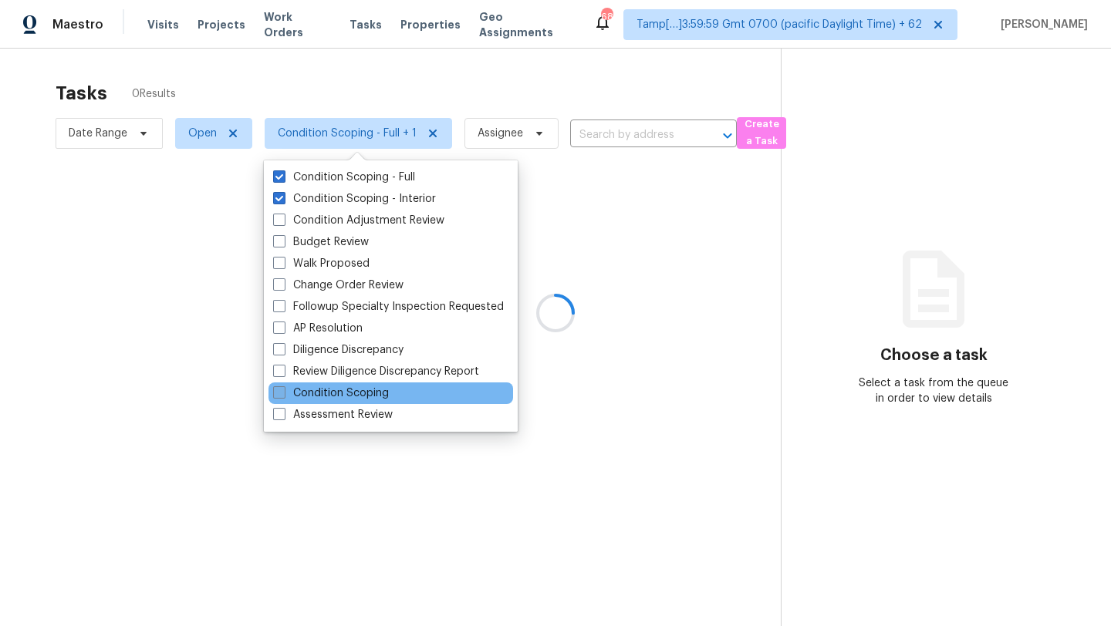
click at [355, 396] on label "Condition Scoping" at bounding box center [331, 393] width 116 height 15
click at [283, 396] on input "Condition Scoping" at bounding box center [278, 391] width 10 height 10
checkbox input "true"
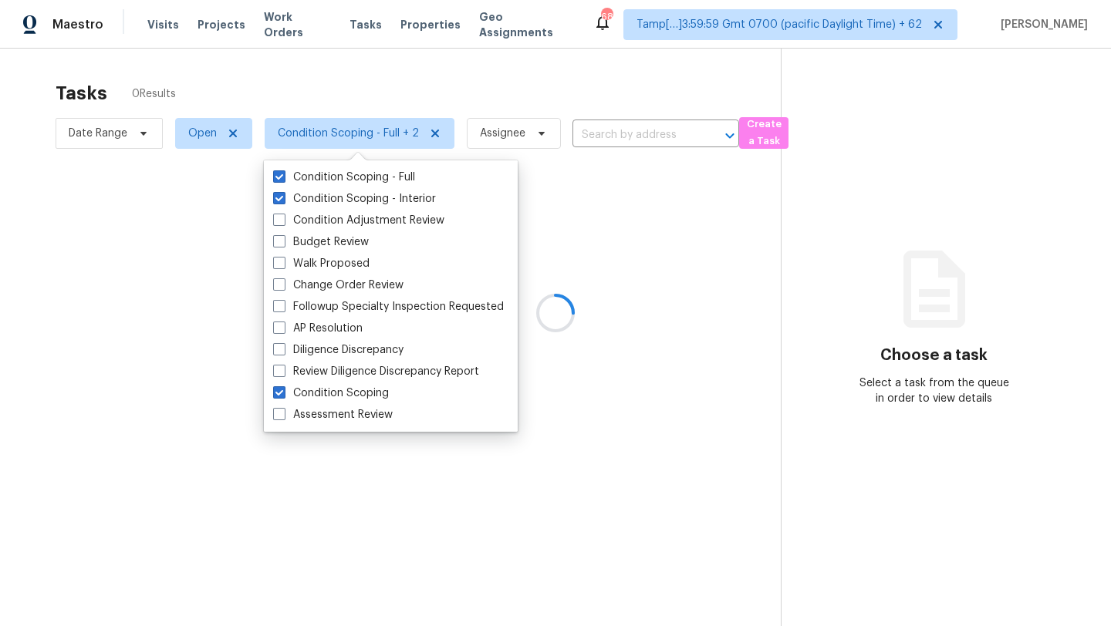
click at [511, 76] on div at bounding box center [555, 313] width 1111 height 626
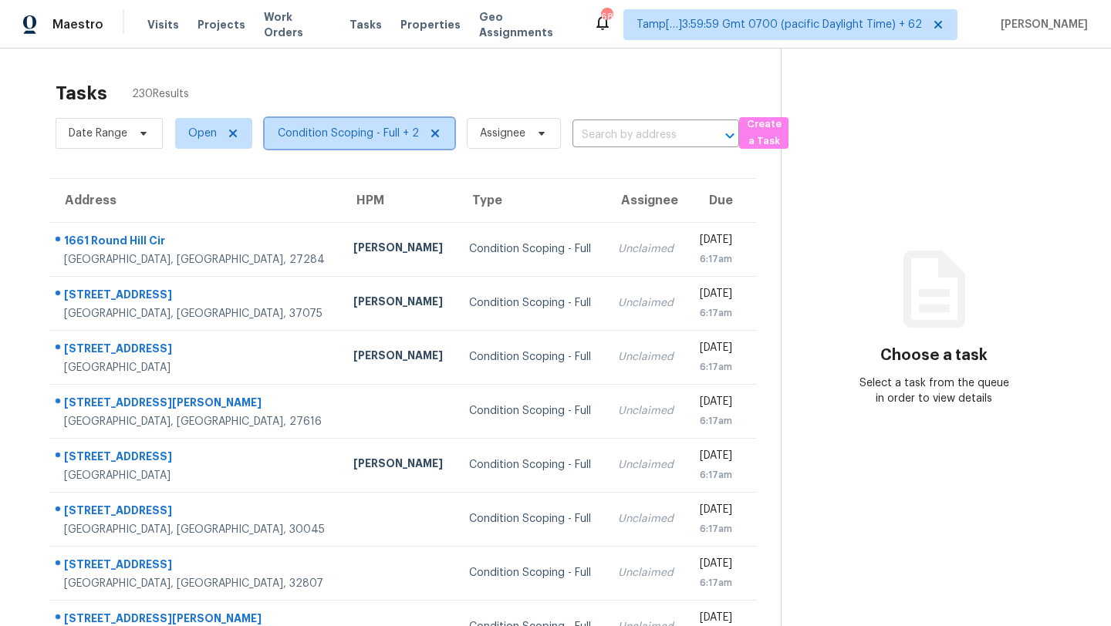
click at [379, 140] on span "Condition Scoping - Full + 2" at bounding box center [348, 133] width 141 height 15
click at [443, 59] on div "Tasks 230 Results Date Range Open Condition Scoping - Full + 2 Assignee ​ Creat…" at bounding box center [555, 426] width 1111 height 755
click at [539, 93] on div "Tasks 230 Results" at bounding box center [418, 93] width 725 height 40
click at [377, 135] on span "Condition Scoping - Full + 2" at bounding box center [348, 133] width 141 height 15
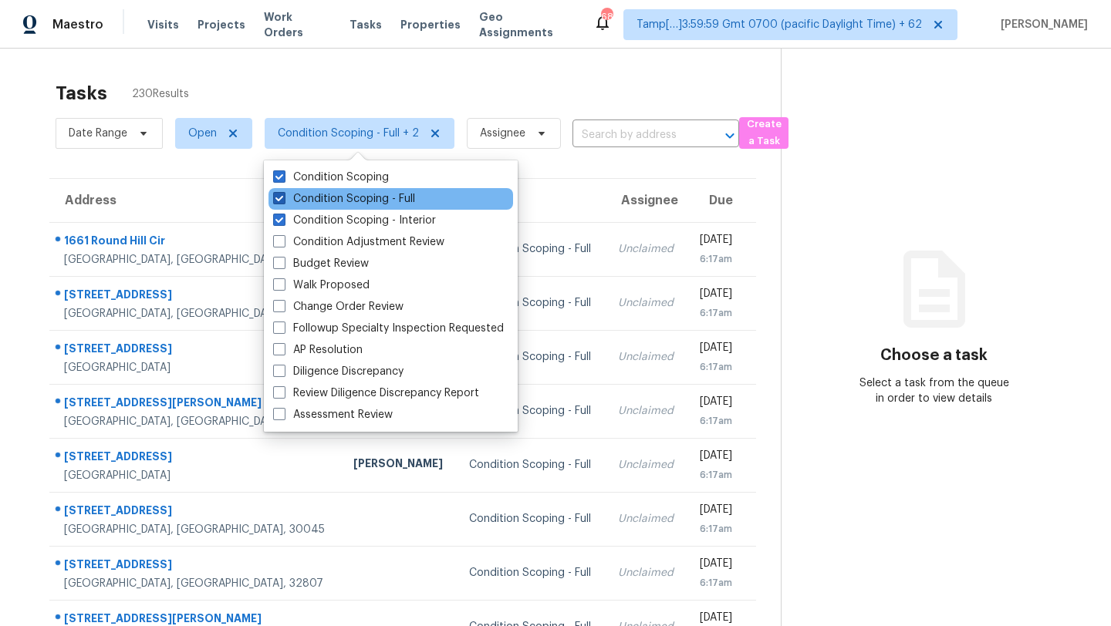
click at [346, 194] on label "Condition Scoping - Full" at bounding box center [344, 198] width 142 height 15
click at [283, 194] on input "Condition Scoping - Full" at bounding box center [278, 196] width 10 height 10
checkbox input "false"
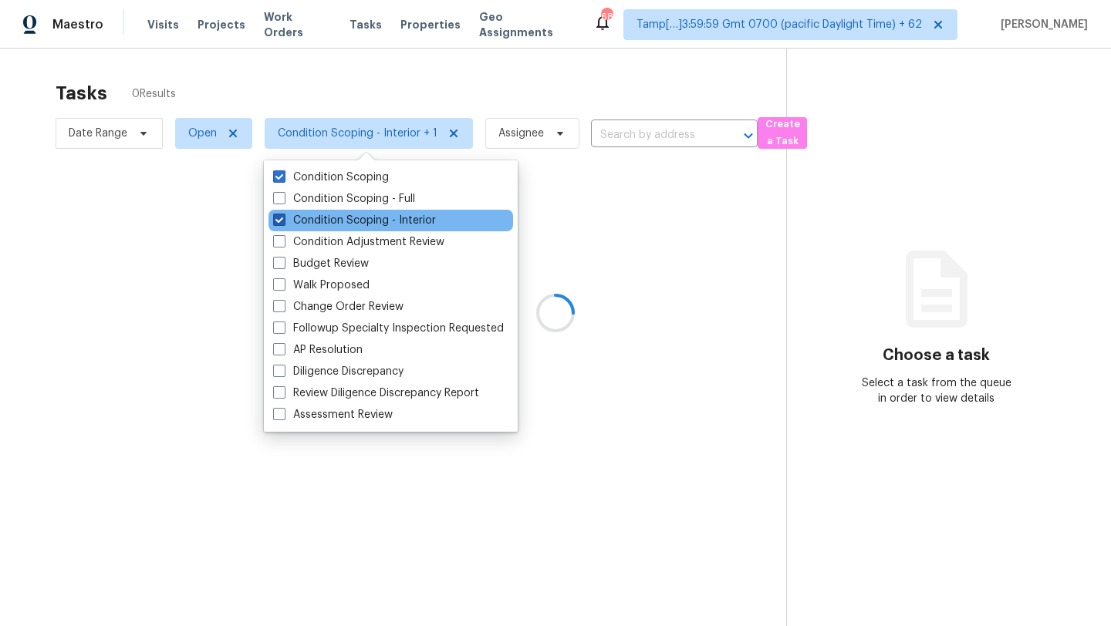
click at [347, 217] on label "Condition Scoping - Interior" at bounding box center [354, 220] width 163 height 15
click at [283, 217] on input "Condition Scoping - Interior" at bounding box center [278, 218] width 10 height 10
checkbox input "false"
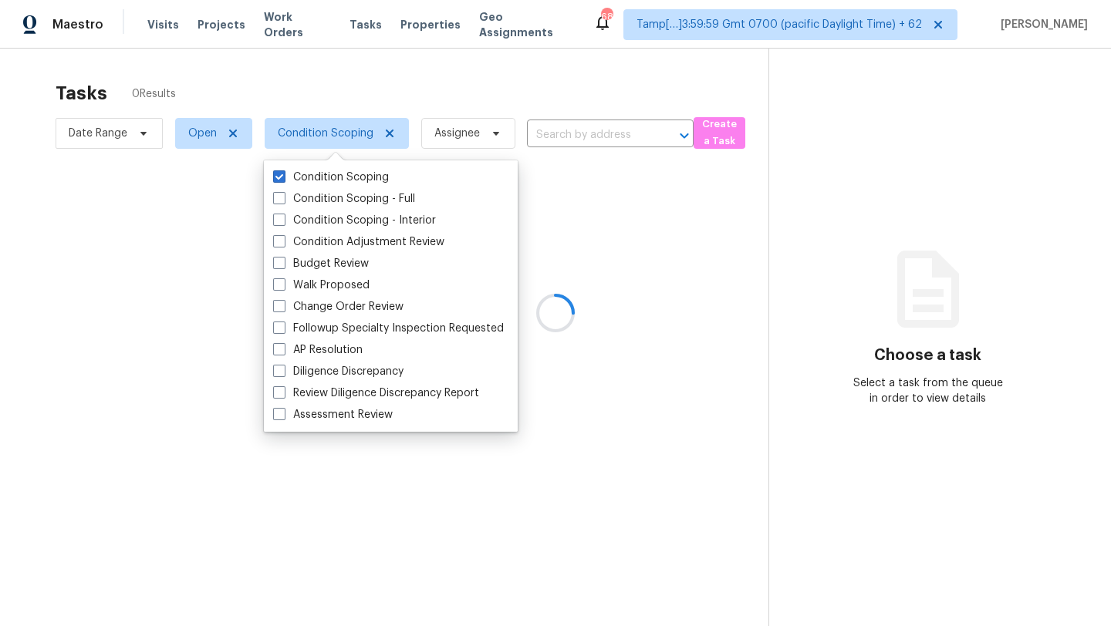
click at [406, 80] on div at bounding box center [555, 313] width 1111 height 626
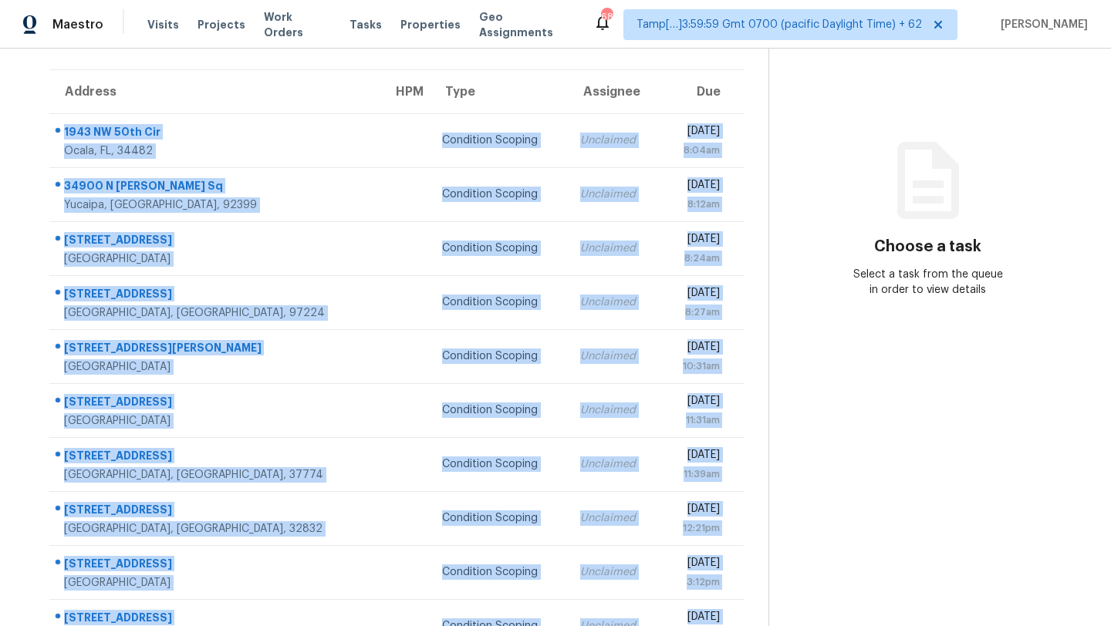
scroll to position [148, 0]
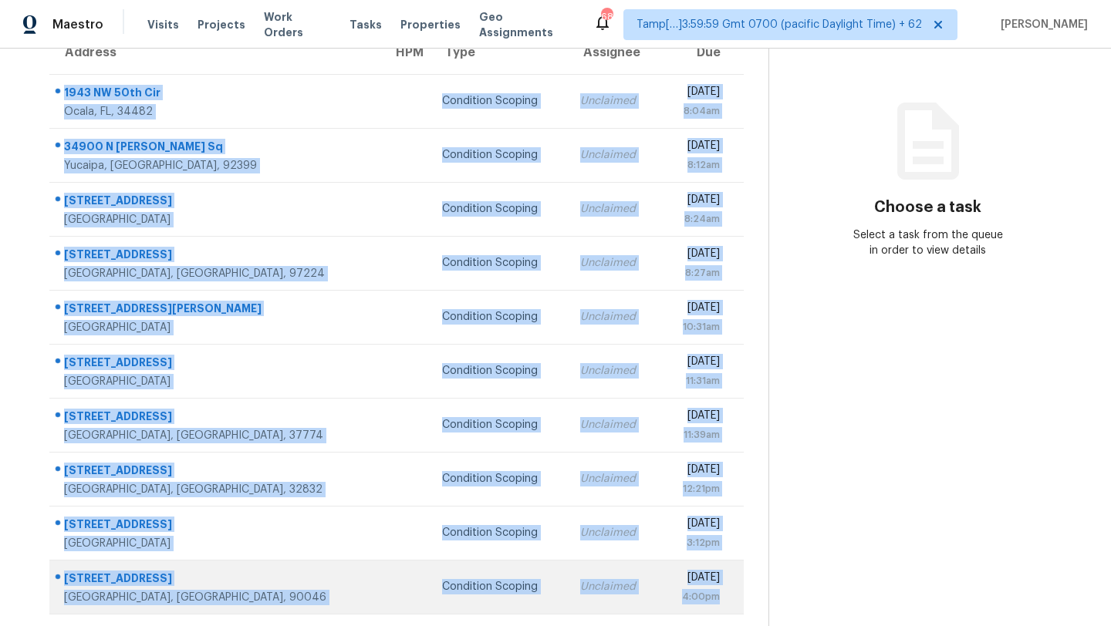
drag, startPoint x: 55, startPoint y: 164, endPoint x: 738, endPoint y: 599, distance: 810.1
click at [738, 599] on tbody "1943 NW 50th Cir Ocala, FL, 34482 Condition Scoping Unclaimed Thu, Oct 2nd 2025…" at bounding box center [396, 344] width 694 height 540
copy tbody "1943 NW 50th Cir Ocala, FL, 34482 Condition Scoping Unclaimed Thu, Oct 2nd 2025…"
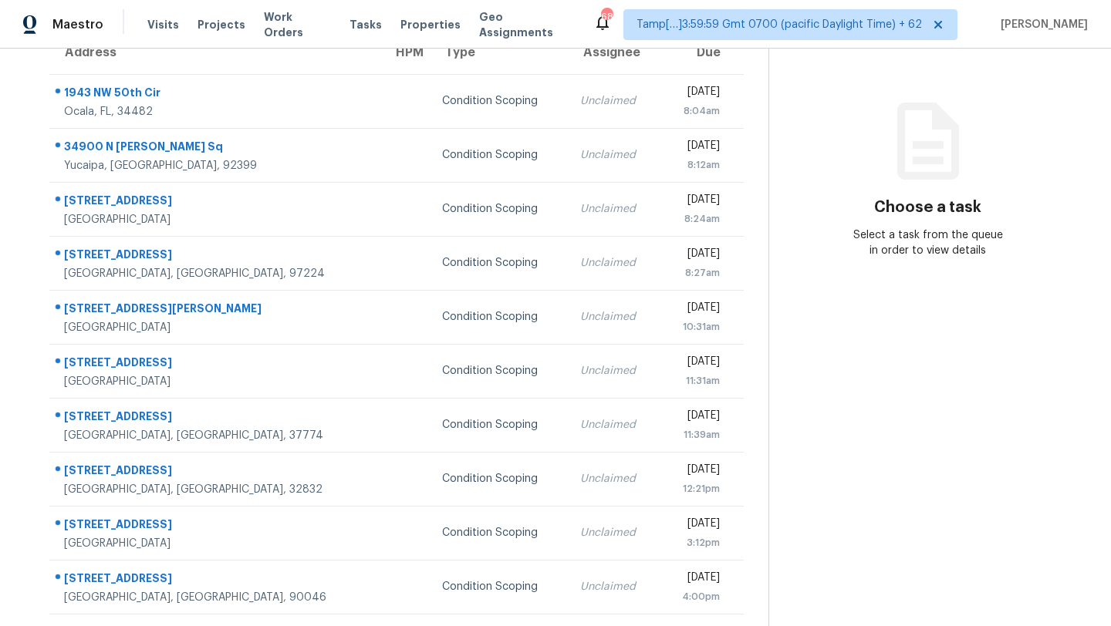
click at [856, 218] on div "Choose a task Select a task from the queue in order to view details" at bounding box center [927, 195] width 317 height 126
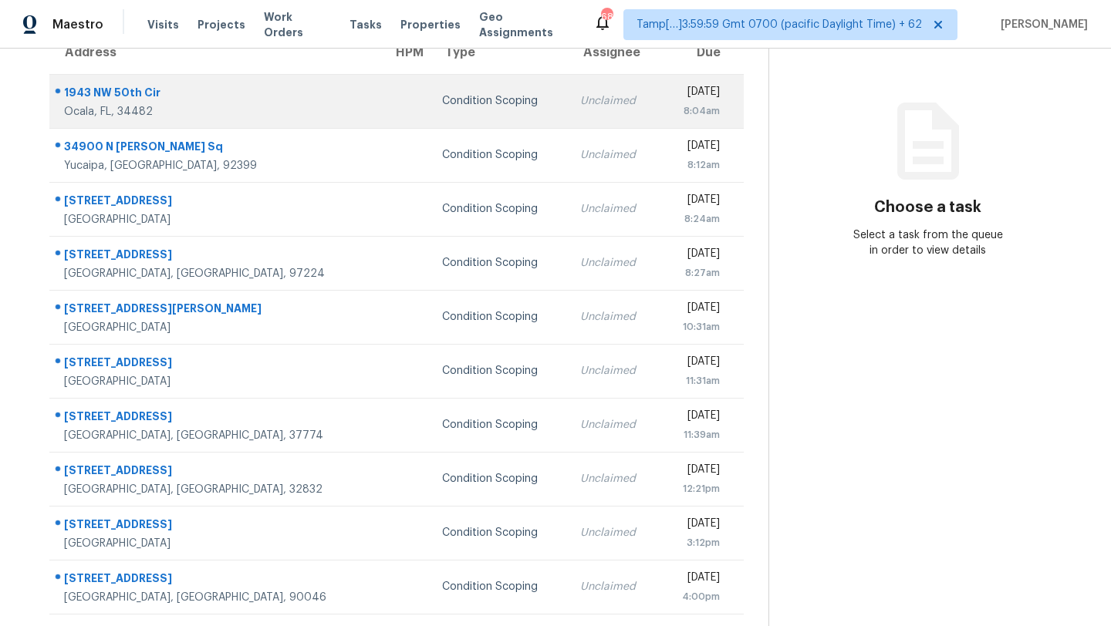
click at [430, 114] on td "Condition Scoping" at bounding box center [498, 101] width 137 height 54
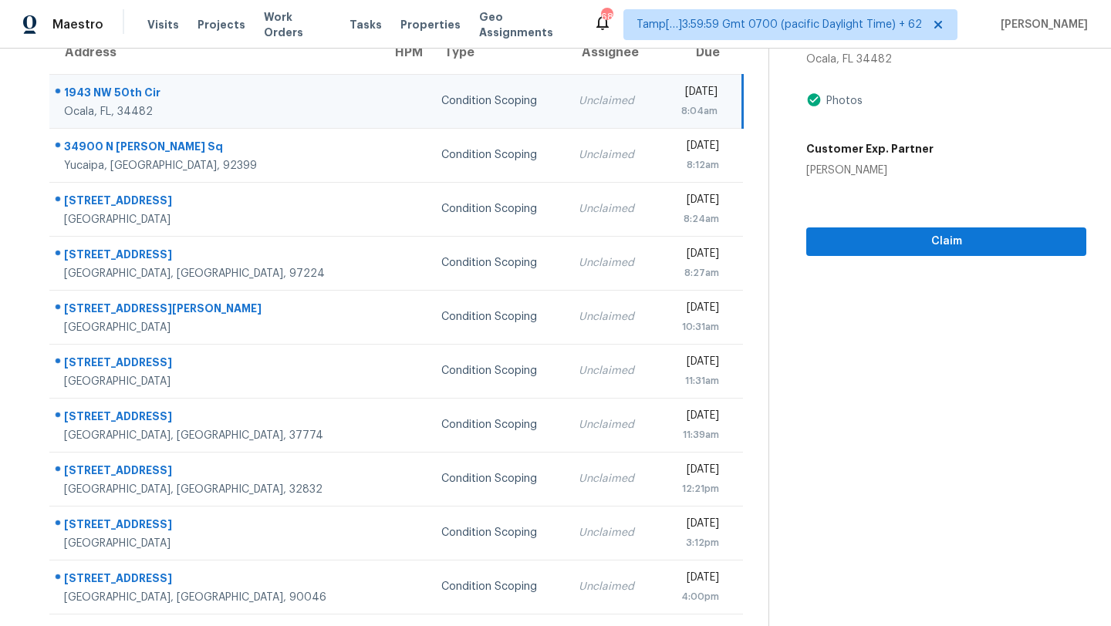
scroll to position [0, 0]
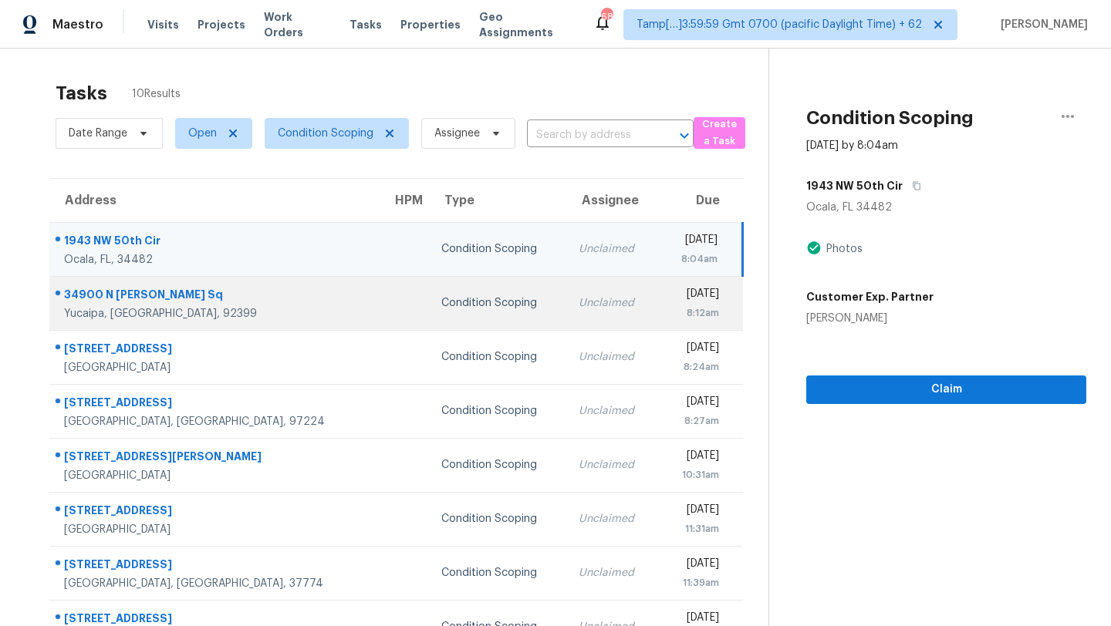
click at [579, 303] on div "Unclaimed" at bounding box center [612, 302] width 67 height 15
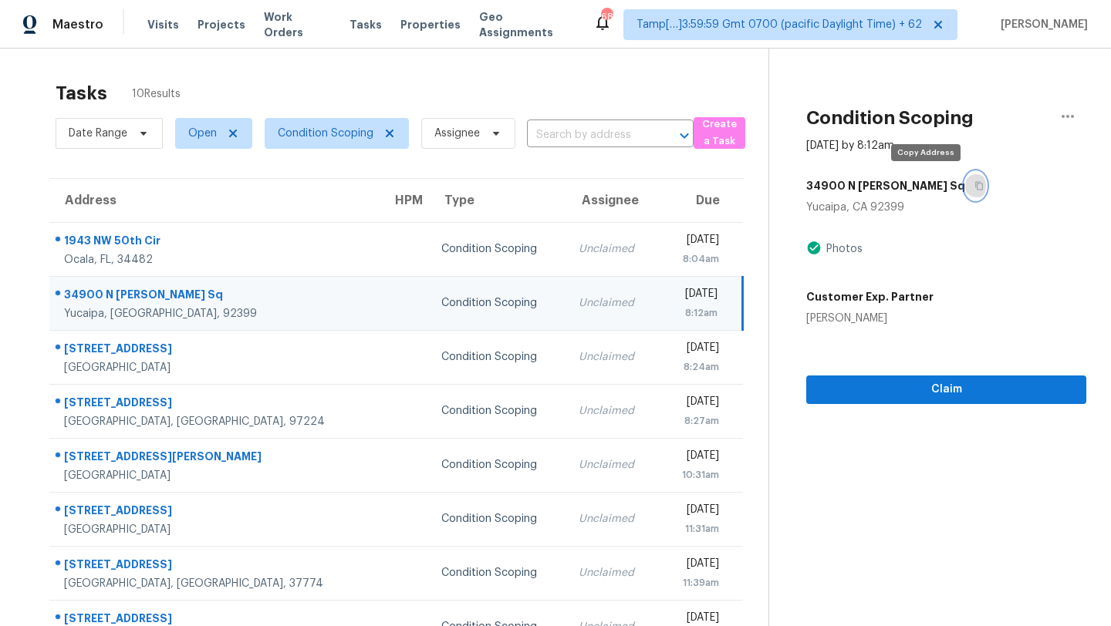
click at [974, 188] on icon "button" at bounding box center [978, 185] width 9 height 9
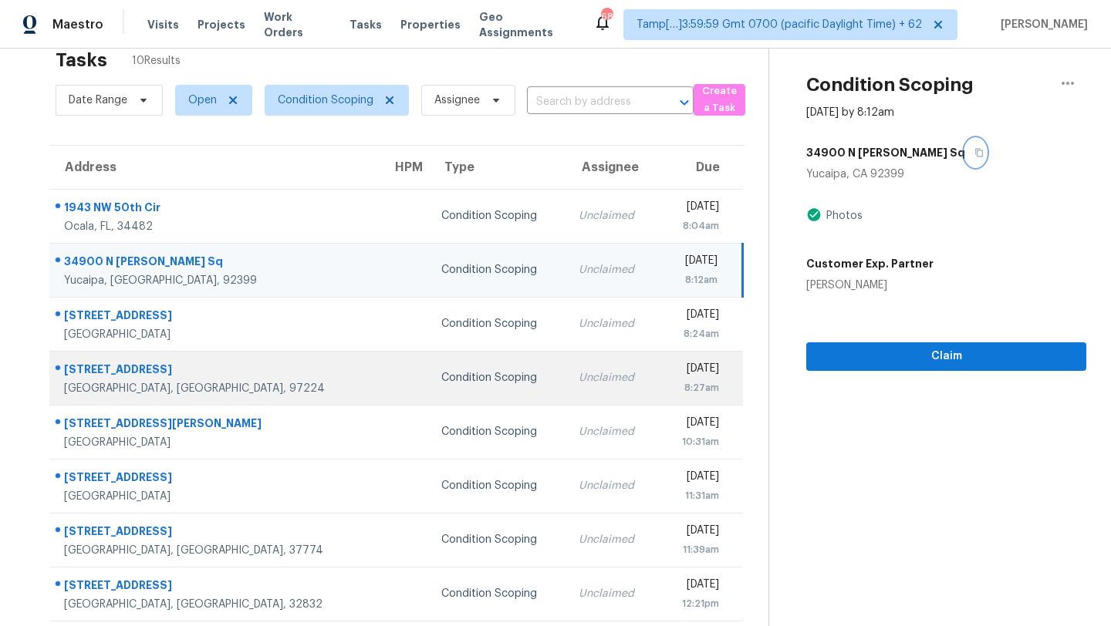
scroll to position [40, 0]
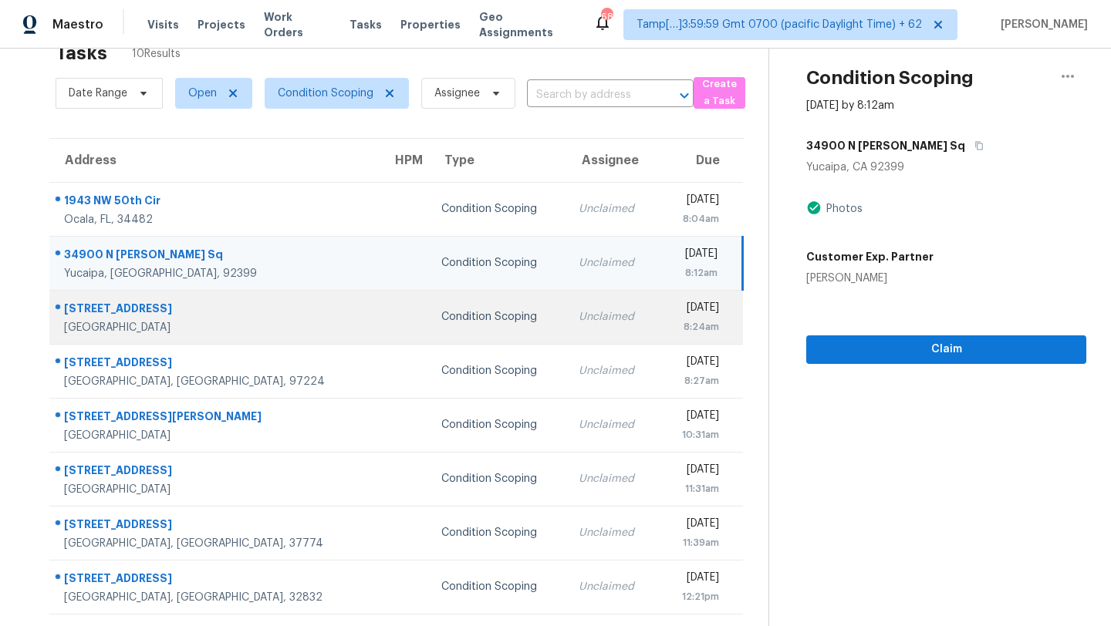
click at [579, 321] on div "Unclaimed" at bounding box center [612, 316] width 67 height 15
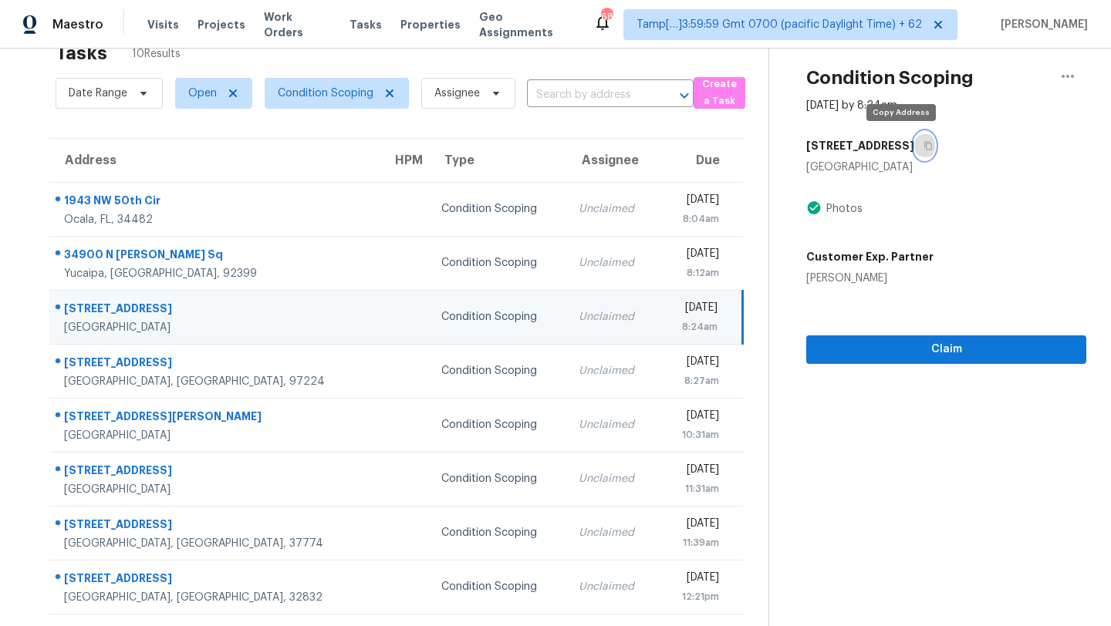
click at [914, 139] on button "button" at bounding box center [924, 146] width 21 height 28
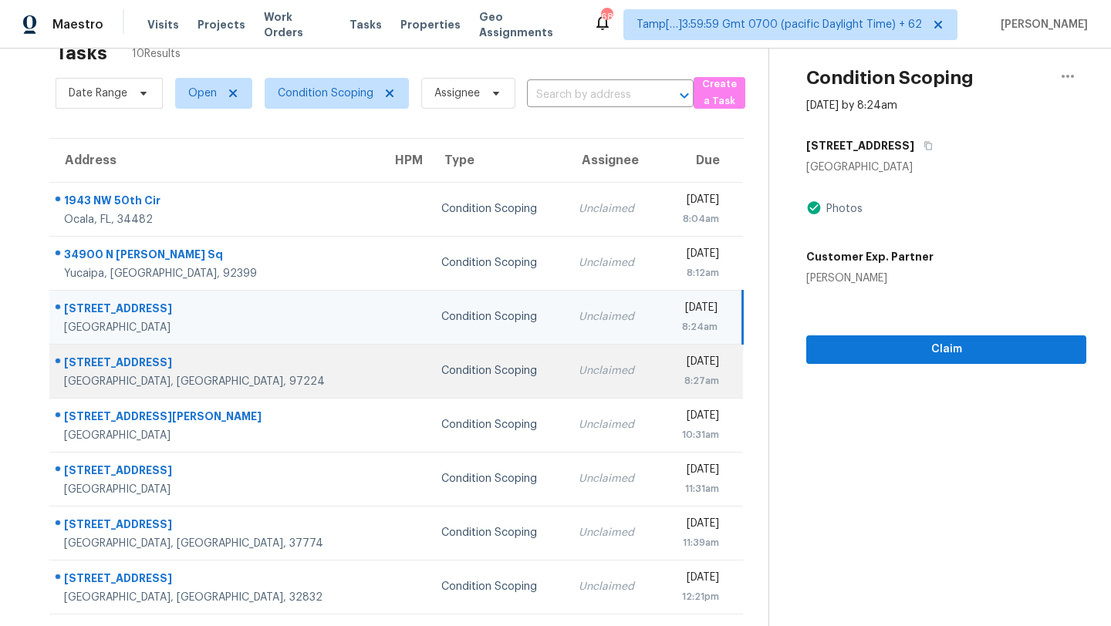
click at [566, 379] on td "Unclaimed" at bounding box center [612, 371] width 92 height 54
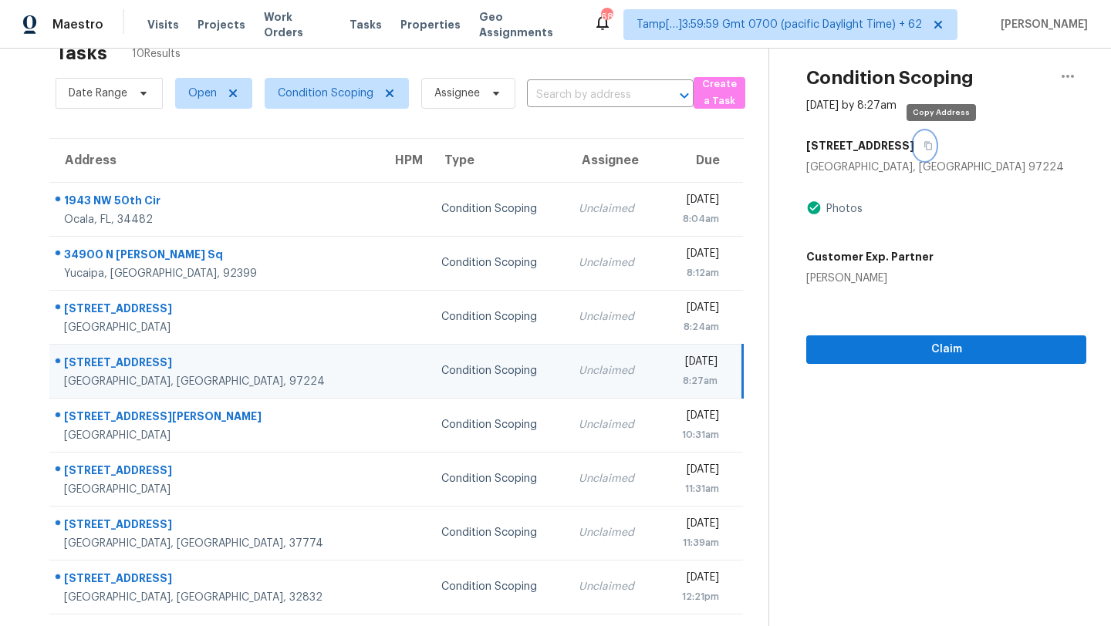
click at [933, 143] on icon "button" at bounding box center [927, 145] width 9 height 9
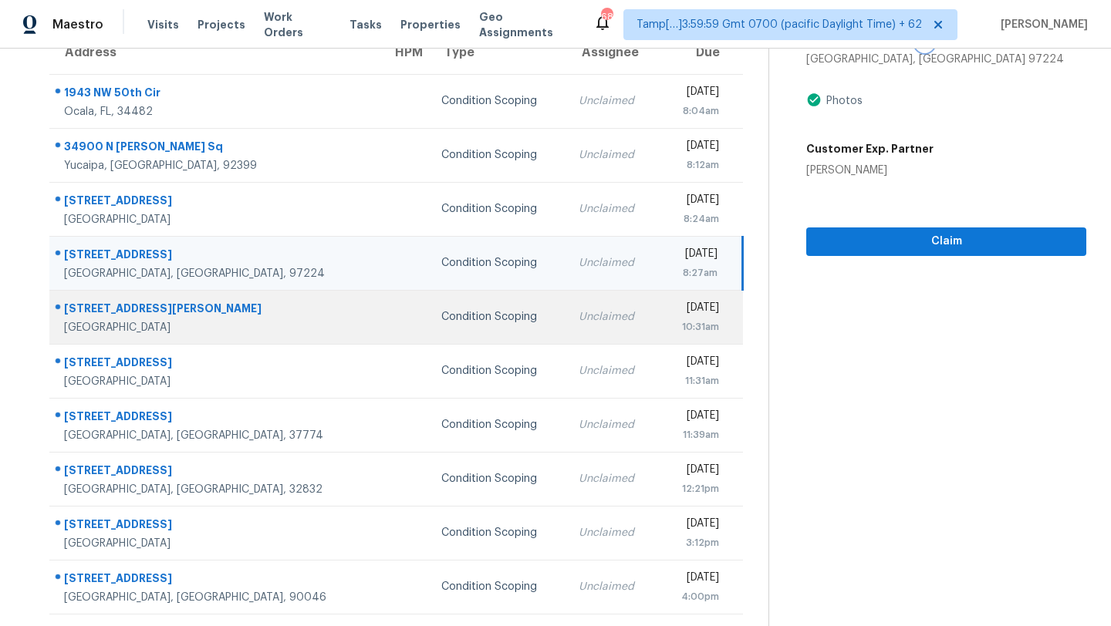
scroll to position [0, 0]
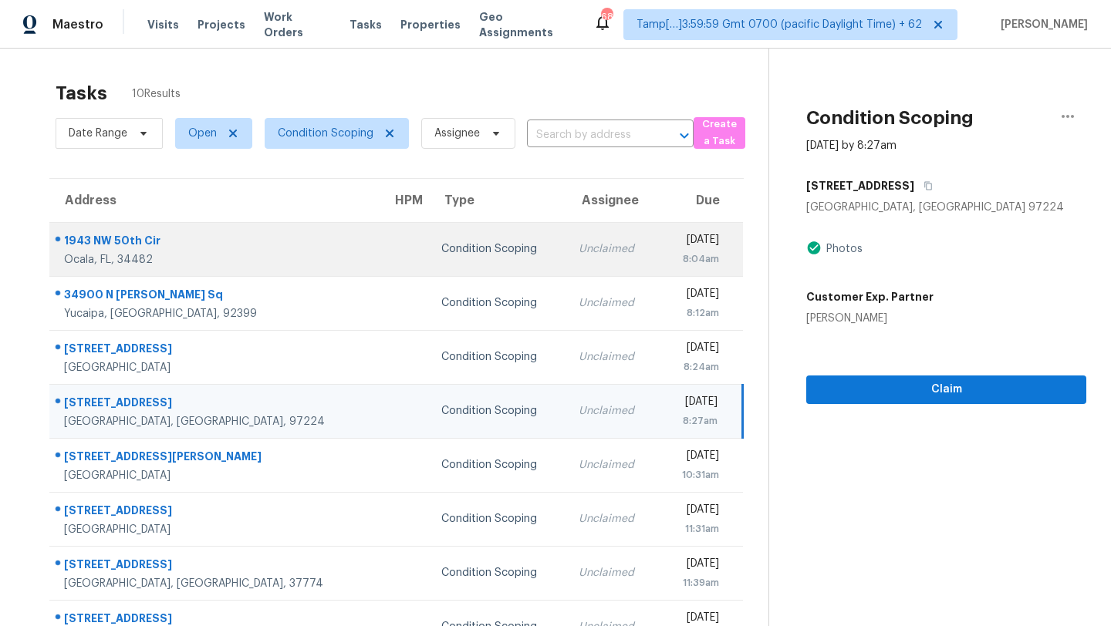
click at [566, 227] on td "Unclaimed" at bounding box center [612, 249] width 92 height 54
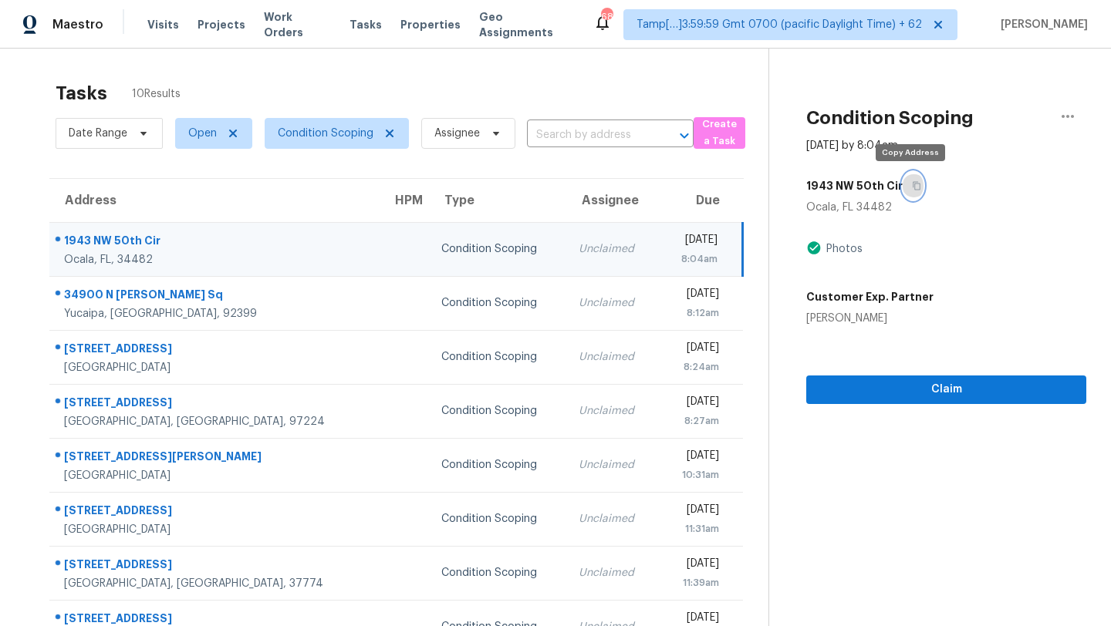
click at [916, 184] on icon "button" at bounding box center [916, 185] width 9 height 9
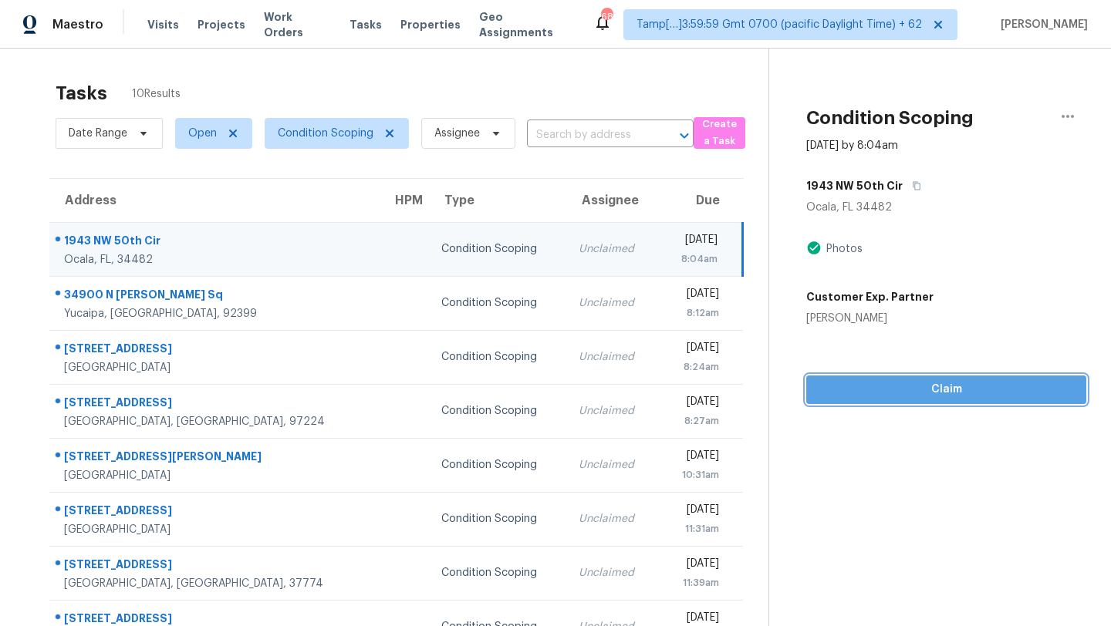
click at [963, 397] on span "Claim" at bounding box center [945, 389] width 255 height 19
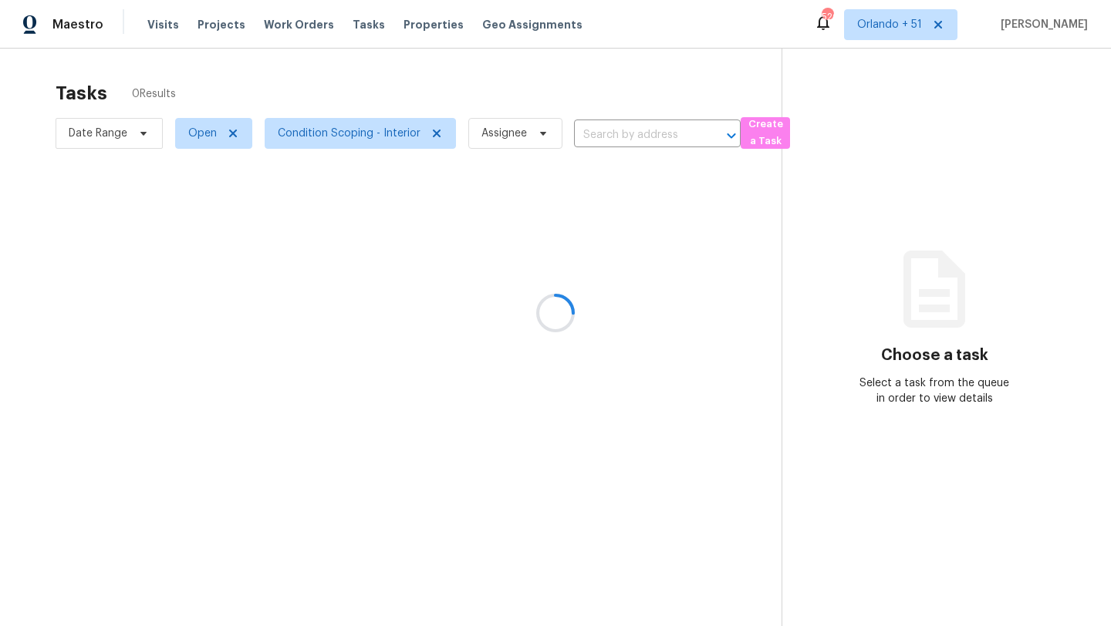
click at [359, 141] on div at bounding box center [555, 313] width 1111 height 626
